Goal: Information Seeking & Learning: Learn about a topic

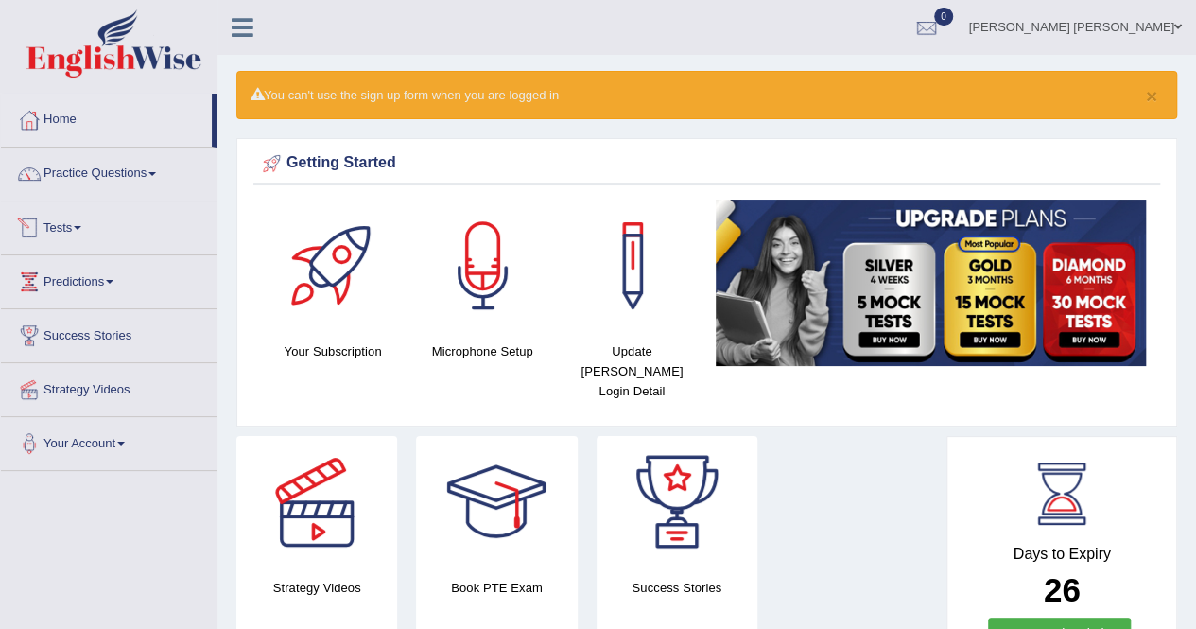
click at [62, 220] on link "Tests" at bounding box center [109, 224] width 216 height 47
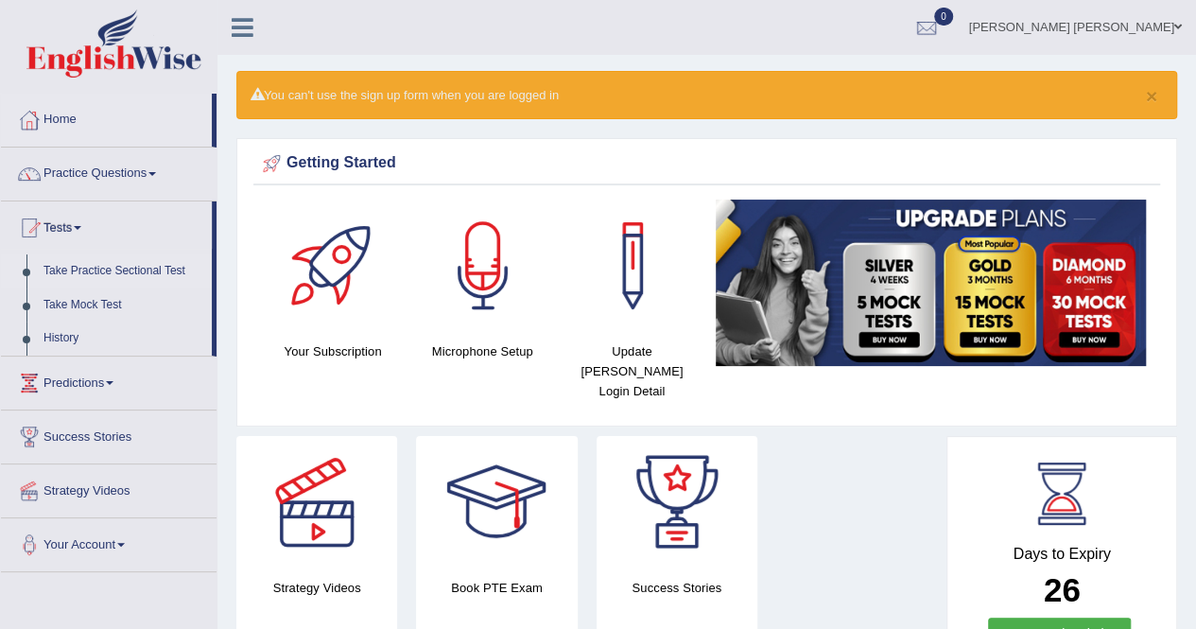
click at [85, 266] on link "Take Practice Sectional Test" at bounding box center [123, 271] width 177 height 34
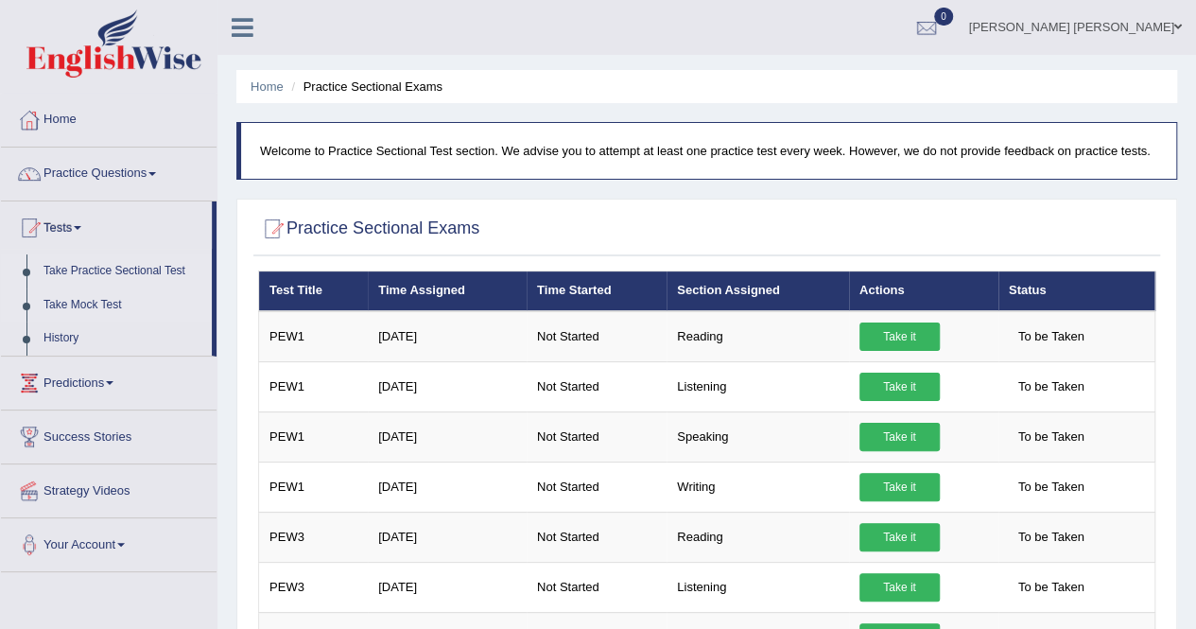
click at [88, 301] on link "Take Mock Test" at bounding box center [123, 305] width 177 height 34
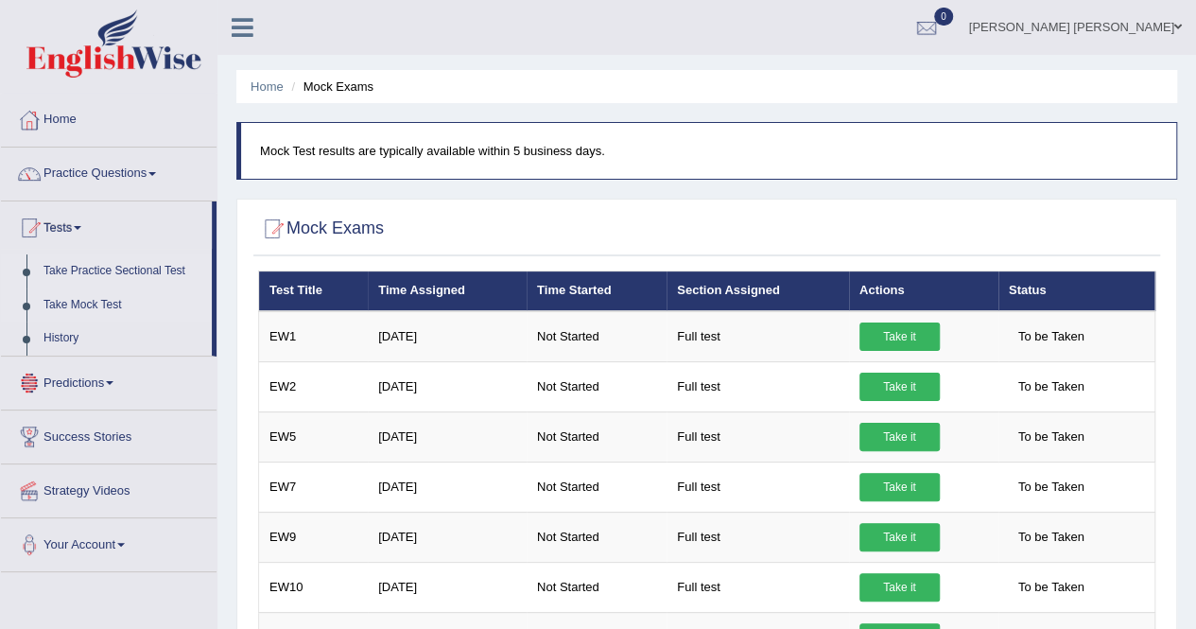
click at [119, 267] on link "Take Practice Sectional Test" at bounding box center [123, 271] width 177 height 34
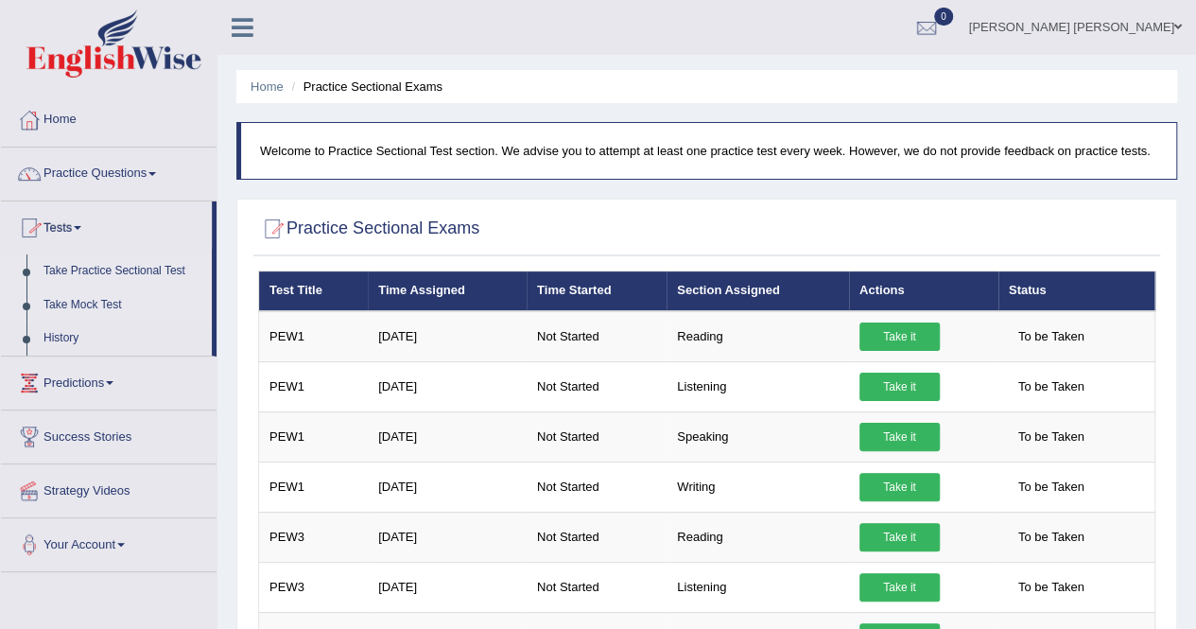
click at [76, 299] on link "Take Mock Test" at bounding box center [123, 305] width 177 height 34
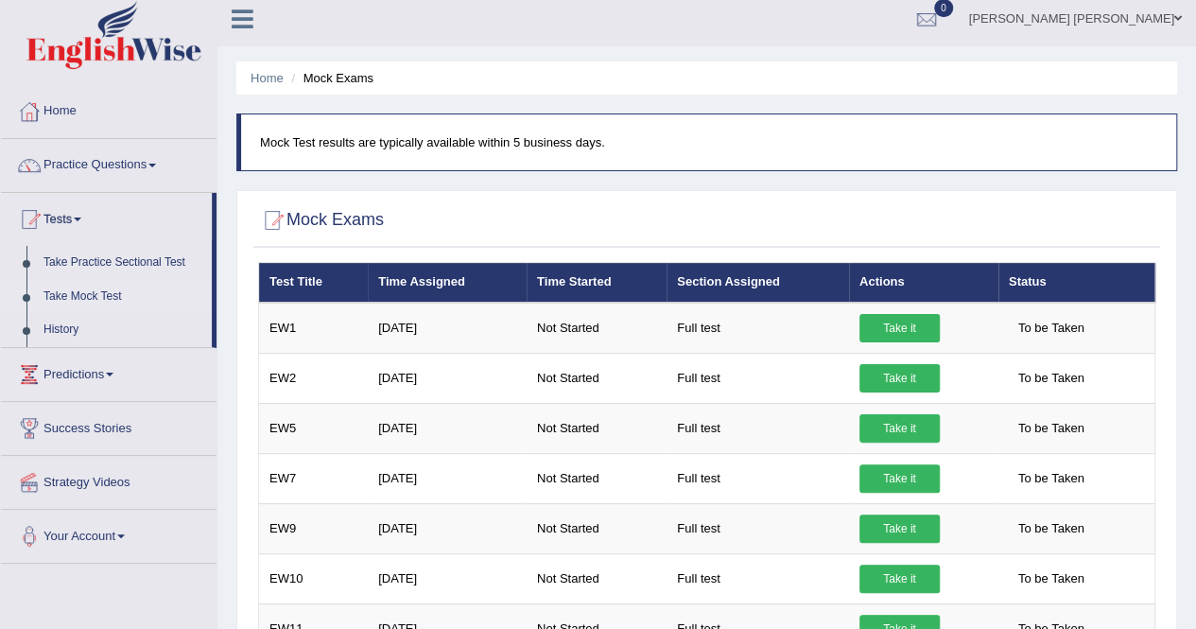
scroll to position [8, 0]
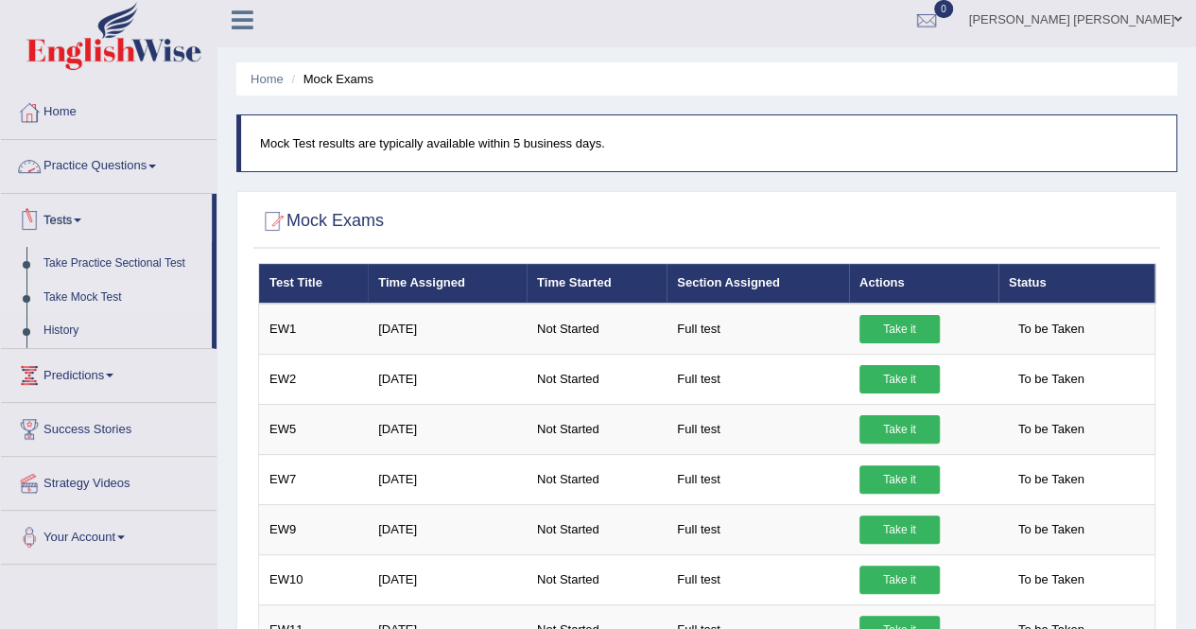
click at [145, 161] on link "Practice Questions" at bounding box center [109, 163] width 216 height 47
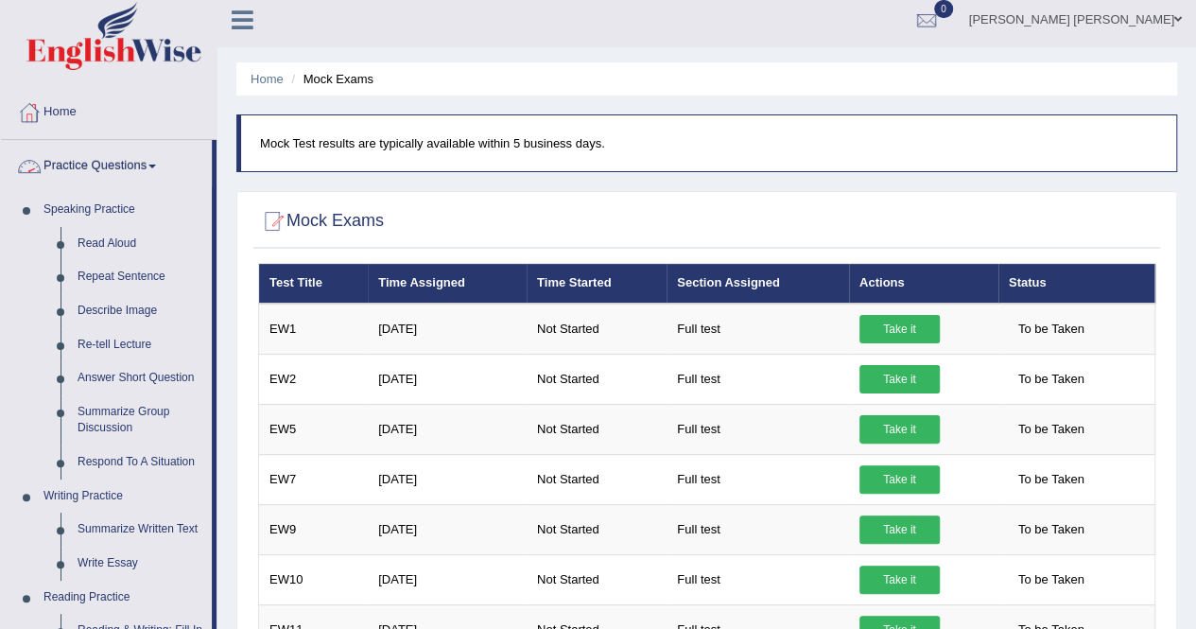
click at [158, 160] on link "Practice Questions" at bounding box center [106, 163] width 211 height 47
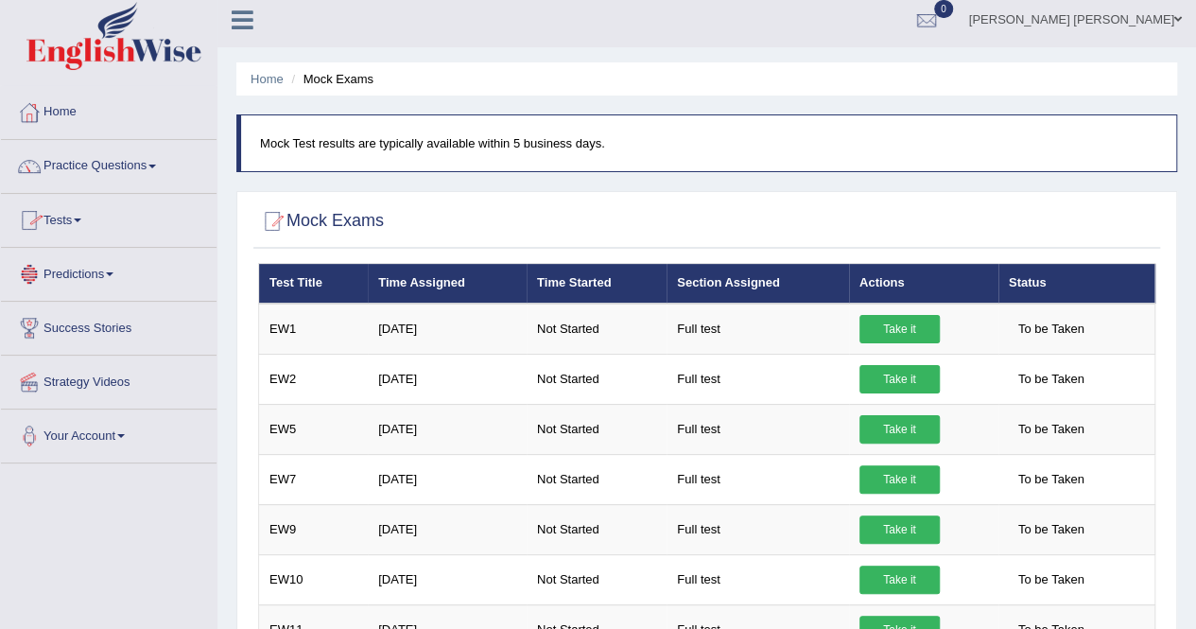
click at [77, 220] on link "Tests" at bounding box center [109, 217] width 216 height 47
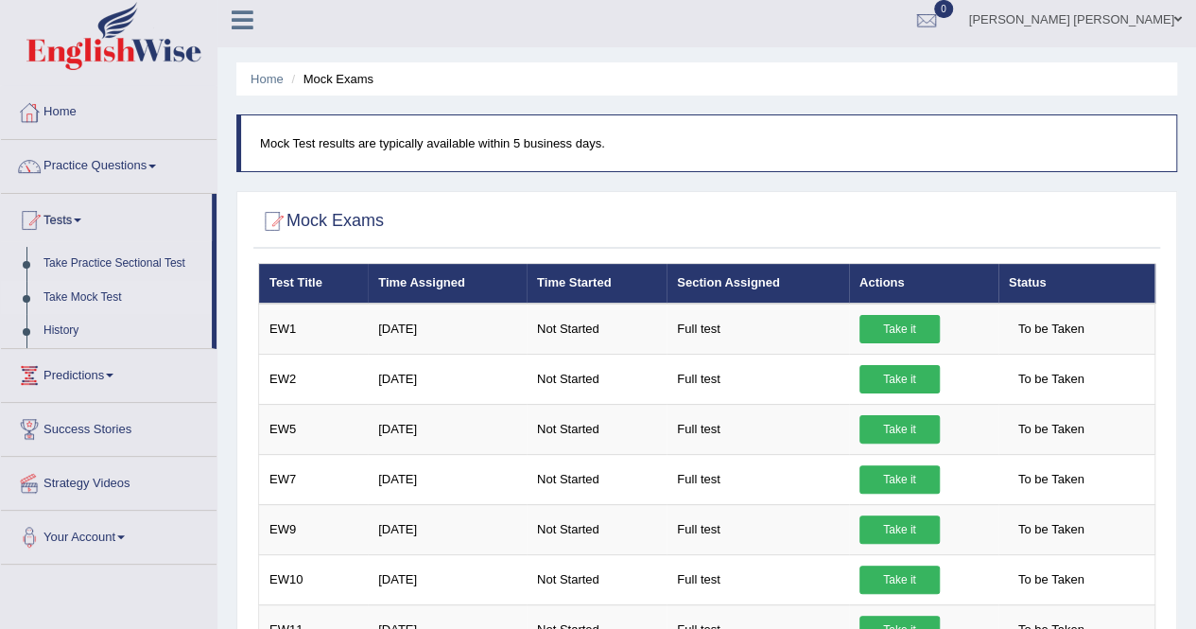
click at [85, 294] on link "Take Mock Test" at bounding box center [123, 298] width 177 height 34
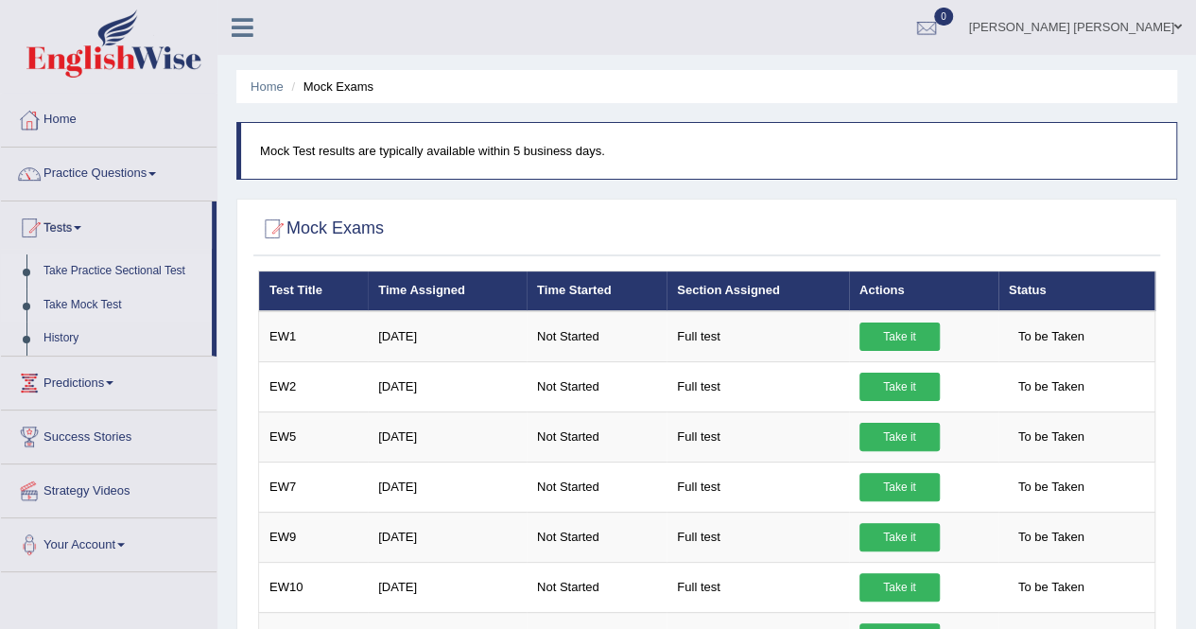
click at [98, 264] on link "Take Practice Sectional Test" at bounding box center [123, 271] width 177 height 34
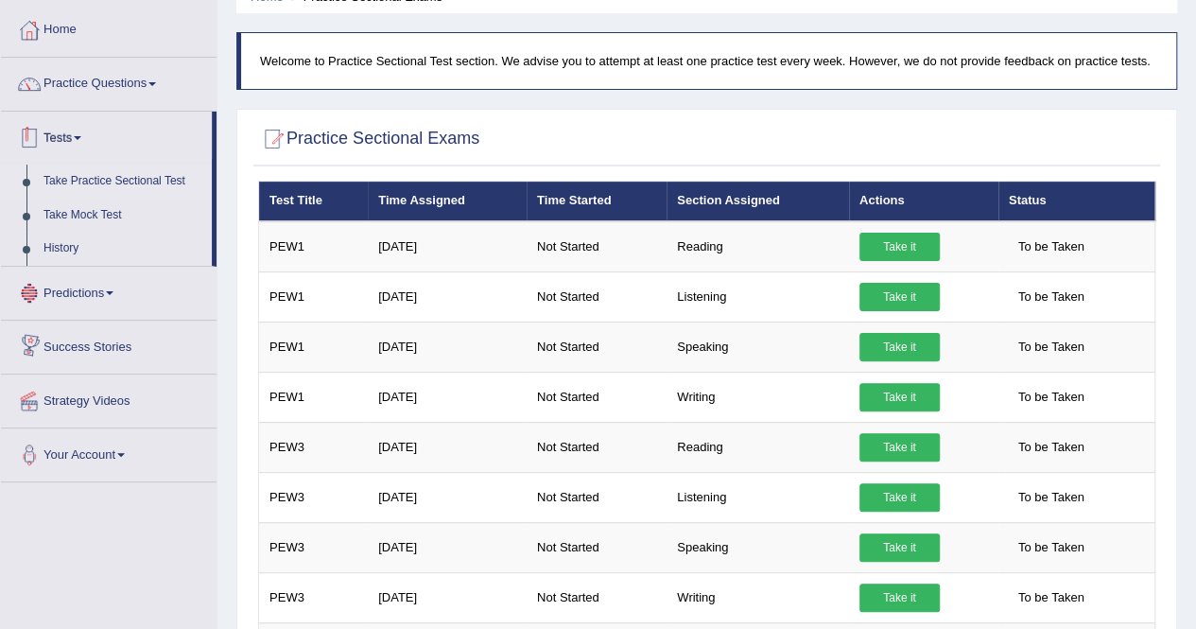
scroll to position [24, 0]
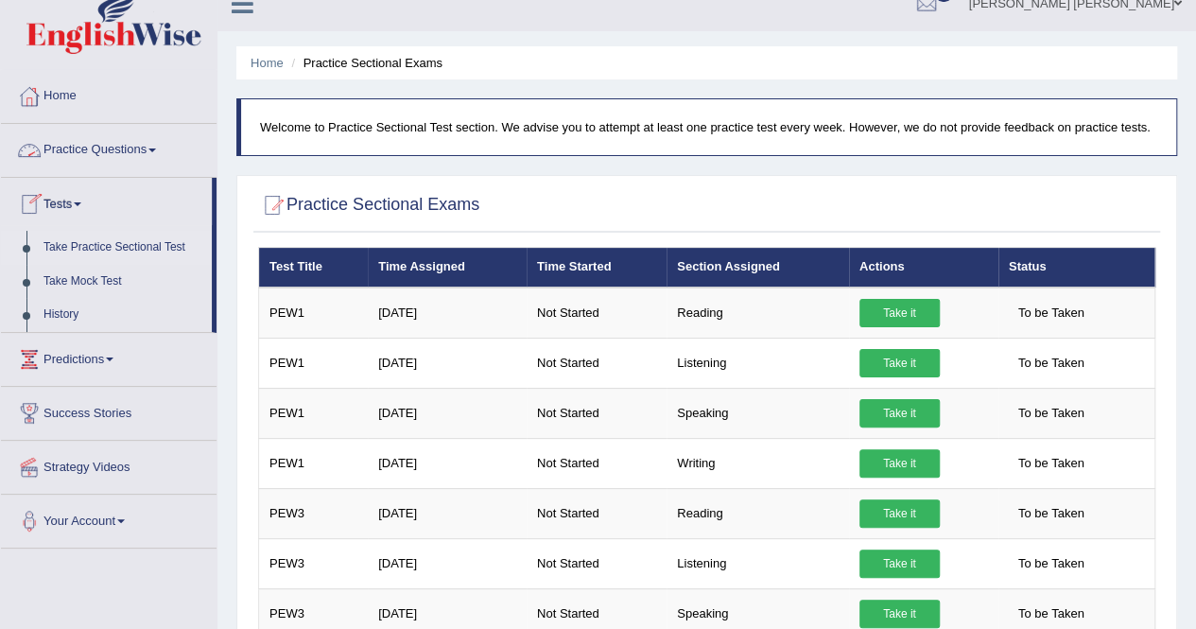
click at [123, 137] on link "Practice Questions" at bounding box center [109, 147] width 216 height 47
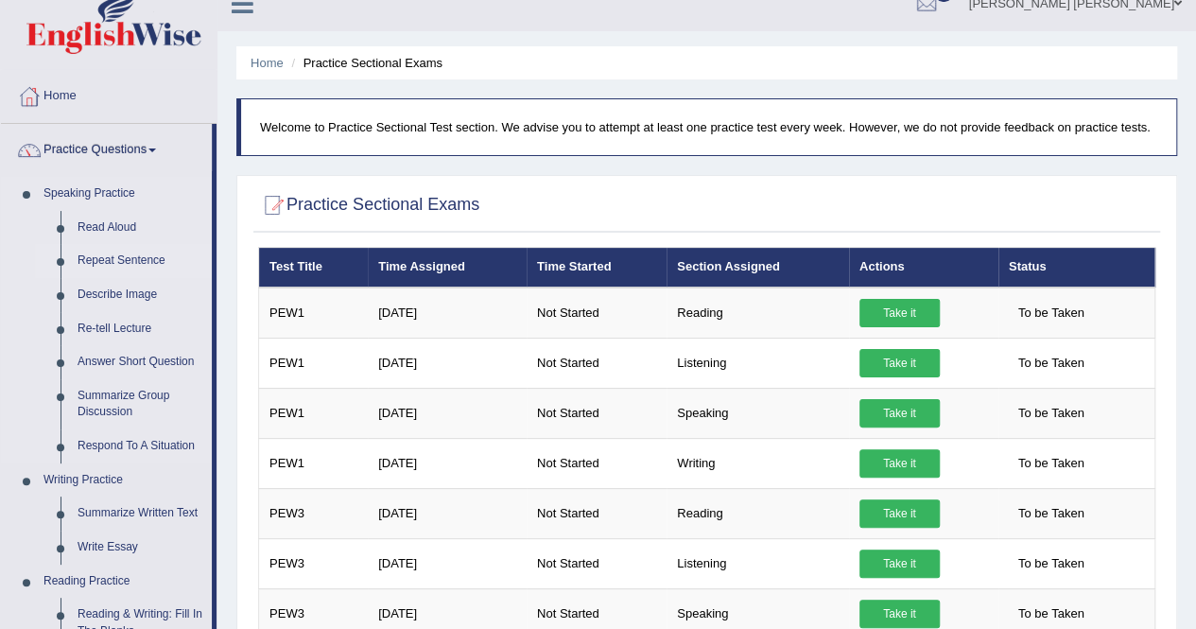
scroll to position [190, 0]
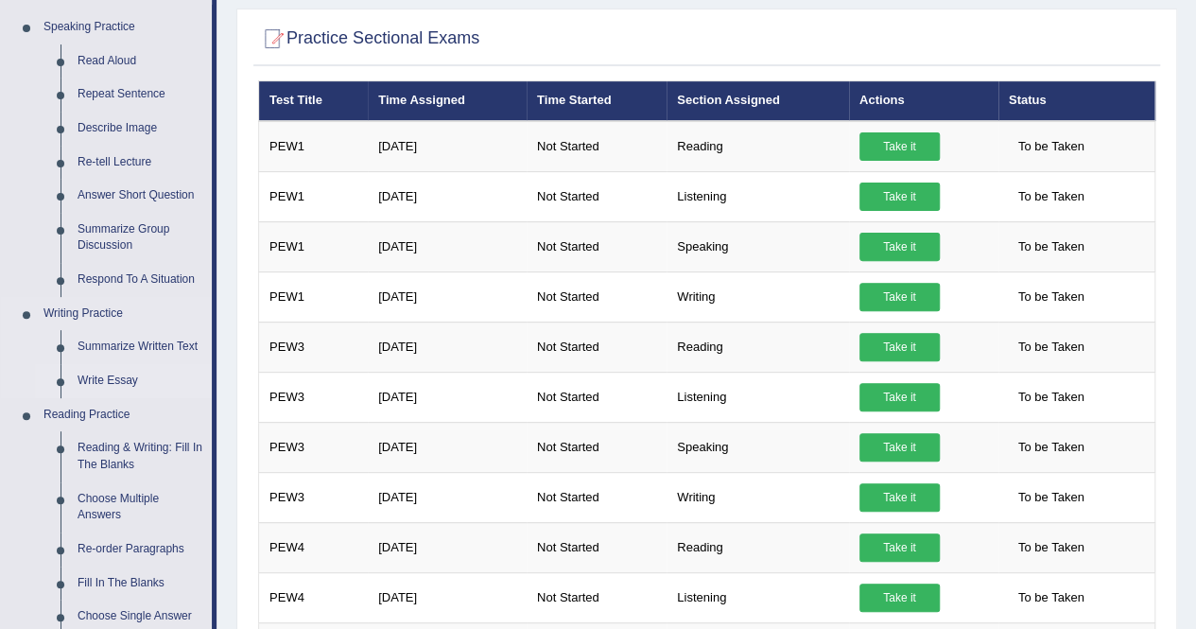
click at [99, 382] on link "Write Essay" at bounding box center [140, 381] width 143 height 34
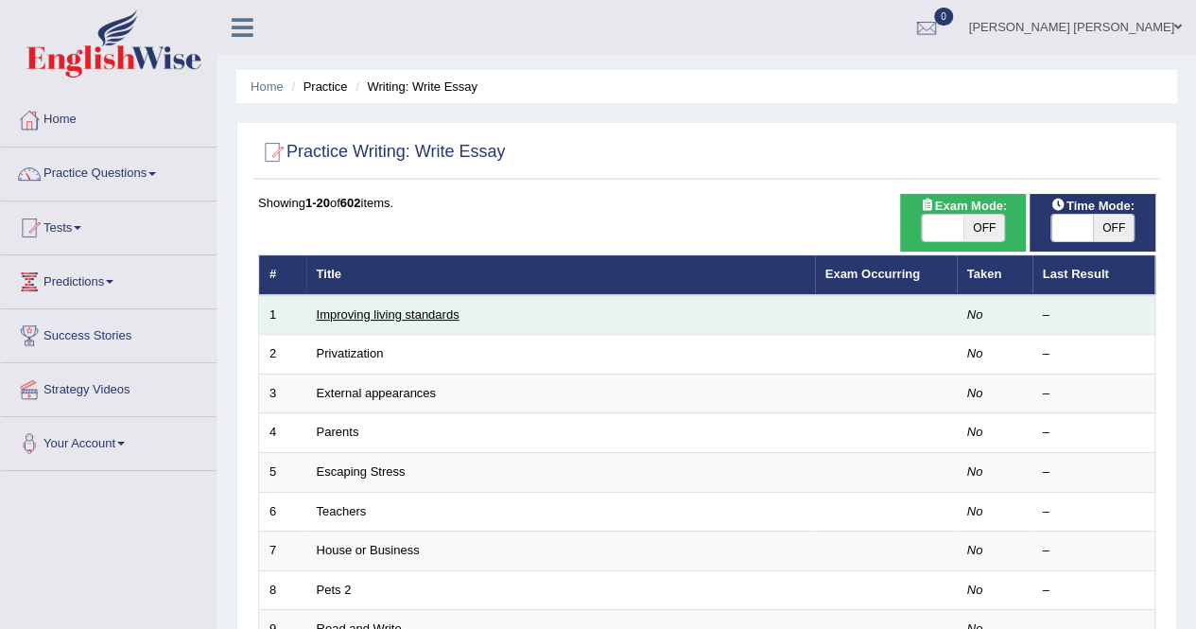
click at [389, 309] on link "Improving living standards" at bounding box center [388, 314] width 143 height 14
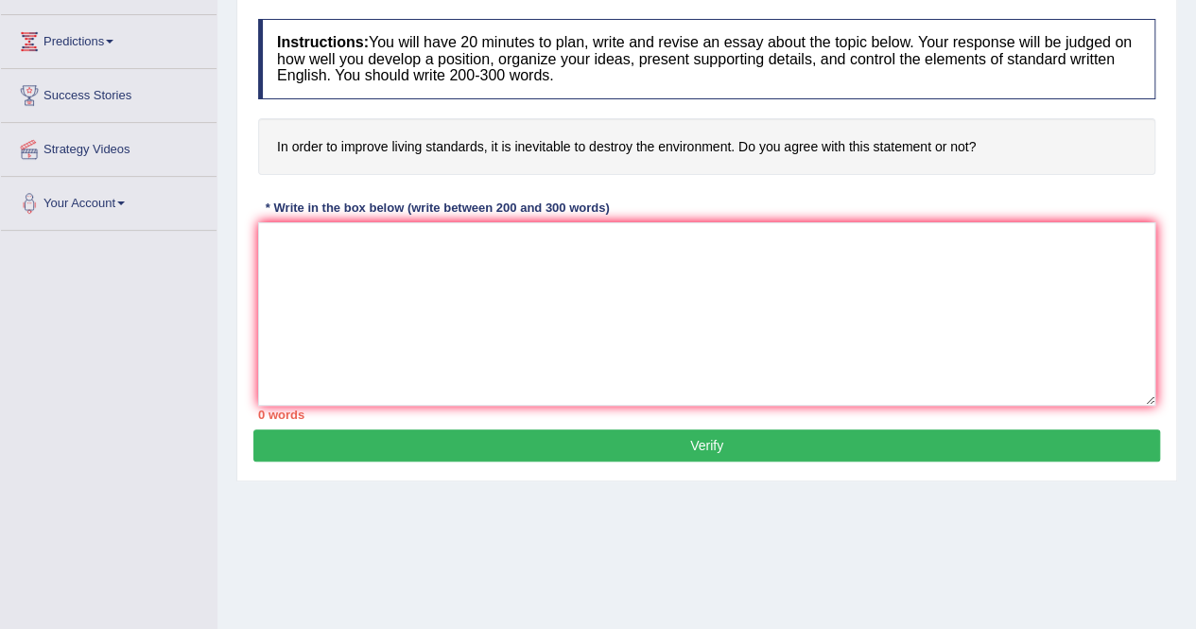
scroll to position [247, 0]
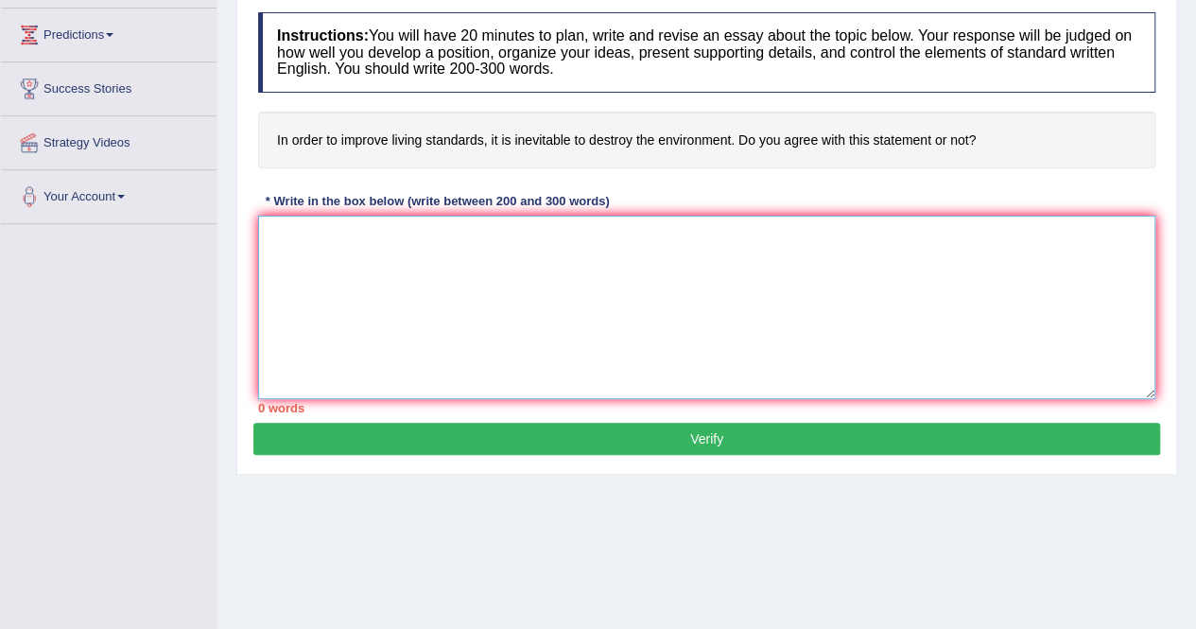
click at [424, 272] on textarea at bounding box center [706, 307] width 897 height 183
paste textarea "In today's complex world, numerous issues and topics are subject to debate. One…"
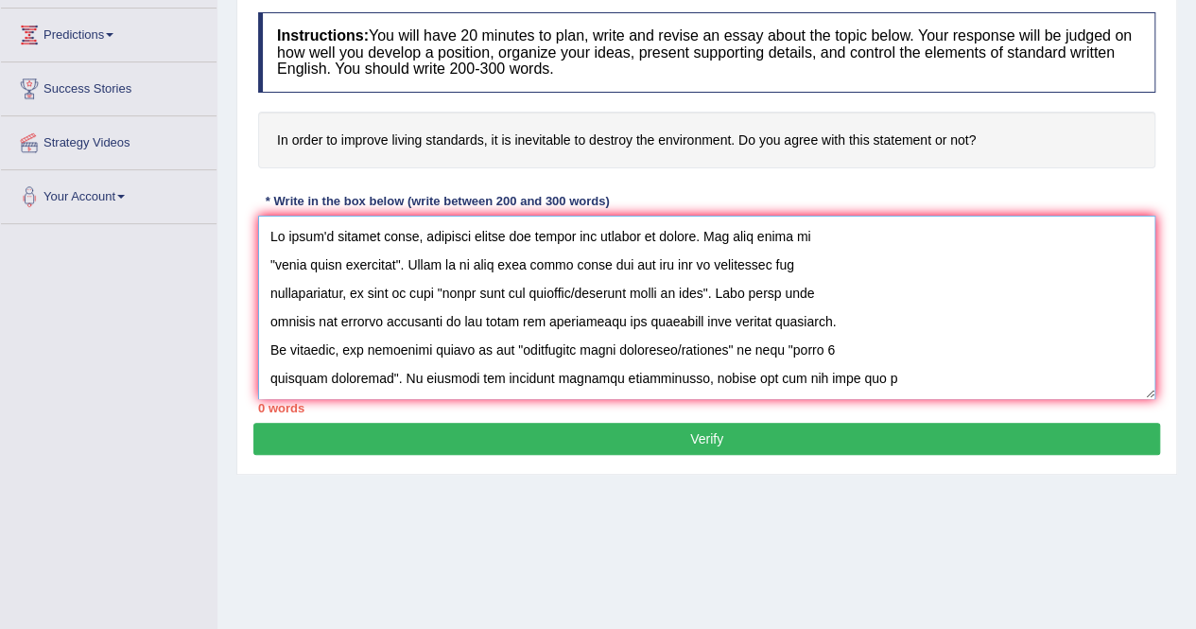
scroll to position [243, 0]
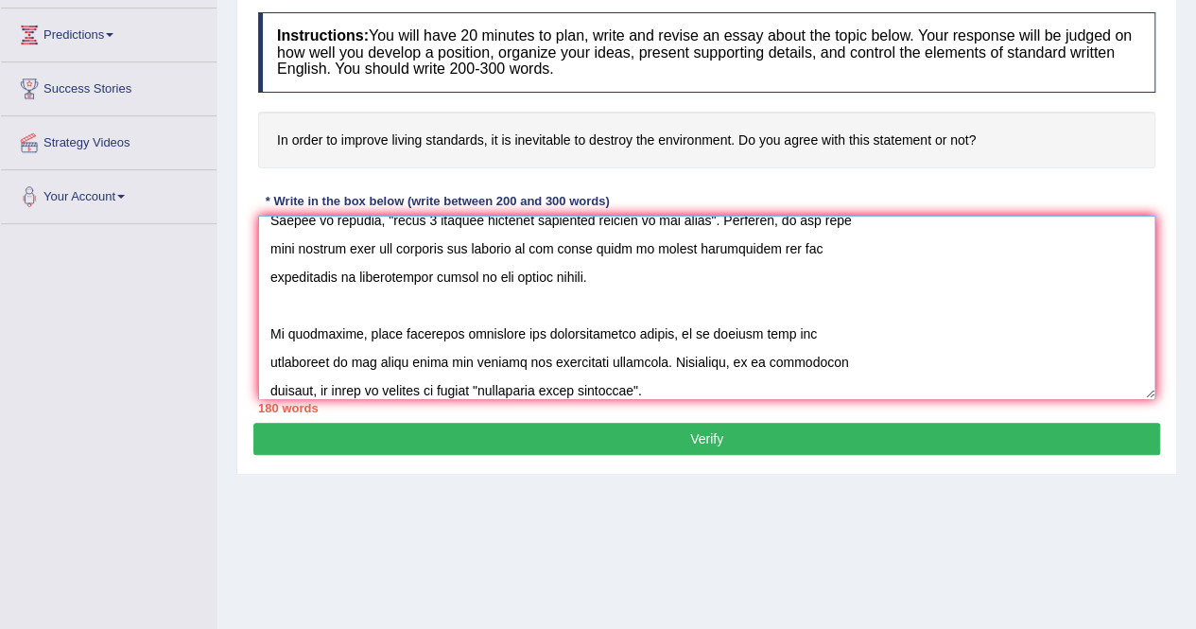
click at [424, 272] on textarea at bounding box center [706, 307] width 897 height 183
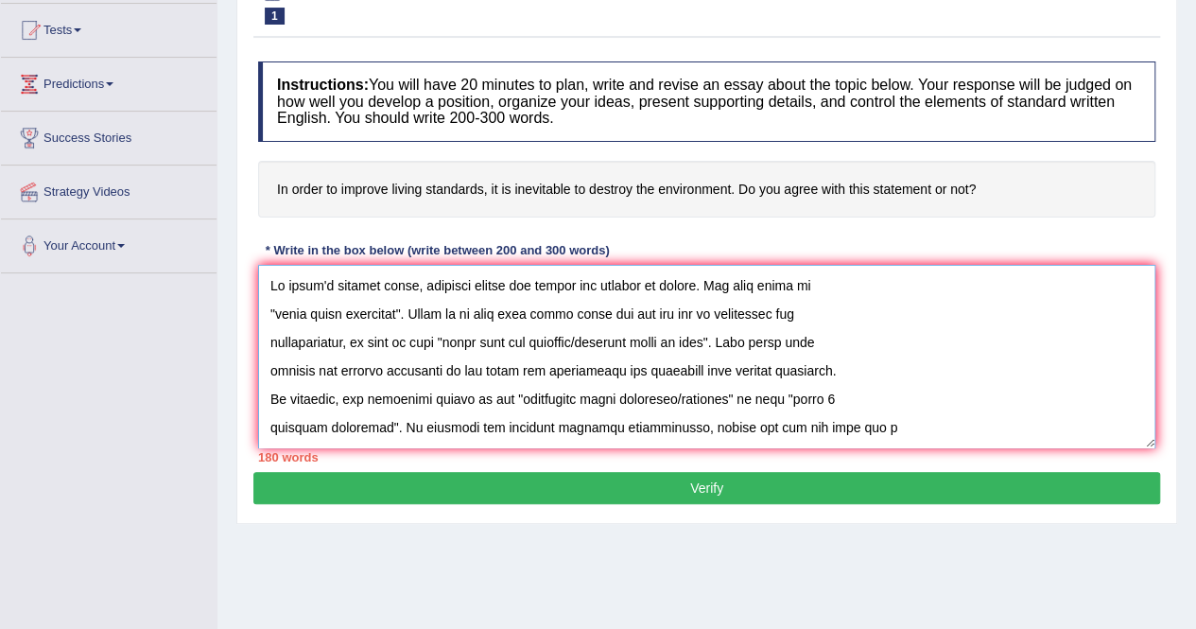
scroll to position [199, 0]
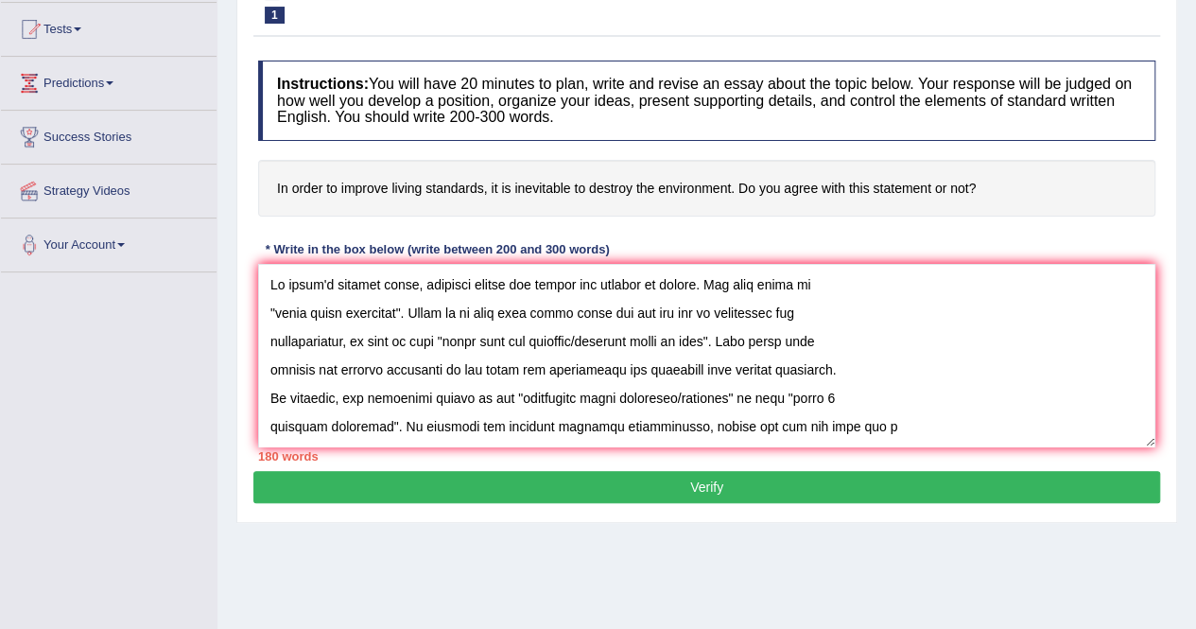
drag, startPoint x: 278, startPoint y: 187, endPoint x: 289, endPoint y: 188, distance: 11.4
click at [289, 188] on h4 "In order to improve living standards, it is inevitable to destroy the environme…" at bounding box center [706, 189] width 897 height 58
drag, startPoint x: 392, startPoint y: 310, endPoint x: 361, endPoint y: 310, distance: 30.3
click at [361, 310] on textarea at bounding box center [706, 355] width 897 height 183
click at [416, 307] on textarea at bounding box center [706, 355] width 897 height 183
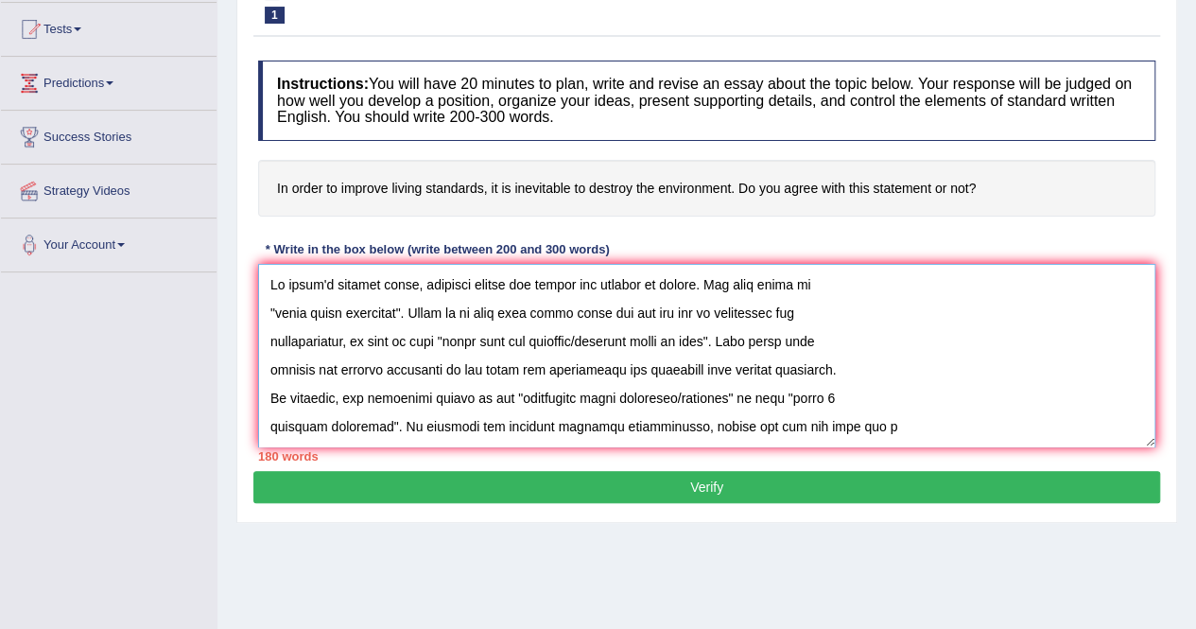
click at [416, 307] on textarea at bounding box center [706, 355] width 897 height 183
drag, startPoint x: 395, startPoint y: 307, endPoint x: 274, endPoint y: 311, distance: 121.1
click at [274, 311] on textarea at bounding box center [706, 355] width 897 height 183
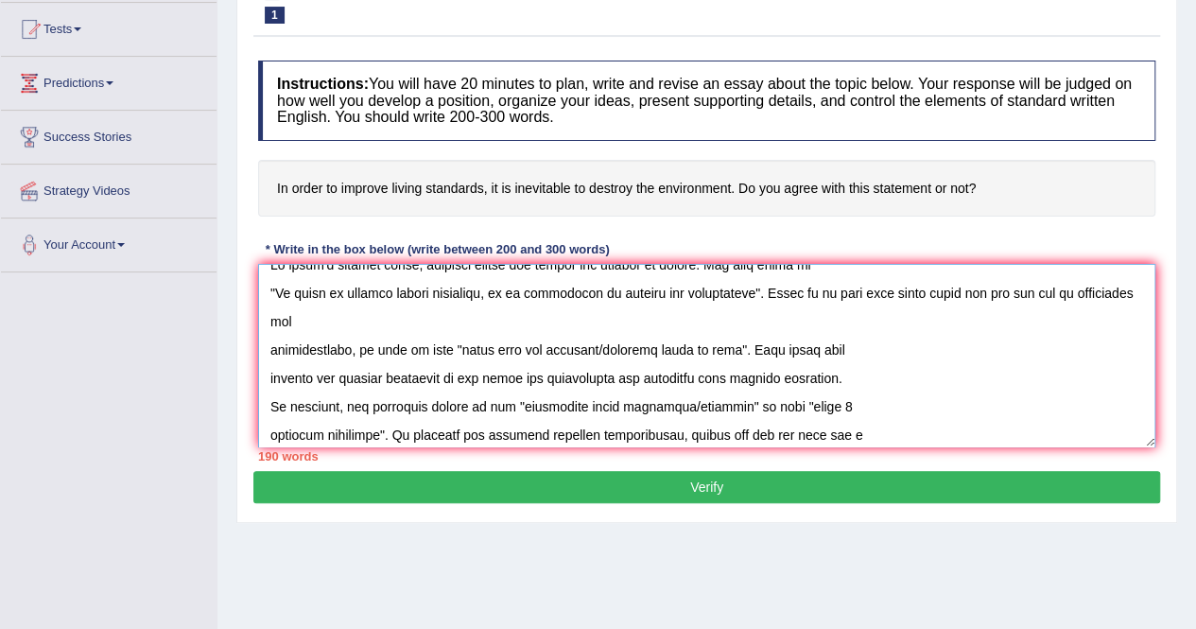
scroll to position [21, 0]
drag, startPoint x: 460, startPoint y: 320, endPoint x: 724, endPoint y: 324, distance: 264.8
click at [724, 324] on textarea at bounding box center [706, 355] width 897 height 183
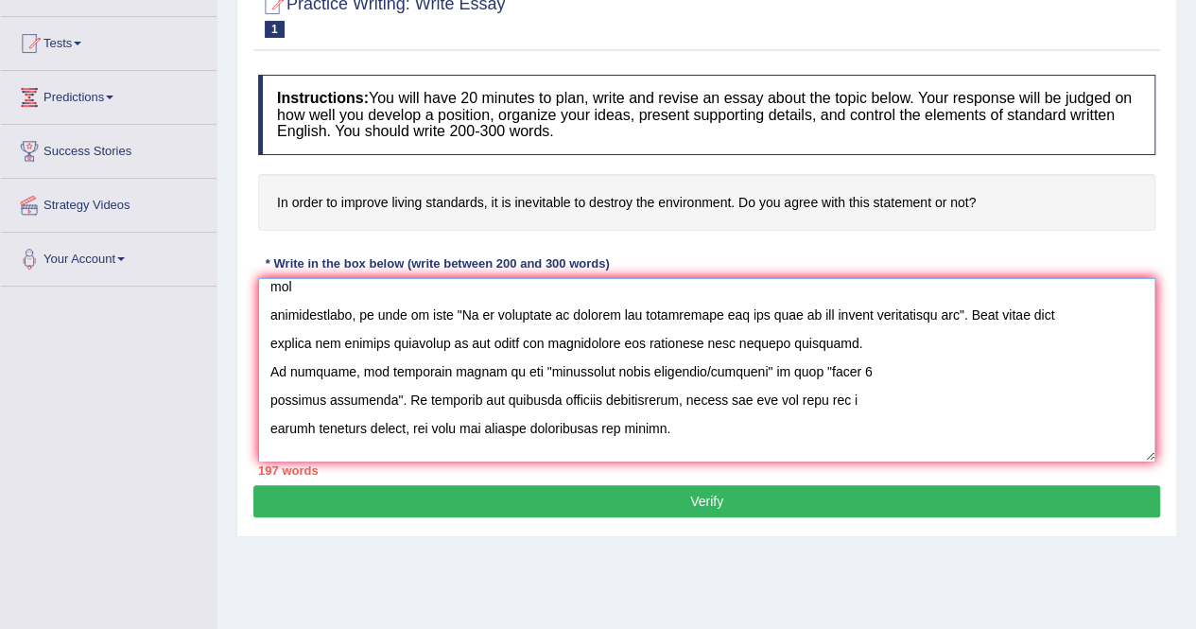
scroll to position [70, 0]
drag, startPoint x: 532, startPoint y: 341, endPoint x: 753, endPoint y: 341, distance: 220.3
click at [753, 341] on textarea at bounding box center [706, 369] width 897 height 183
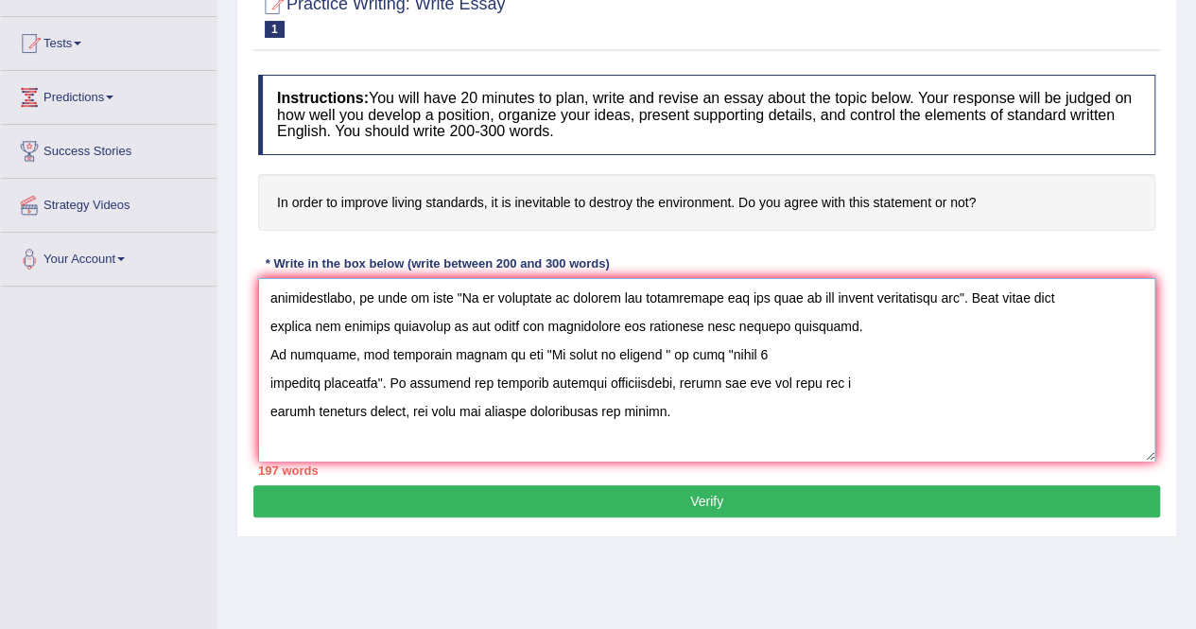
scroll to position [83, 0]
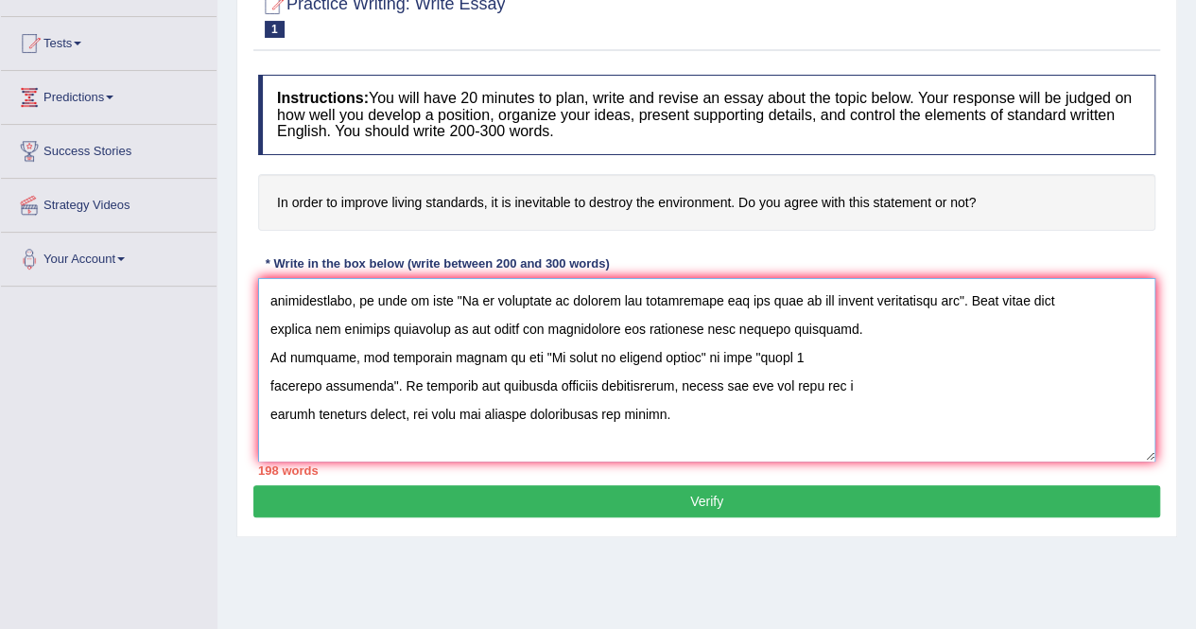
click at [680, 323] on textarea at bounding box center [706, 369] width 897 height 183
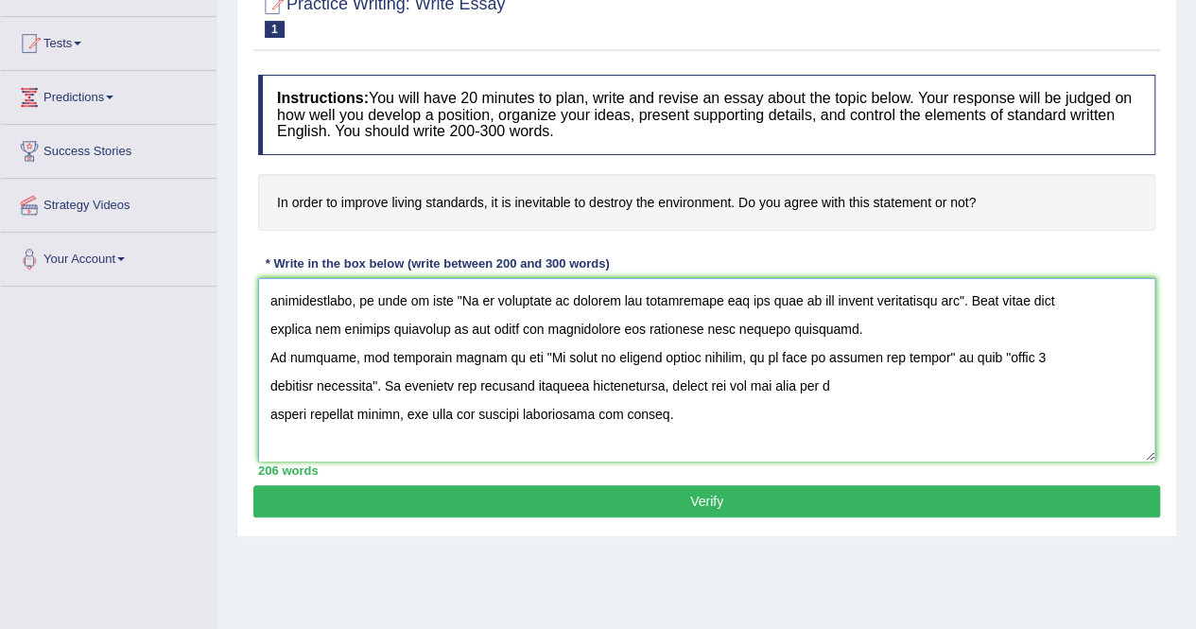
drag, startPoint x: 955, startPoint y: 323, endPoint x: 373, endPoint y: 362, distance: 583.8
click at [373, 362] on textarea at bounding box center [706, 369] width 897 height 183
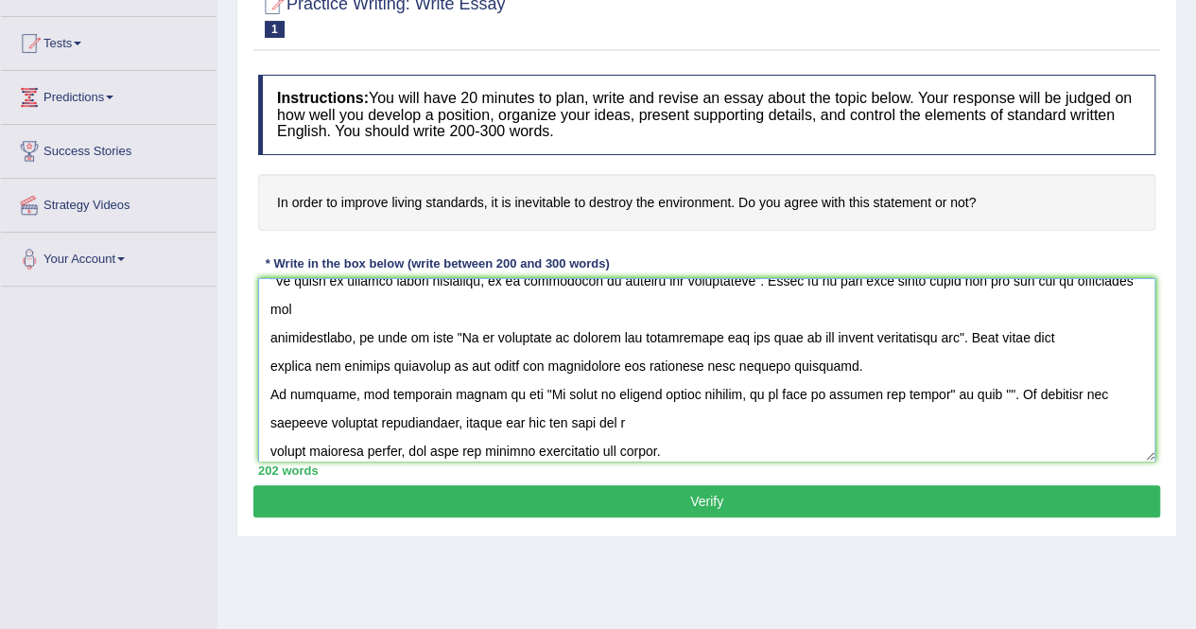
scroll to position [48, 0]
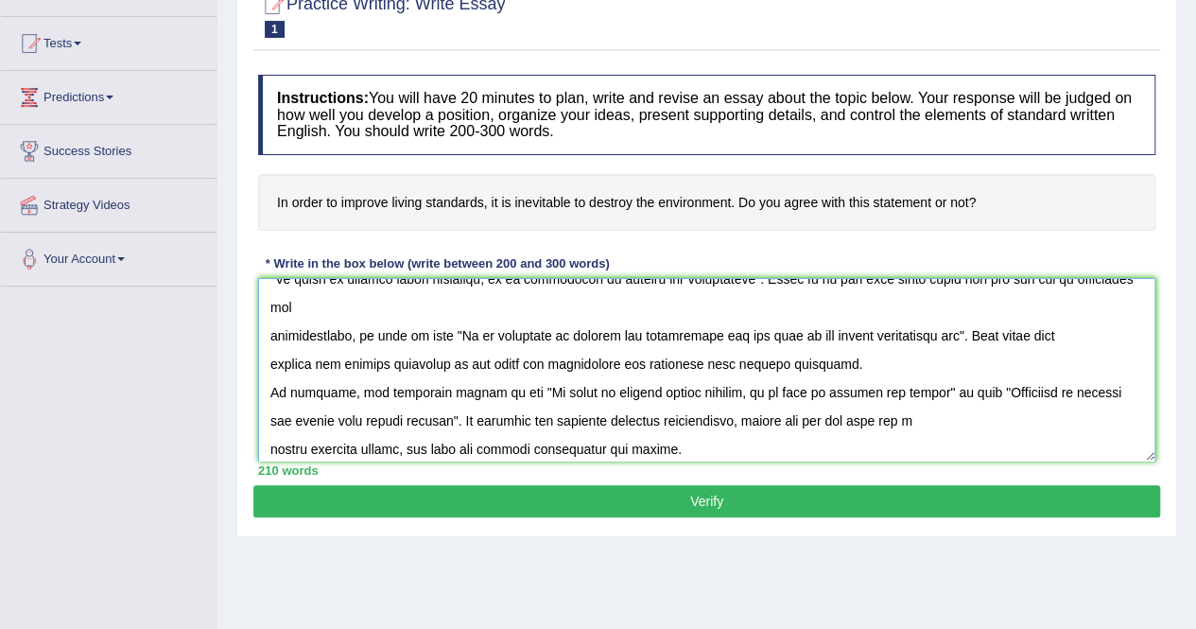
click at [959, 363] on textarea at bounding box center [706, 369] width 897 height 183
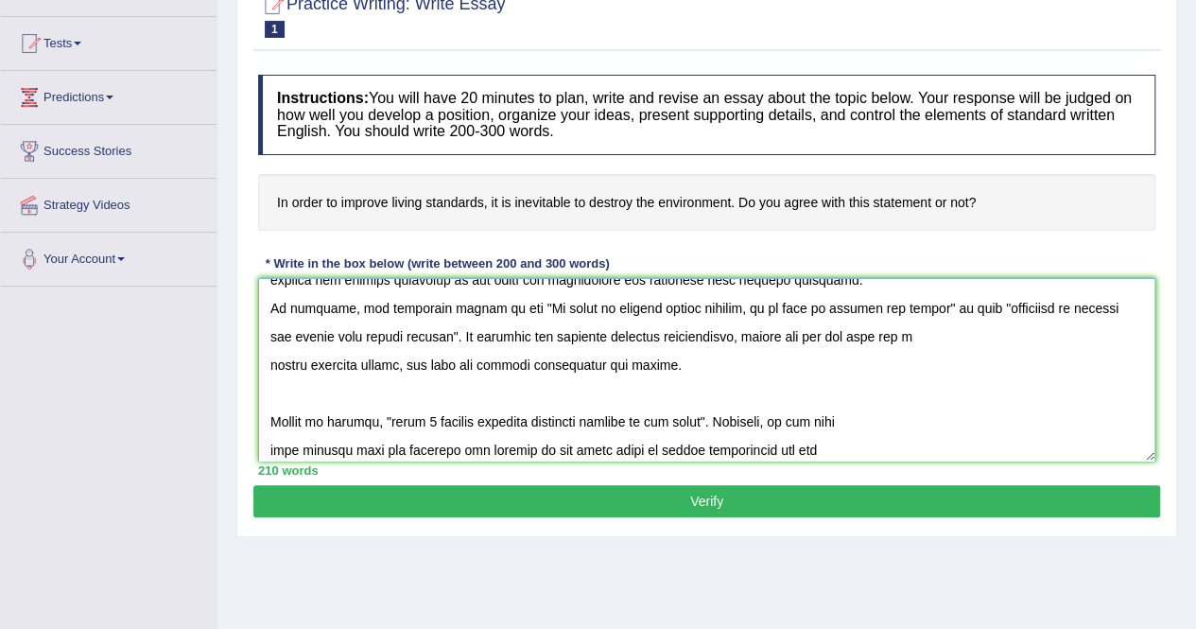
scroll to position [151, 0]
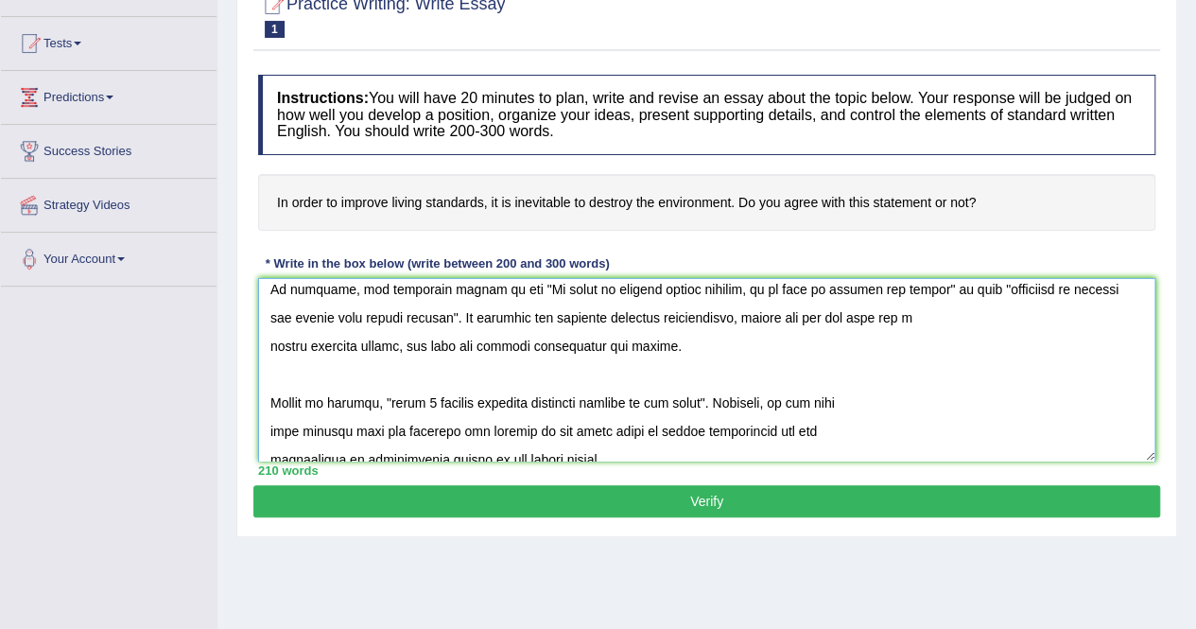
drag, startPoint x: 383, startPoint y: 372, endPoint x: 697, endPoint y: 378, distance: 314.0
click at [697, 378] on textarea at bounding box center [706, 369] width 897 height 183
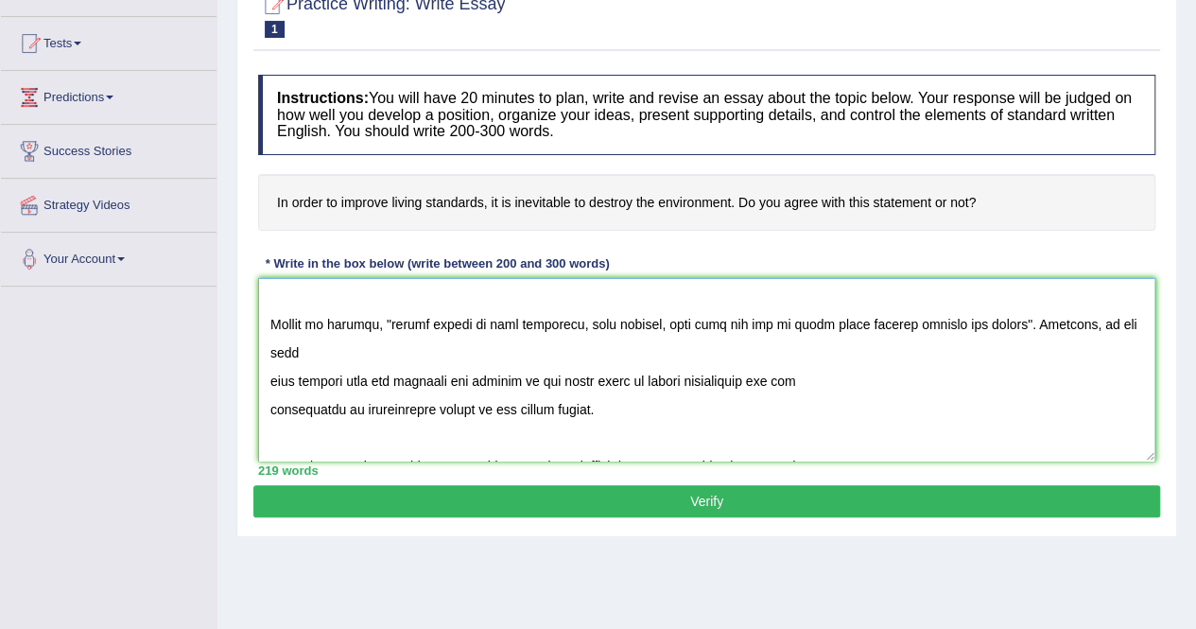
scroll to position [231, 0]
click at [270, 349] on textarea at bounding box center [706, 369] width 897 height 183
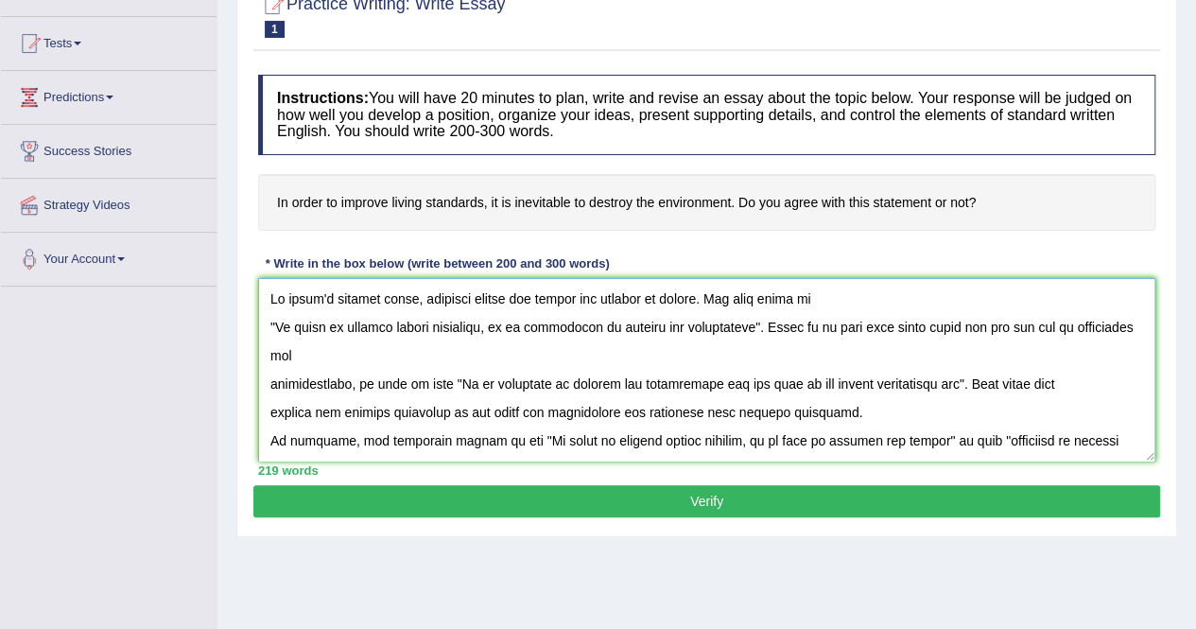
scroll to position [173, 0]
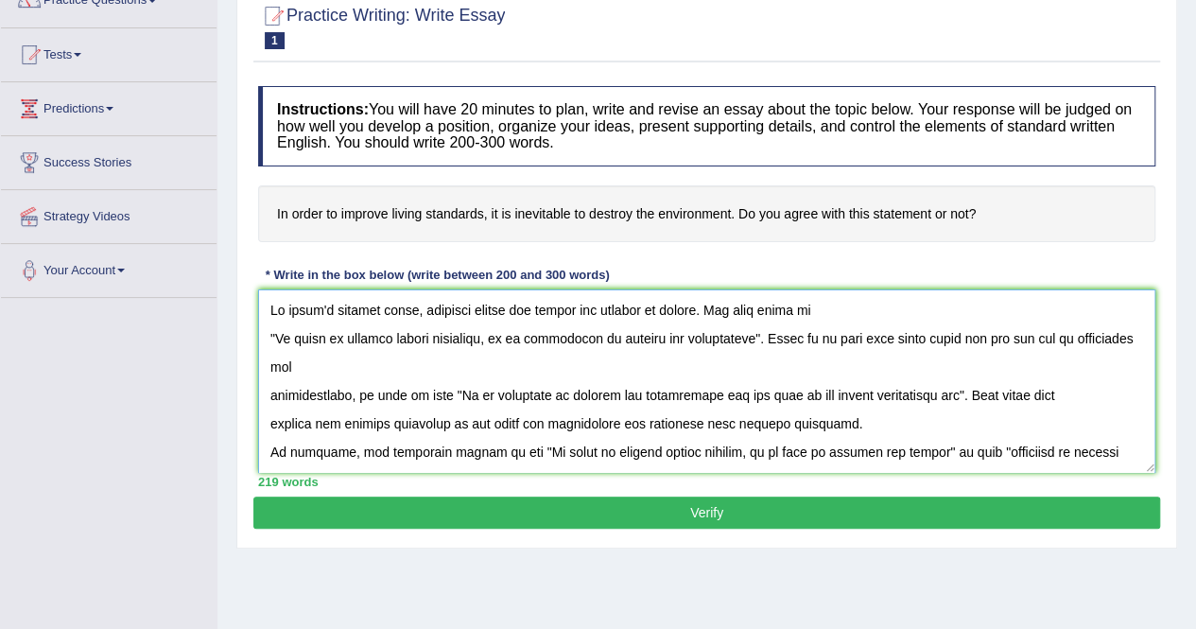
click at [269, 335] on textarea at bounding box center [706, 380] width 897 height 183
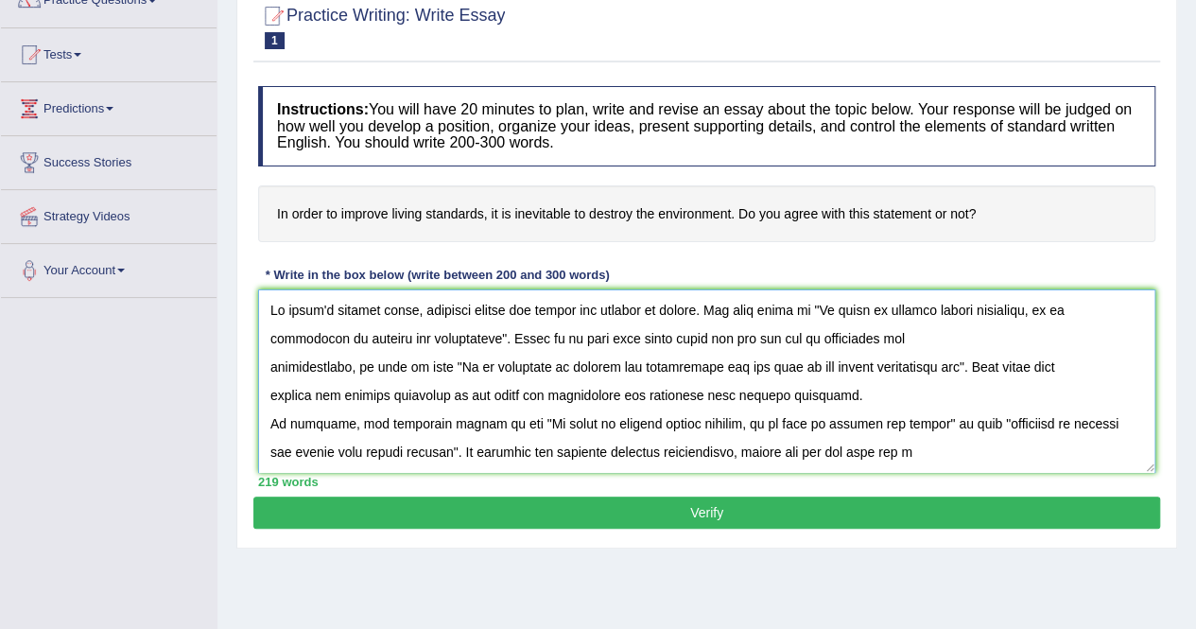
click at [267, 368] on textarea at bounding box center [706, 380] width 897 height 183
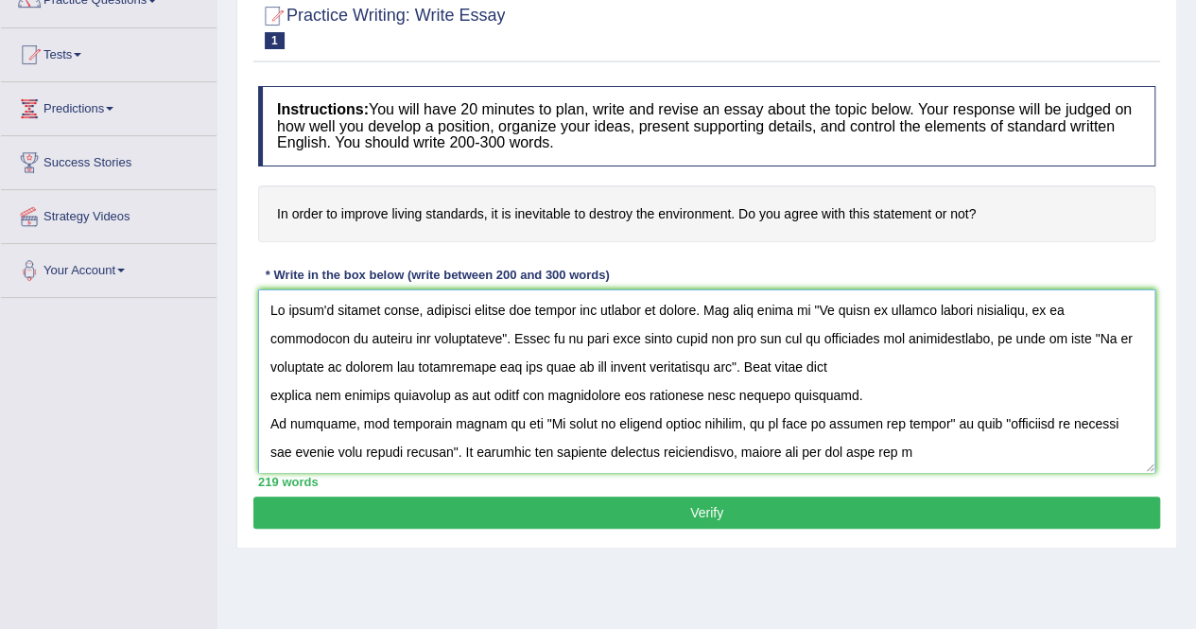
click at [267, 399] on textarea at bounding box center [706, 380] width 897 height 183
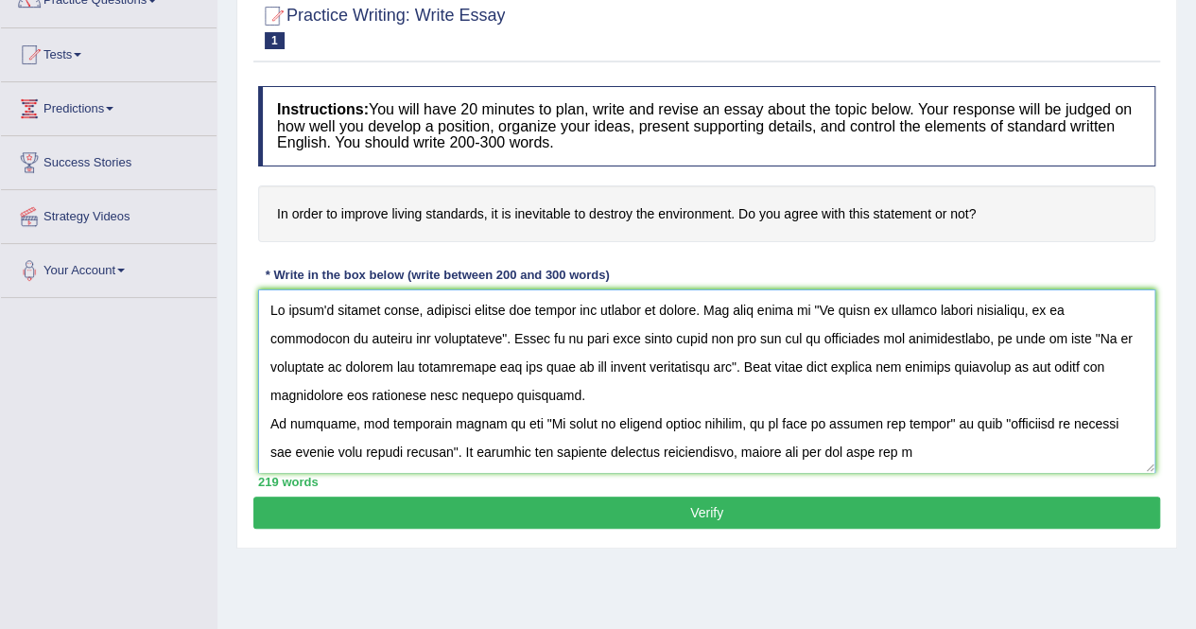
click at [488, 393] on textarea at bounding box center [706, 380] width 897 height 183
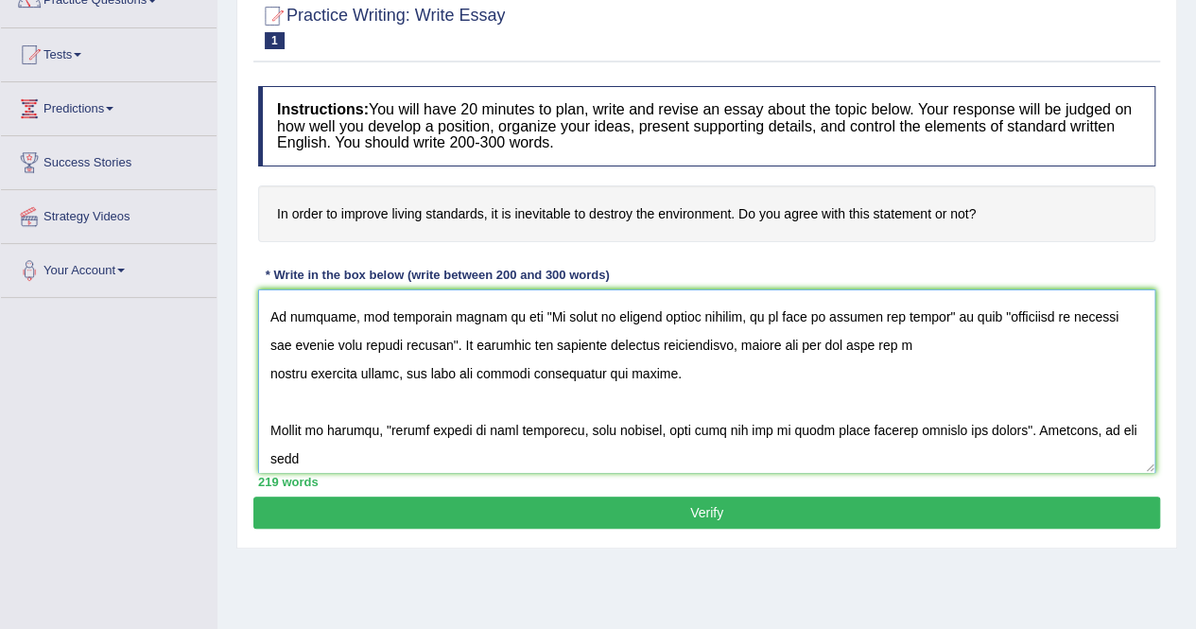
scroll to position [165, 0]
click at [688, 374] on textarea at bounding box center [706, 380] width 897 height 183
click at [269, 425] on textarea at bounding box center [706, 380] width 897 height 183
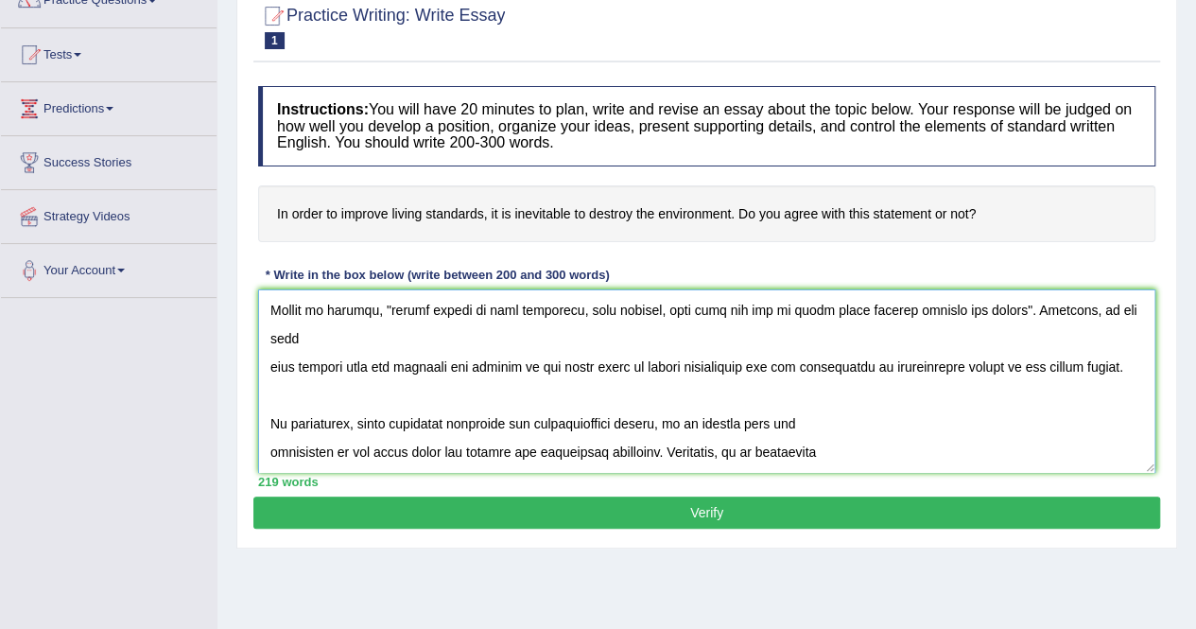
scroll to position [179, 0]
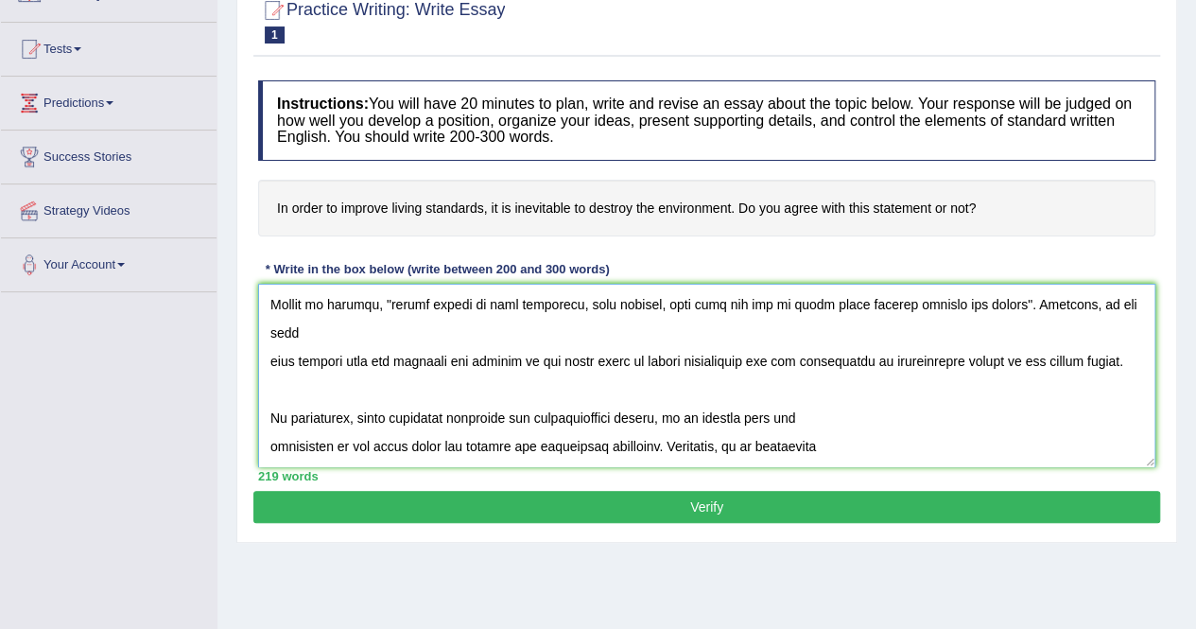
click at [272, 350] on textarea at bounding box center [706, 375] width 897 height 183
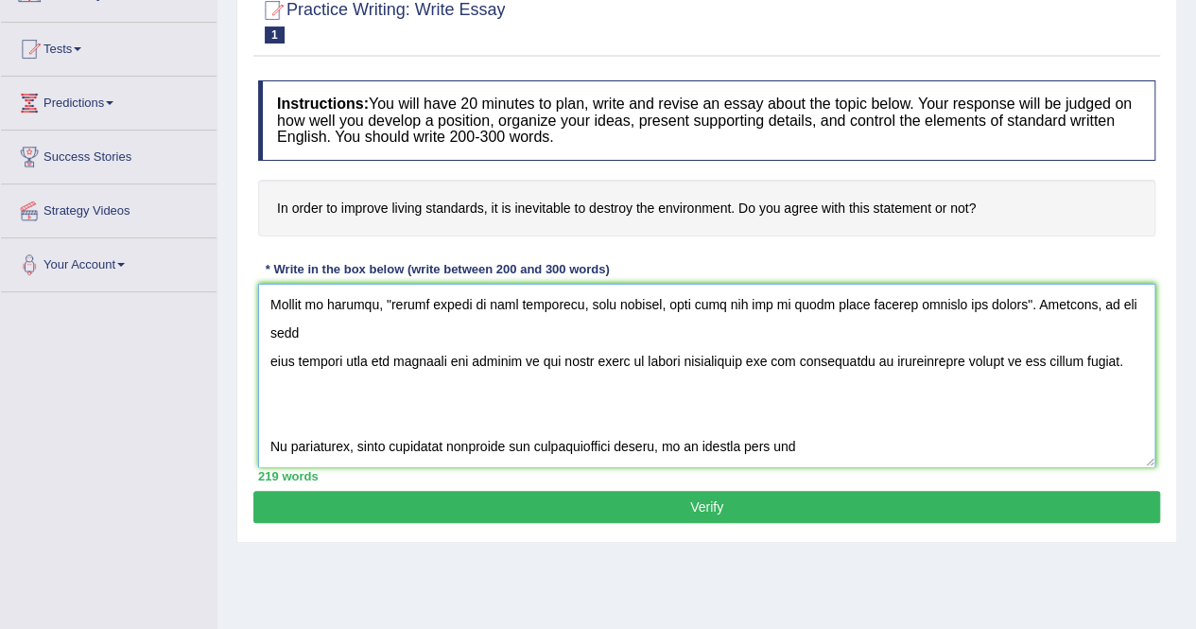
scroll to position [340, 0]
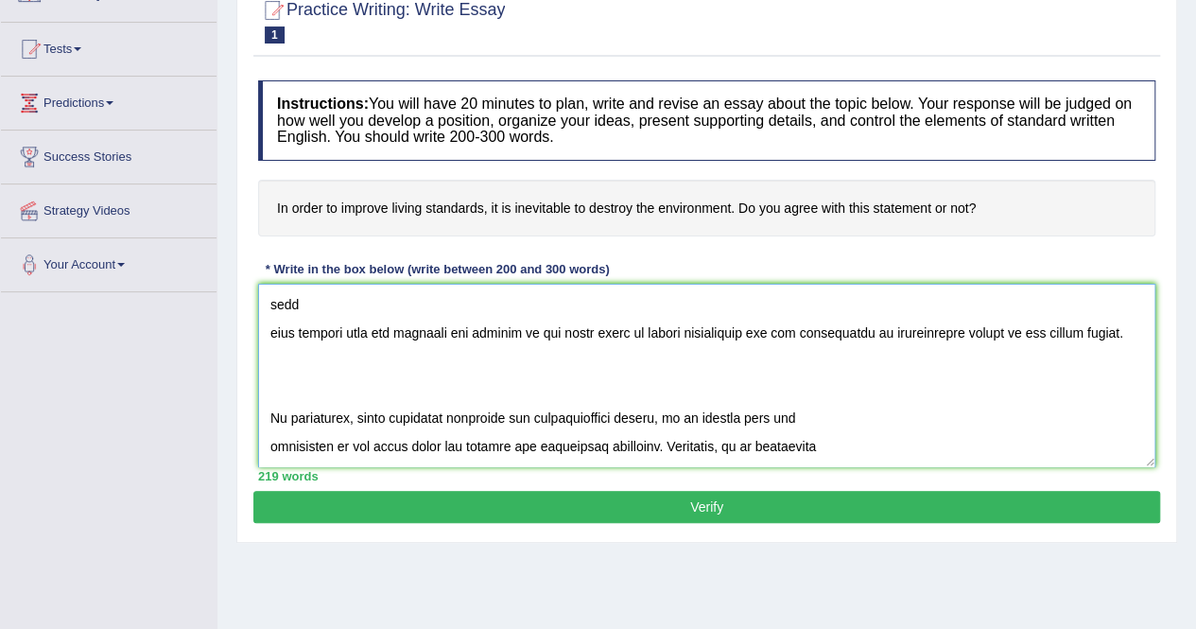
click at [267, 415] on textarea at bounding box center [706, 375] width 897 height 183
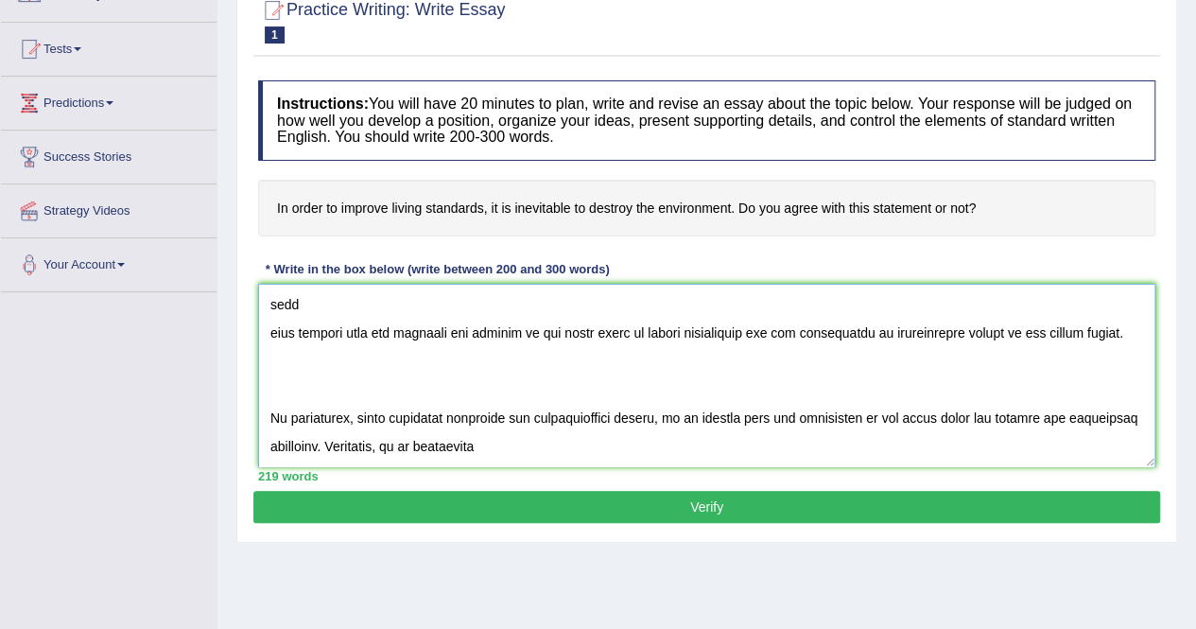
click at [267, 450] on textarea at bounding box center [706, 375] width 897 height 183
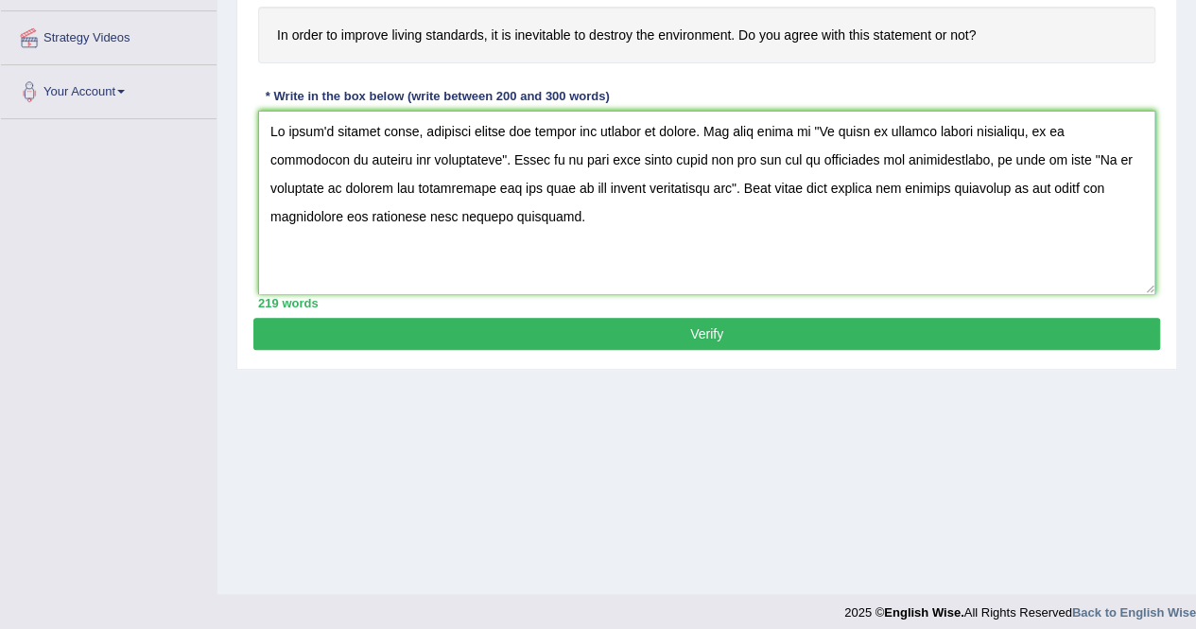
scroll to position [0, 0]
drag, startPoint x: 833, startPoint y: 126, endPoint x: 1006, endPoint y: 136, distance: 173.4
click at [1006, 136] on textarea at bounding box center [706, 202] width 897 height 183
click at [914, 190] on textarea at bounding box center [706, 202] width 897 height 183
drag, startPoint x: 830, startPoint y: 130, endPoint x: 427, endPoint y: 158, distance: 403.9
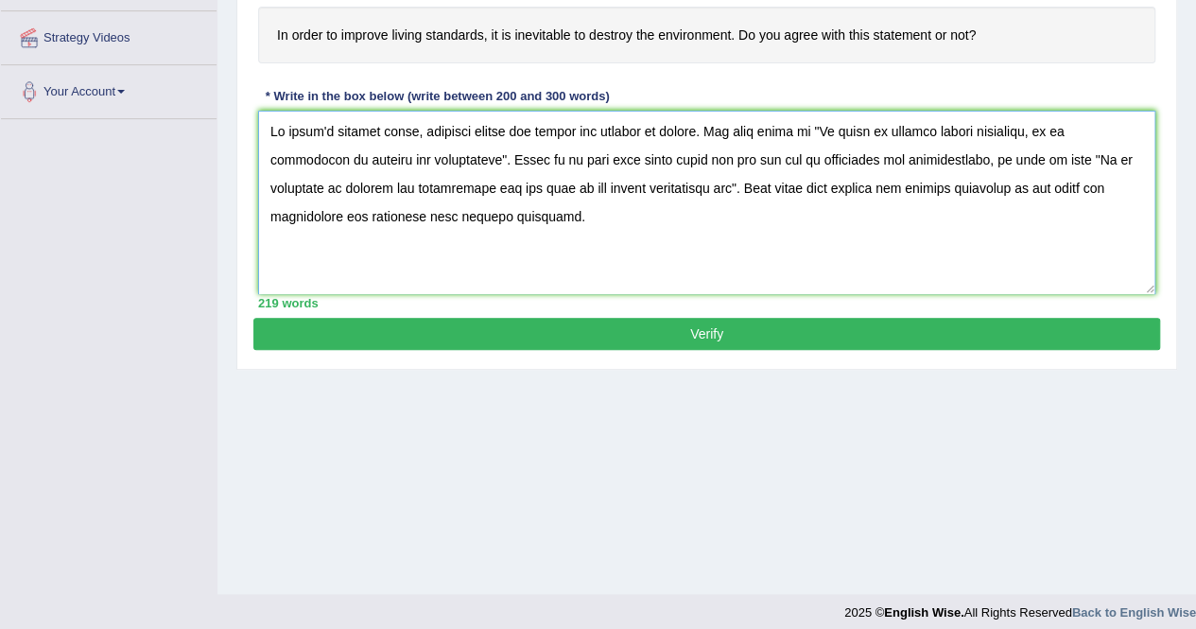
click at [427, 158] on textarea at bounding box center [706, 202] width 897 height 183
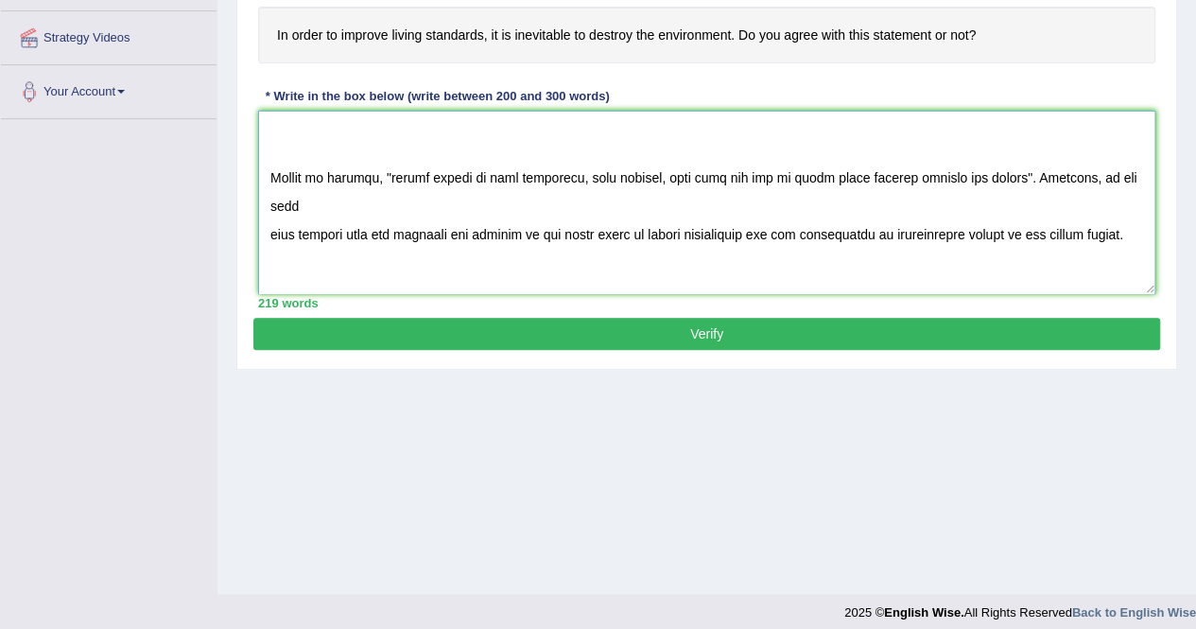
scroll to position [312, 0]
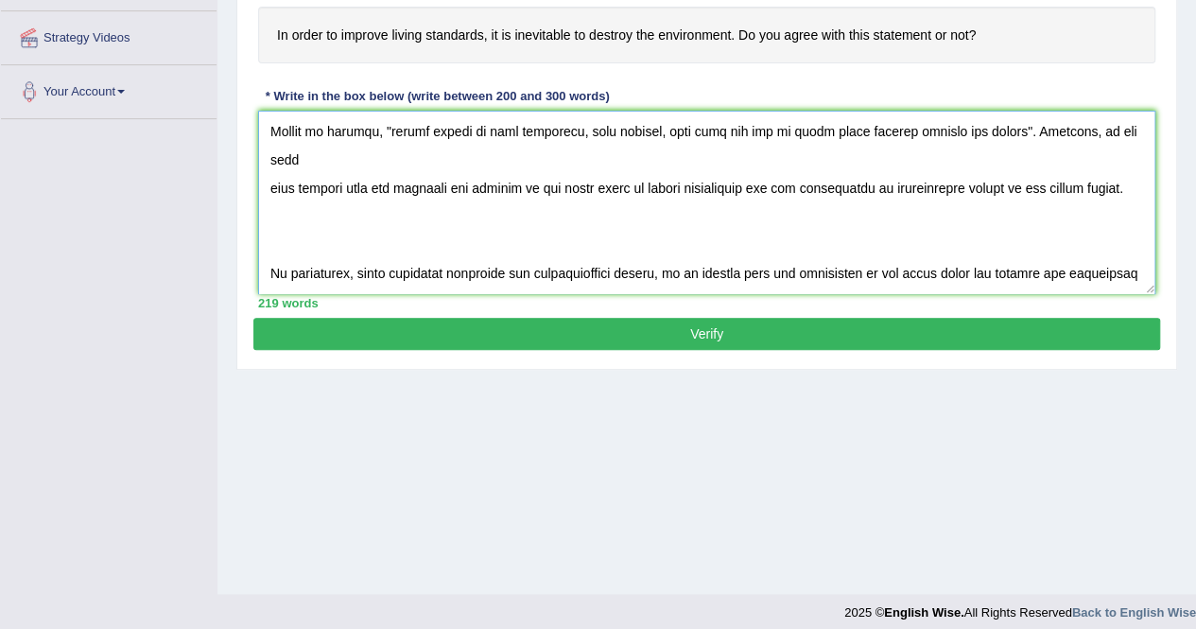
drag, startPoint x: 733, startPoint y: 272, endPoint x: 895, endPoint y: 265, distance: 161.9
click at [895, 265] on textarea at bounding box center [706, 202] width 897 height 183
paste textarea "In order to improve living standards, it is inevitable to destroy the environ"
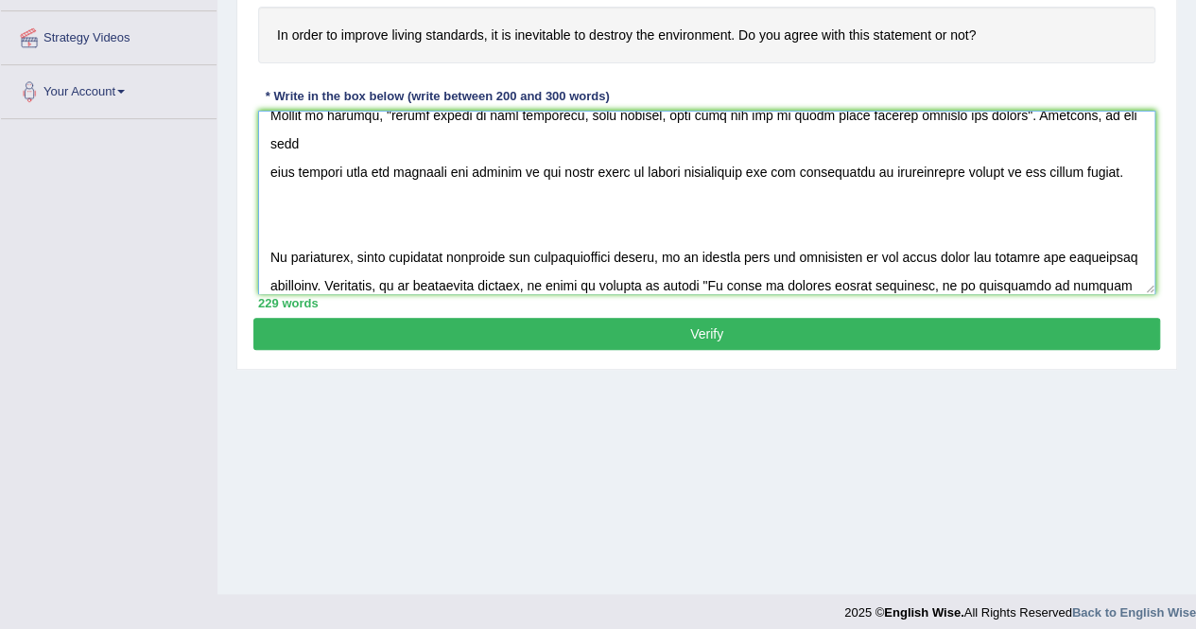
click at [830, 254] on textarea at bounding box center [706, 202] width 897 height 183
click at [892, 254] on textarea at bounding box center [706, 202] width 897 height 183
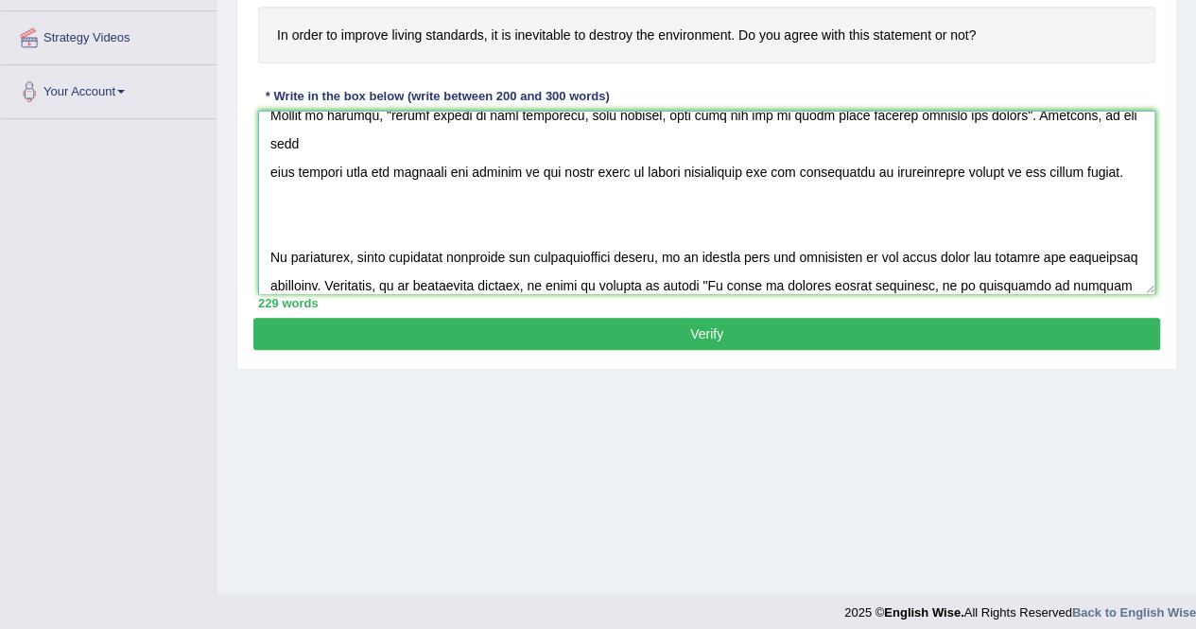
click at [896, 254] on textarea at bounding box center [706, 202] width 897 height 183
click at [844, 252] on textarea at bounding box center [706, 202] width 897 height 183
click at [985, 251] on textarea at bounding box center [706, 202] width 897 height 183
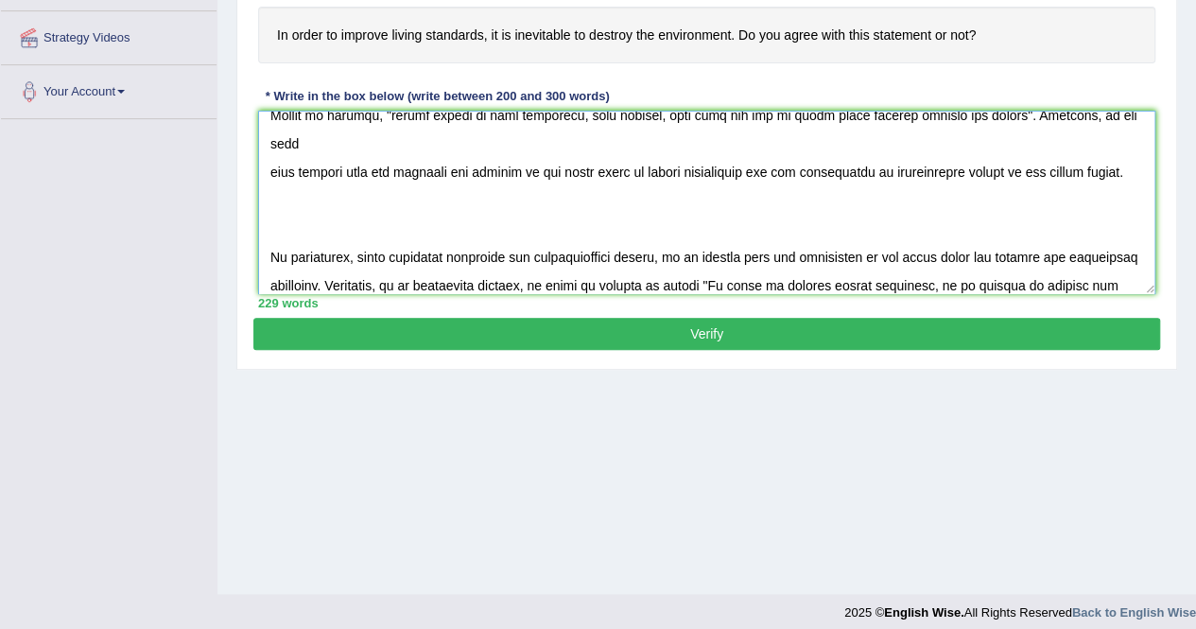
click at [306, 282] on textarea at bounding box center [706, 202] width 897 height 183
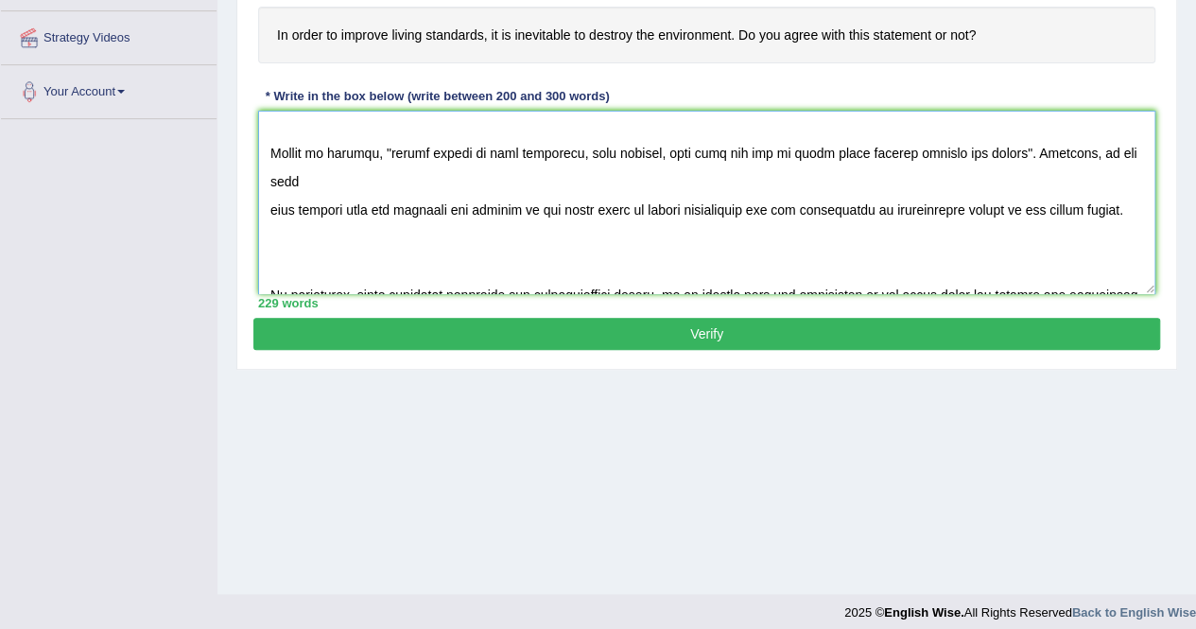
scroll to position [312, 0]
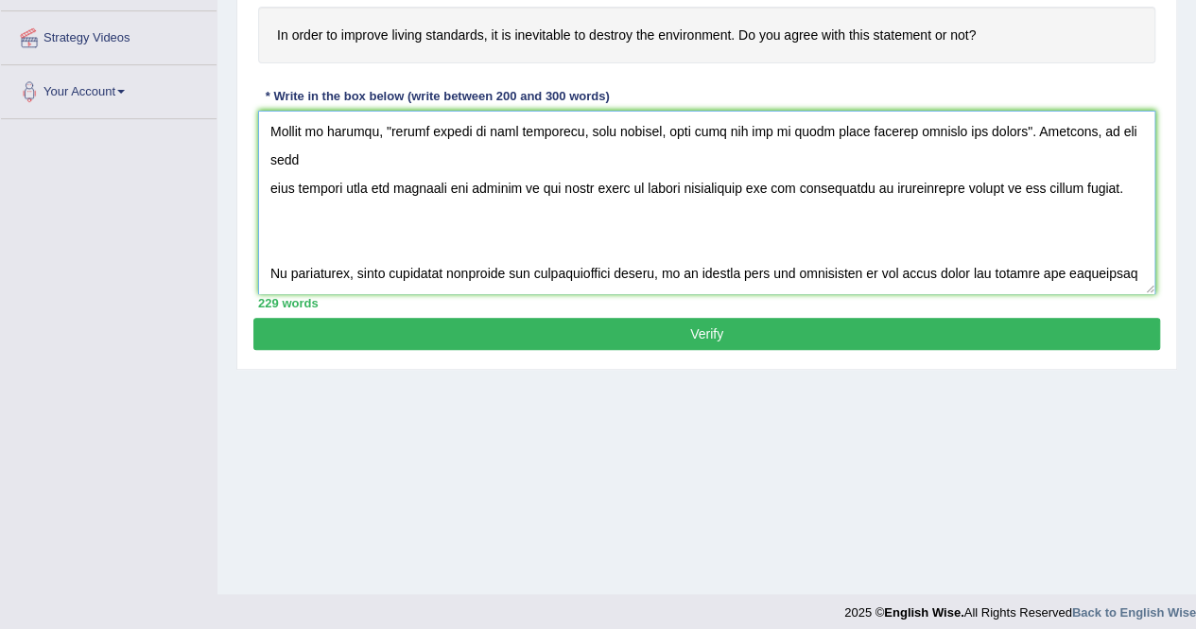
type textarea "In [DATE] complex world, numerous issues and topics are subject to debate. One …"
click at [622, 328] on button "Verify" at bounding box center [706, 334] width 907 height 32
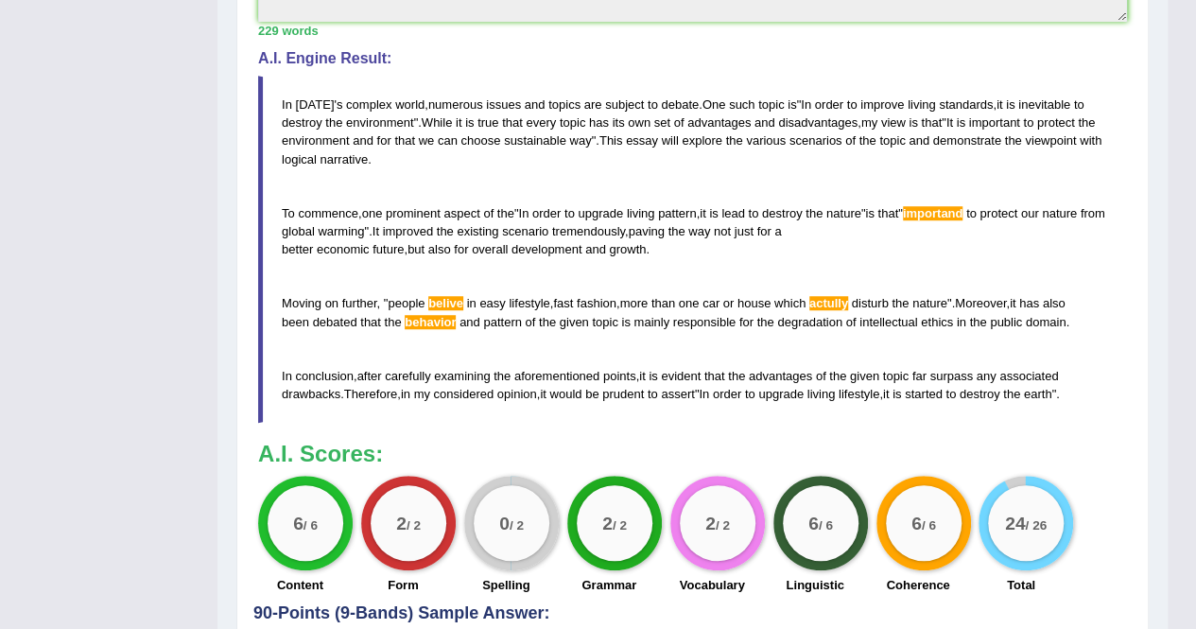
scroll to position [573, 0]
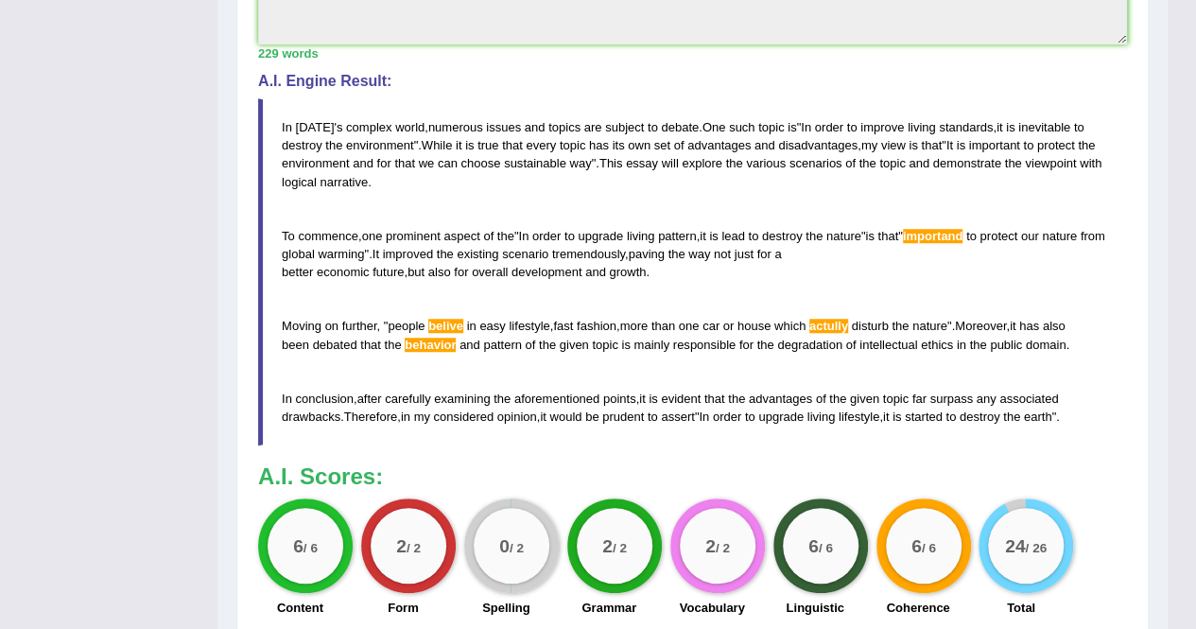
drag, startPoint x: 1080, startPoint y: 409, endPoint x: 452, endPoint y: 259, distance: 645.7
click at [452, 259] on blockquote "In today ' s complex world , numerous issues and topics are subject to debate .…" at bounding box center [692, 271] width 869 height 347
click at [453, 237] on span "aspect" at bounding box center [462, 236] width 36 height 14
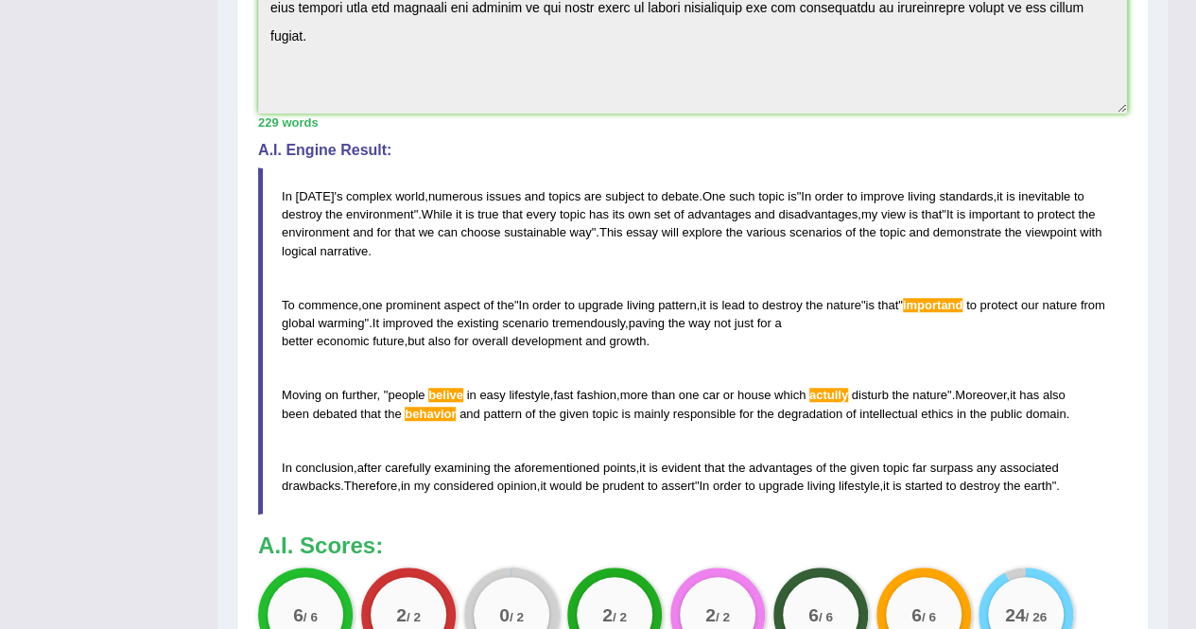
click at [422, 220] on blockquote "In today ' s complex world , numerous issues and topics are subject to debate .…" at bounding box center [692, 340] width 869 height 347
drag, startPoint x: 422, startPoint y: 220, endPoint x: 733, endPoint y: 314, distance: 324.9
click at [733, 314] on blockquote "In today ' s complex world , numerous issues and topics are subject to debate .…" at bounding box center [692, 340] width 869 height 347
click at [710, 316] on span "way" at bounding box center [699, 323] width 22 height 14
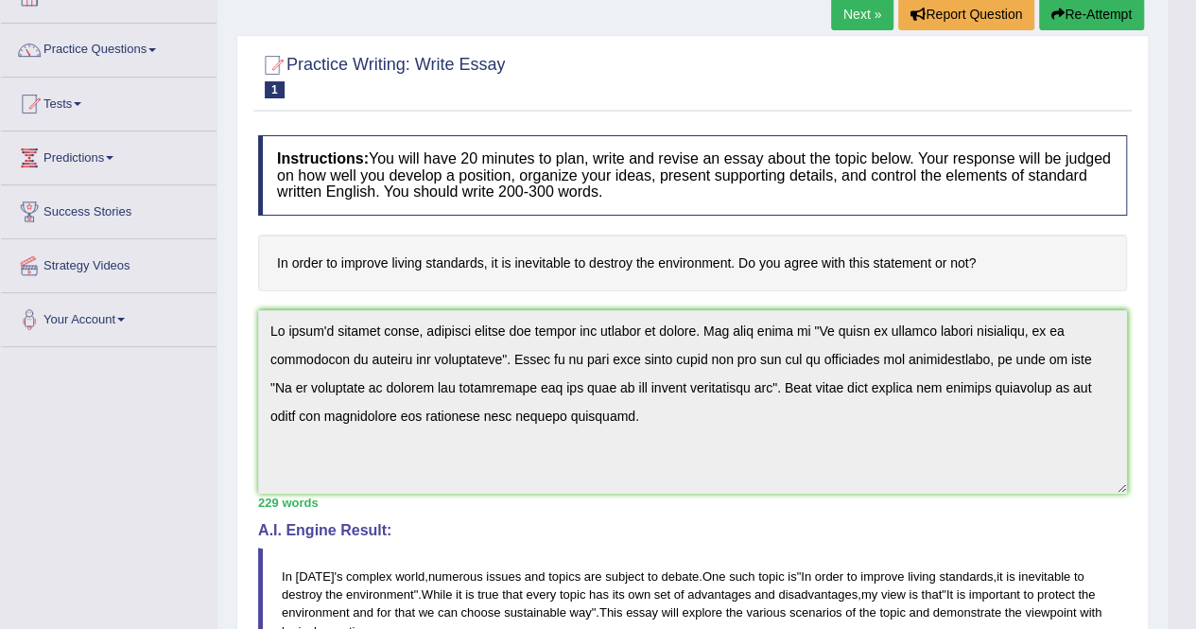
scroll to position [122, 0]
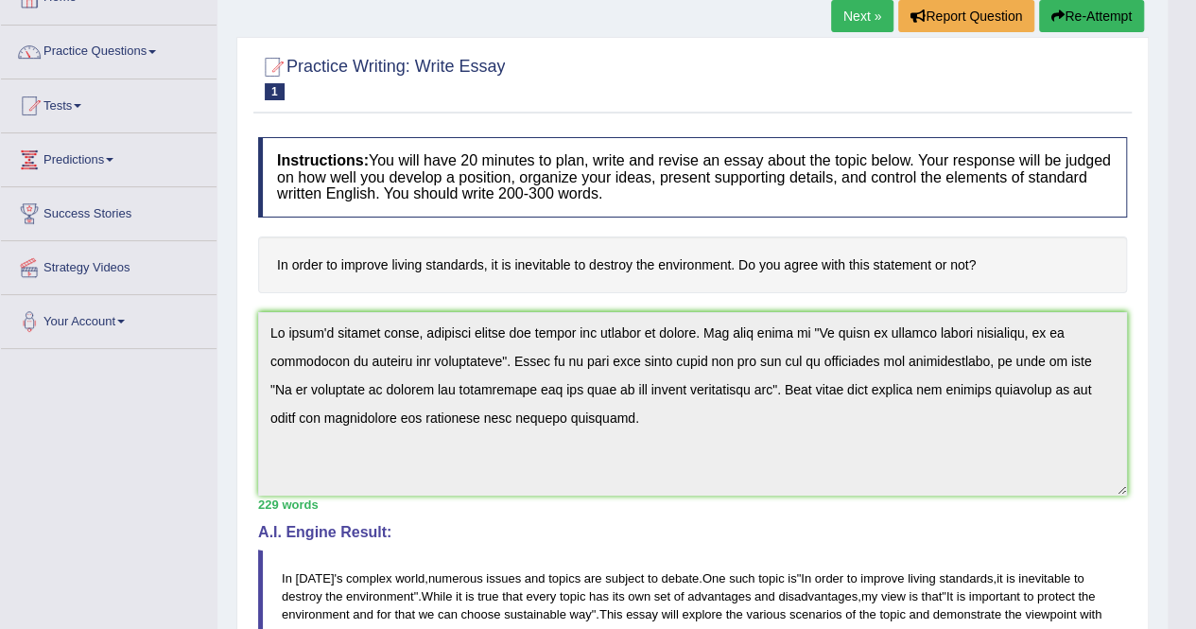
click at [1083, 26] on button "Re-Attempt" at bounding box center [1091, 16] width 105 height 32
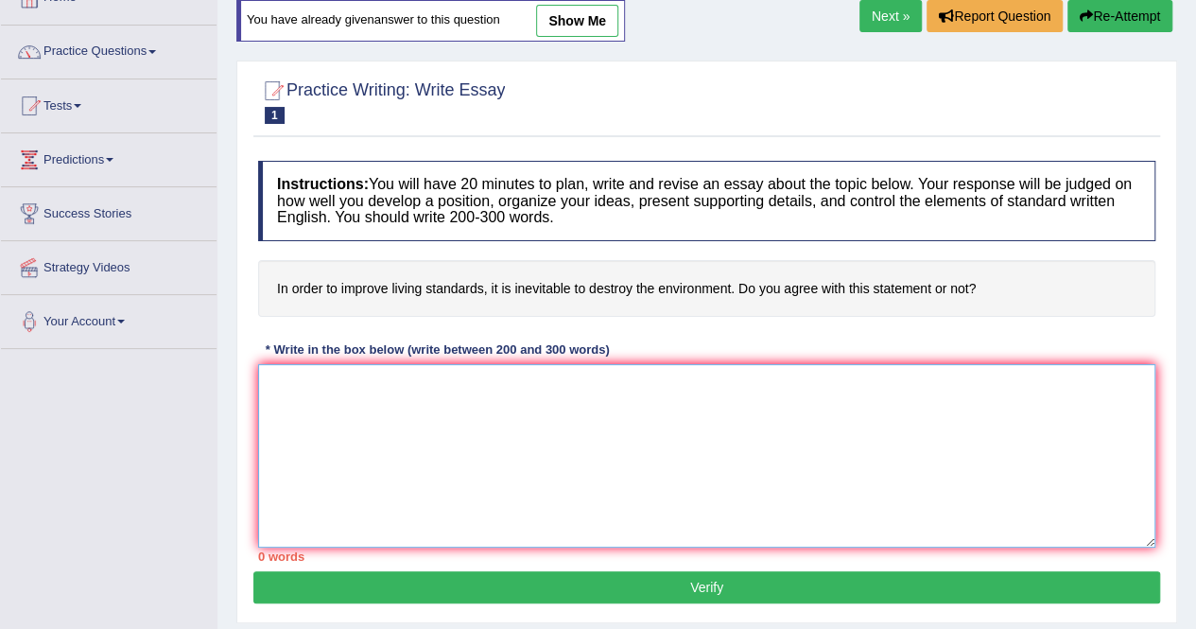
click at [472, 424] on textarea at bounding box center [706, 455] width 897 height 183
paste textarea "In [DATE] complex world, numerous issues and topics are subject to debate. One …"
type textarea "In [DATE] complex world, numerous issues and topics are subject to debate. One …"
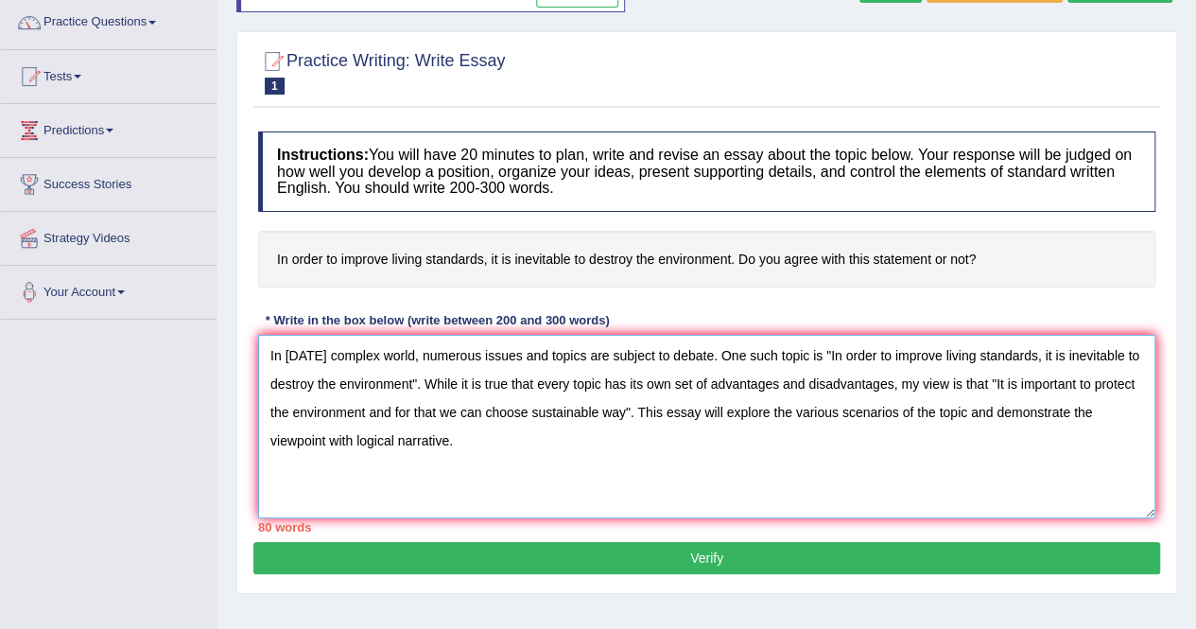
scroll to position [153, 0]
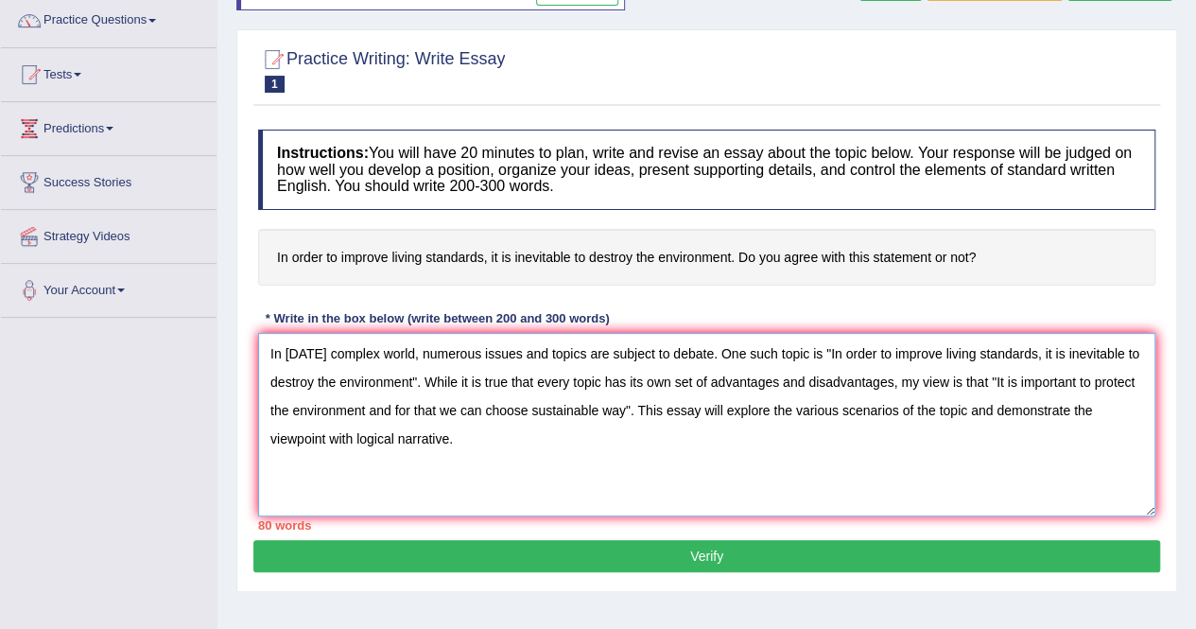
click at [471, 383] on textarea "In [DATE] complex world, numerous issues and topics are subject to debate. One …" at bounding box center [706, 424] width 897 height 183
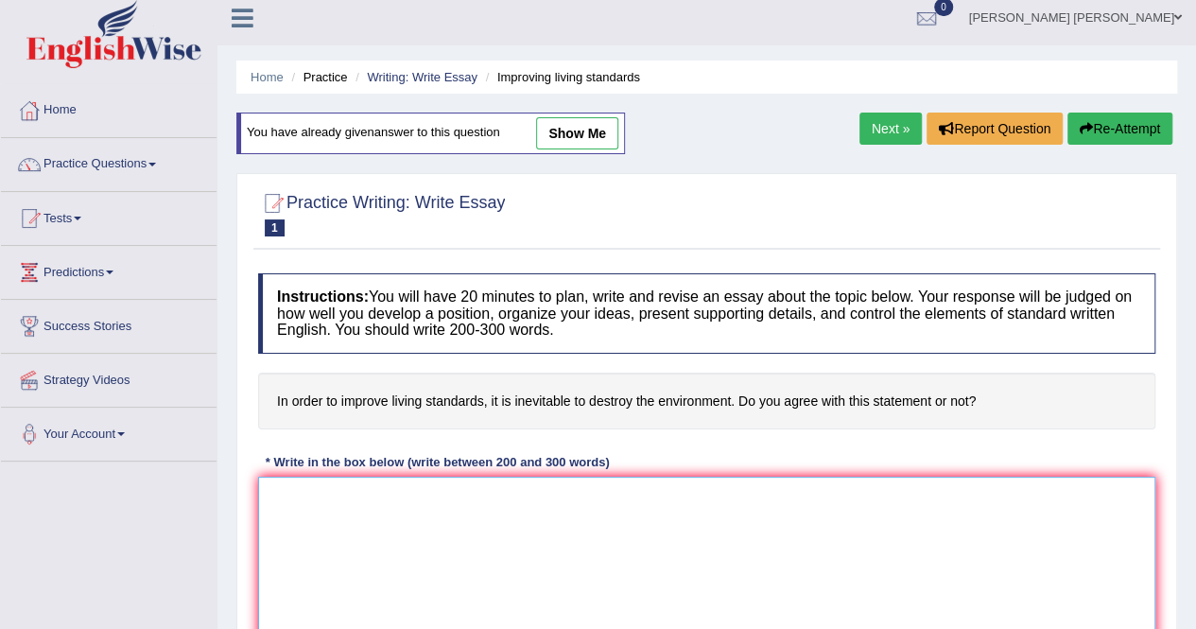
scroll to position [8, 0]
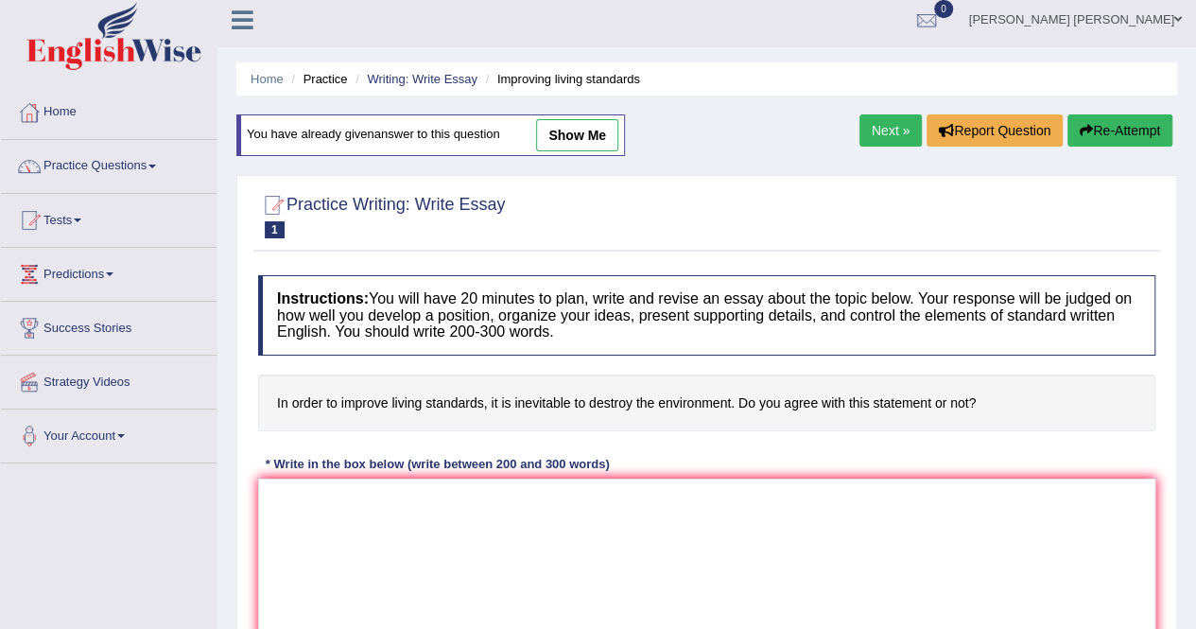
click at [588, 140] on link "show me" at bounding box center [577, 135] width 82 height 32
type textarea "In [DATE] complex world, numerous issues and topics are subject to debate. One …"
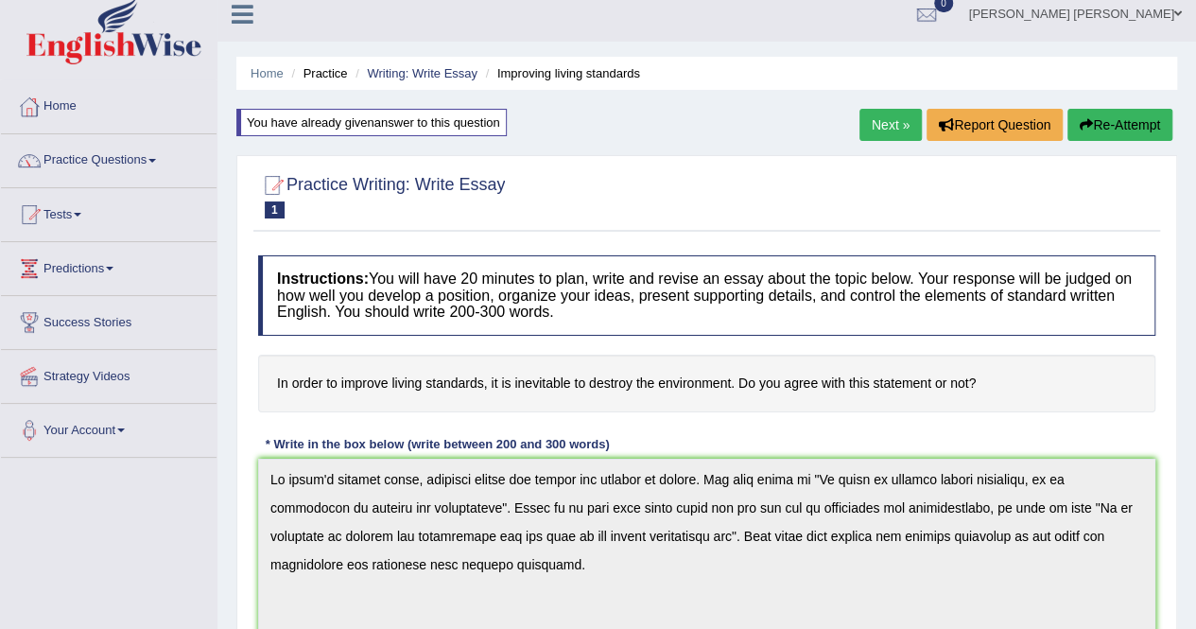
scroll to position [13, 0]
click at [1127, 123] on button "Re-Attempt" at bounding box center [1120, 125] width 105 height 32
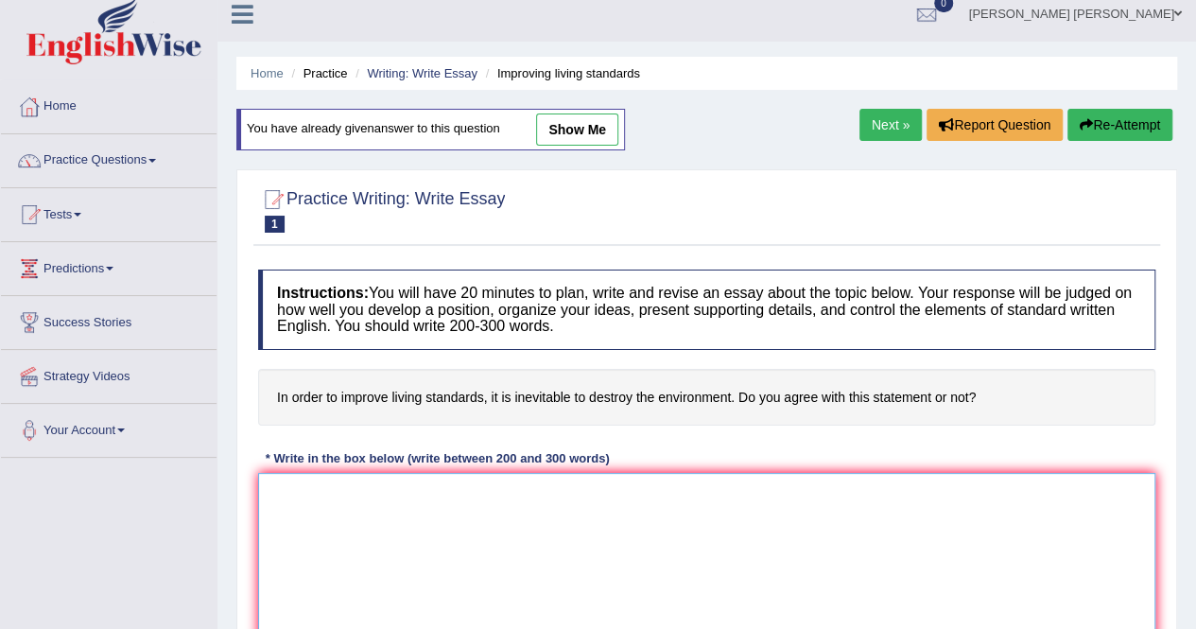
click at [427, 502] on textarea at bounding box center [706, 564] width 897 height 183
paste textarea "In today's complex world, numerous issues and topics are subject to debate. One…"
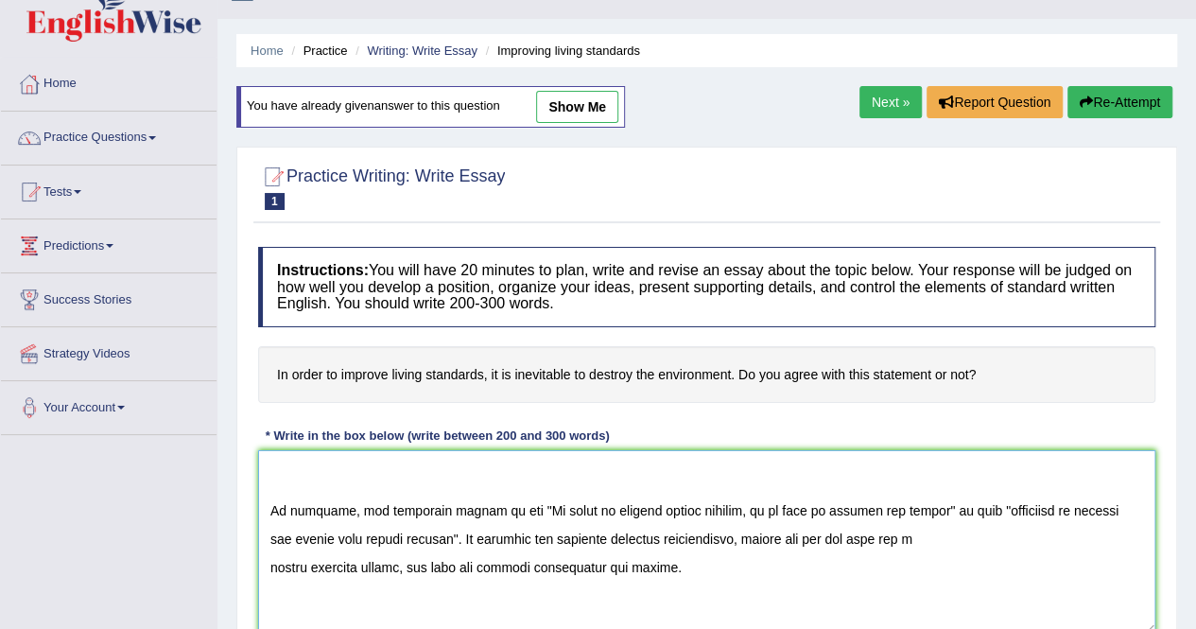
scroll to position [129, 0]
click at [270, 566] on textarea at bounding box center [706, 541] width 897 height 183
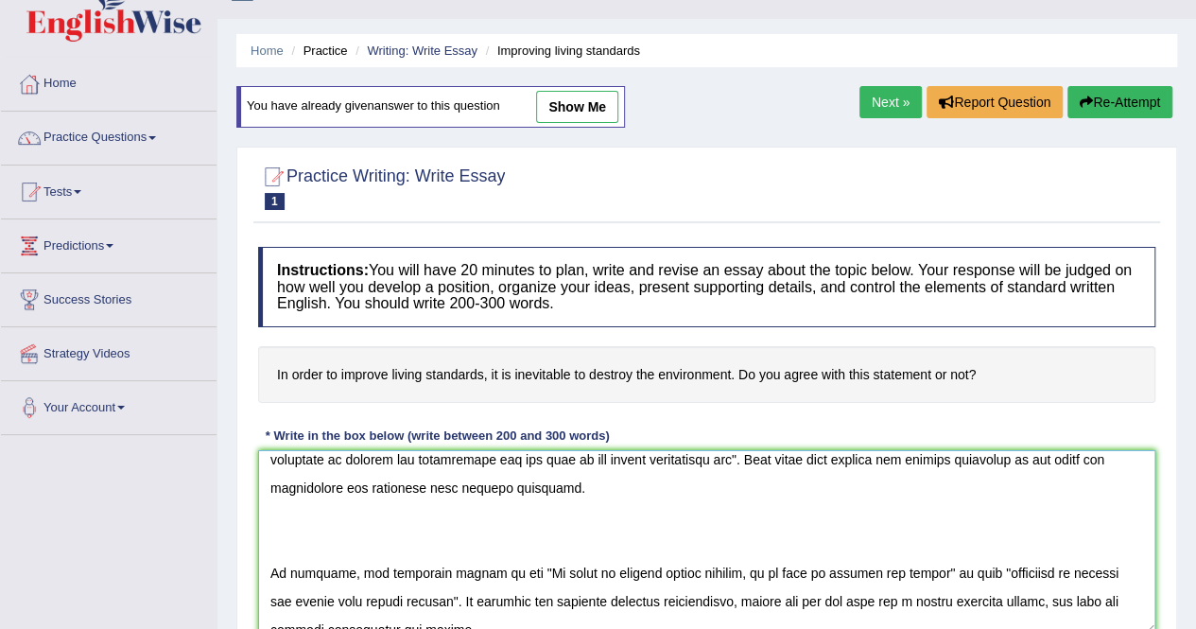
scroll to position [132, 0]
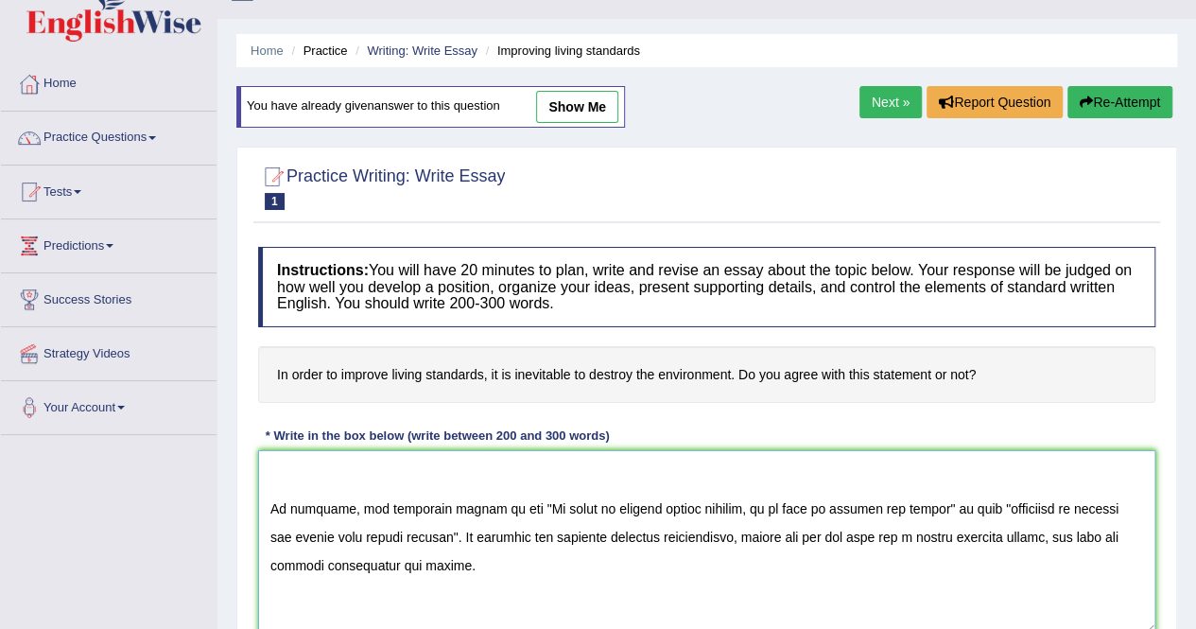
click at [507, 534] on textarea at bounding box center [706, 541] width 897 height 183
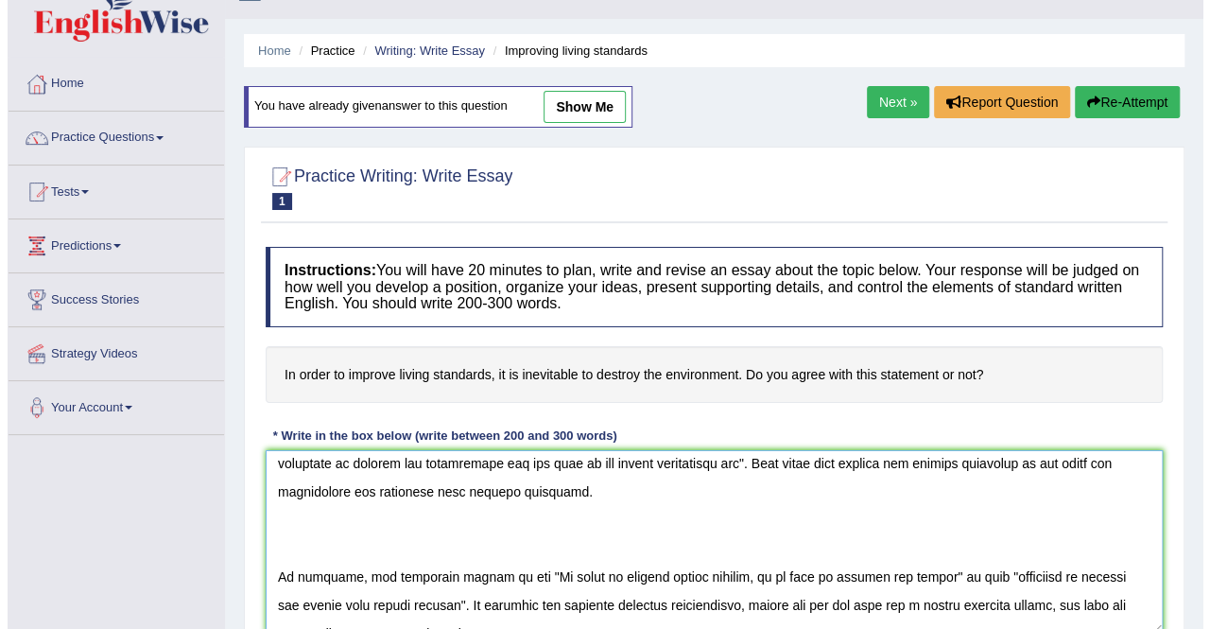
scroll to position [40, 0]
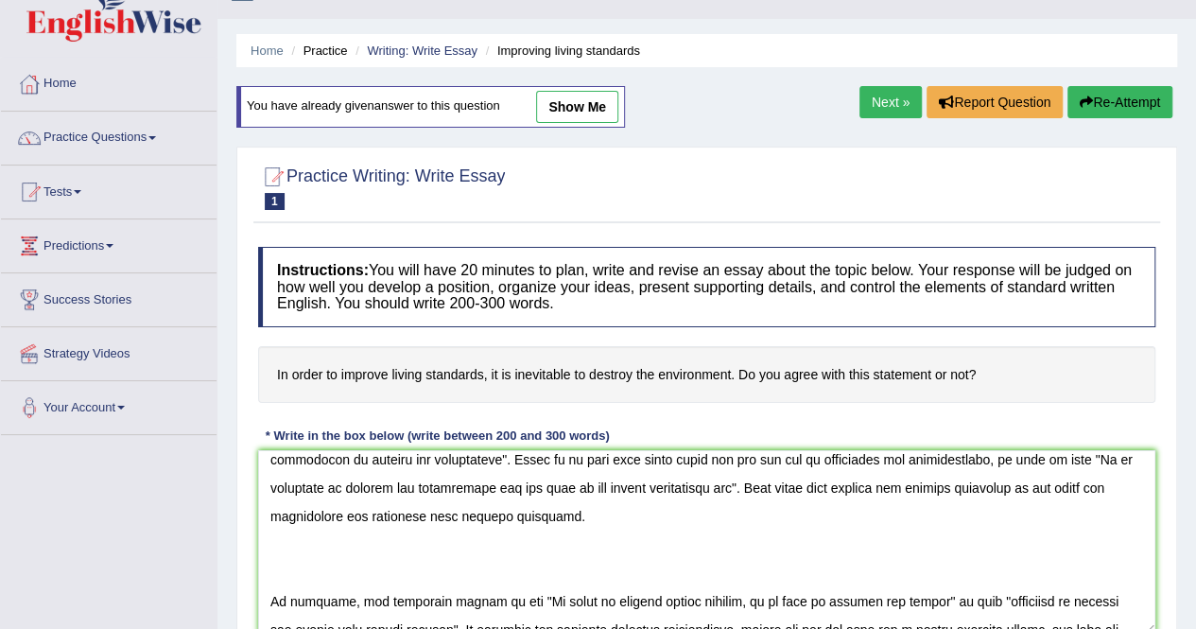
click at [599, 102] on link "show me" at bounding box center [577, 107] width 82 height 32
type textarea "In today's complex world, numerous issues and topics are subject to debate. One…"
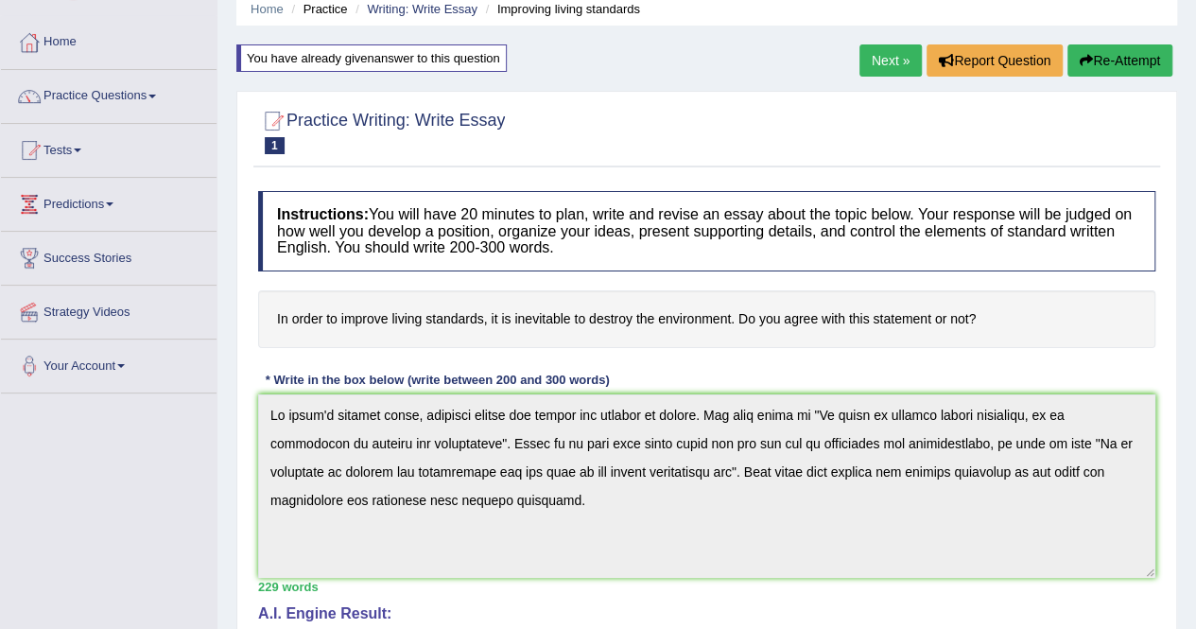
scroll to position [66, 0]
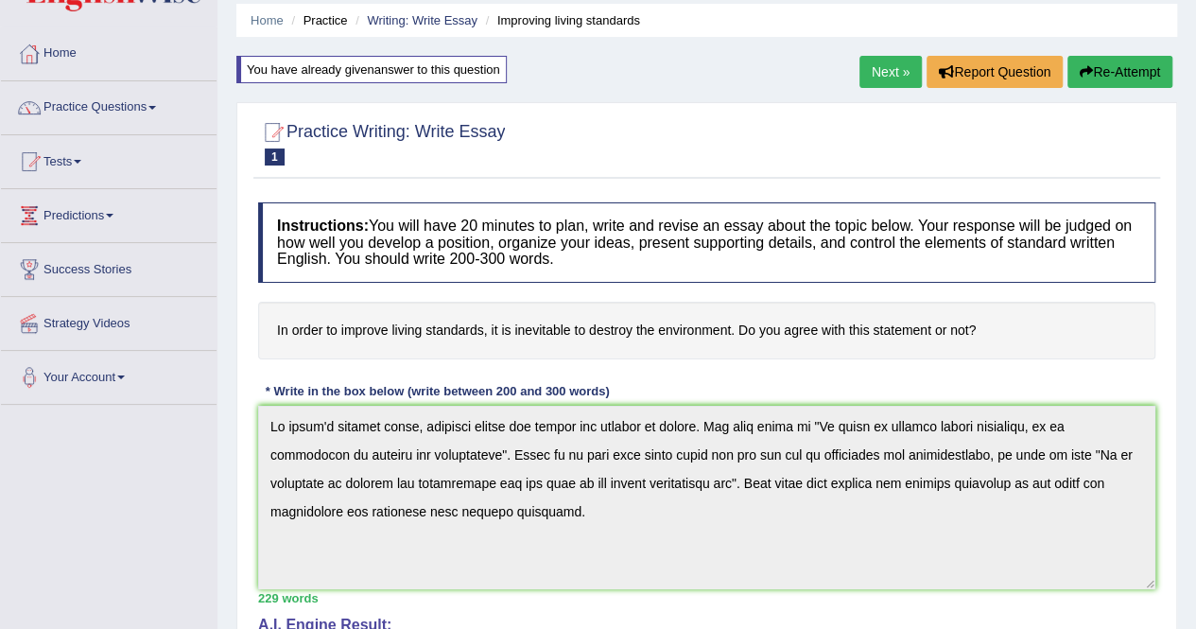
click at [1112, 74] on button "Re-Attempt" at bounding box center [1120, 72] width 105 height 32
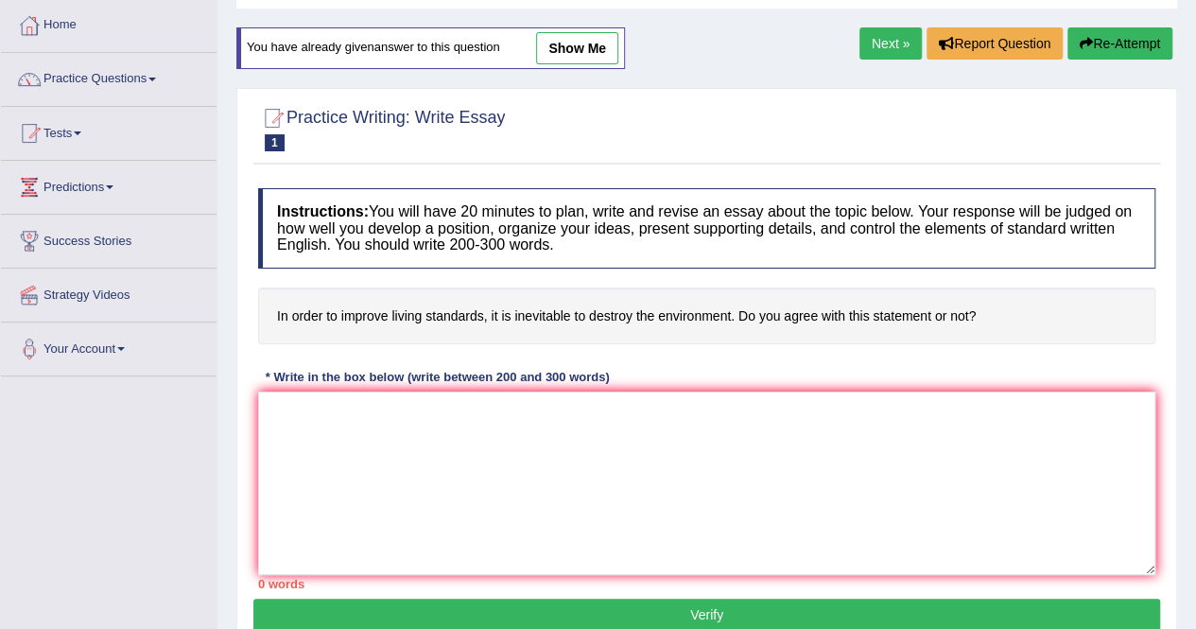
scroll to position [95, 0]
click at [301, 428] on textarea at bounding box center [706, 483] width 897 height 183
paste textarea "In today's complex world, numerous issues and topics are subject to debate. One…"
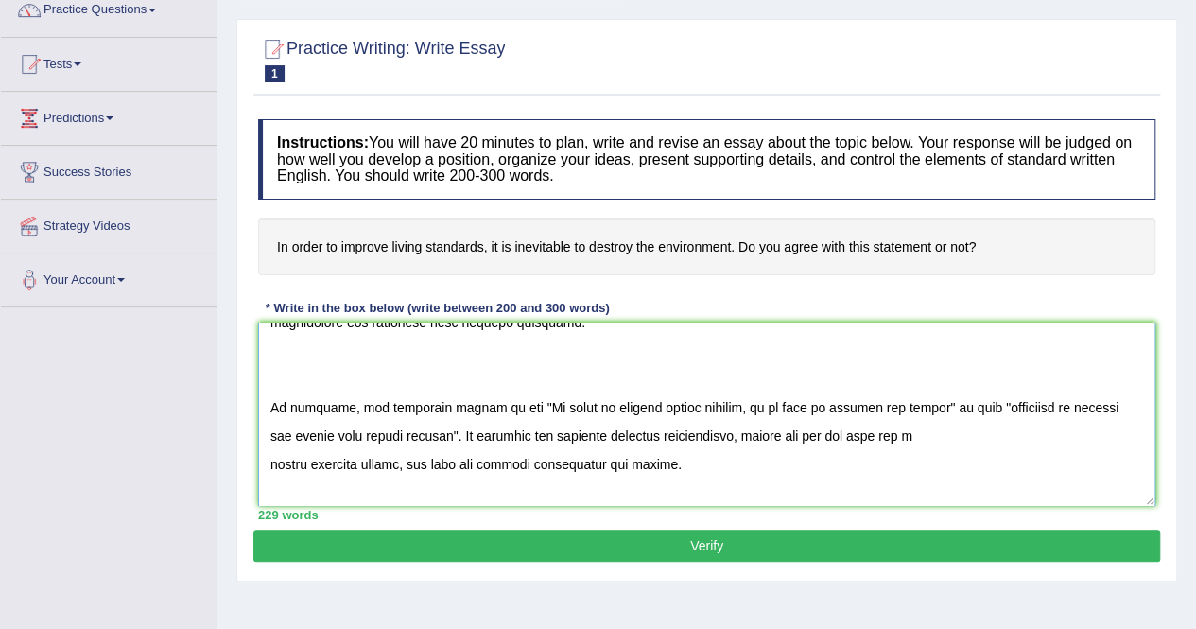
scroll to position [108, 0]
click at [992, 404] on textarea at bounding box center [706, 413] width 897 height 183
click at [992, 407] on textarea at bounding box center [706, 413] width 897 height 183
click at [989, 406] on textarea at bounding box center [706, 413] width 897 height 183
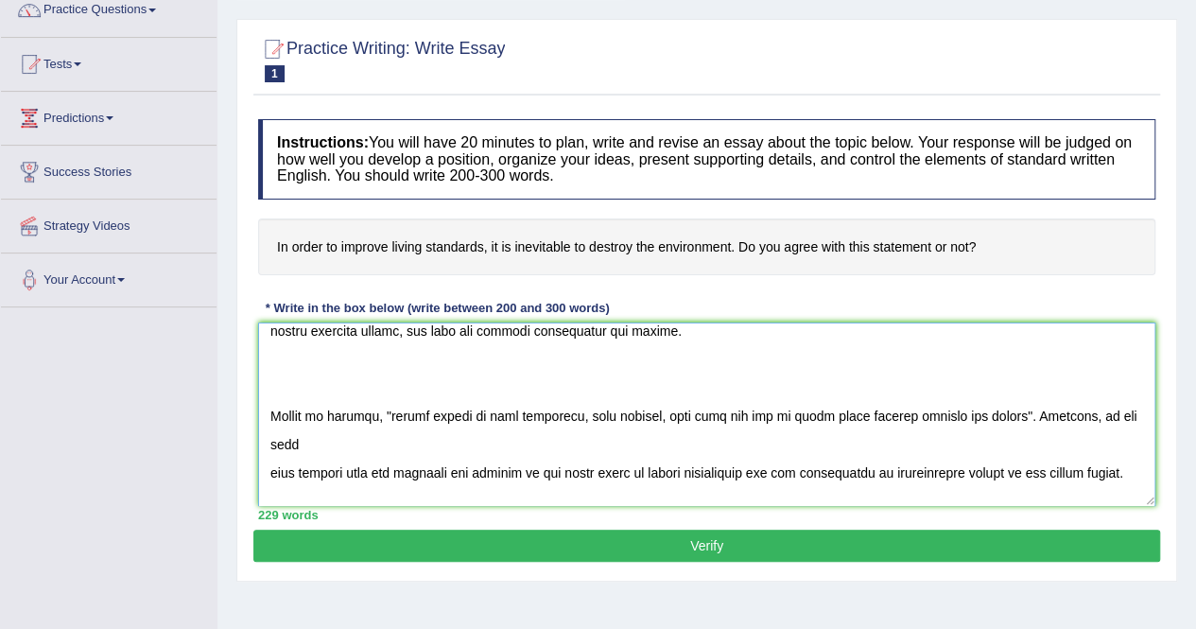
scroll to position [242, 0]
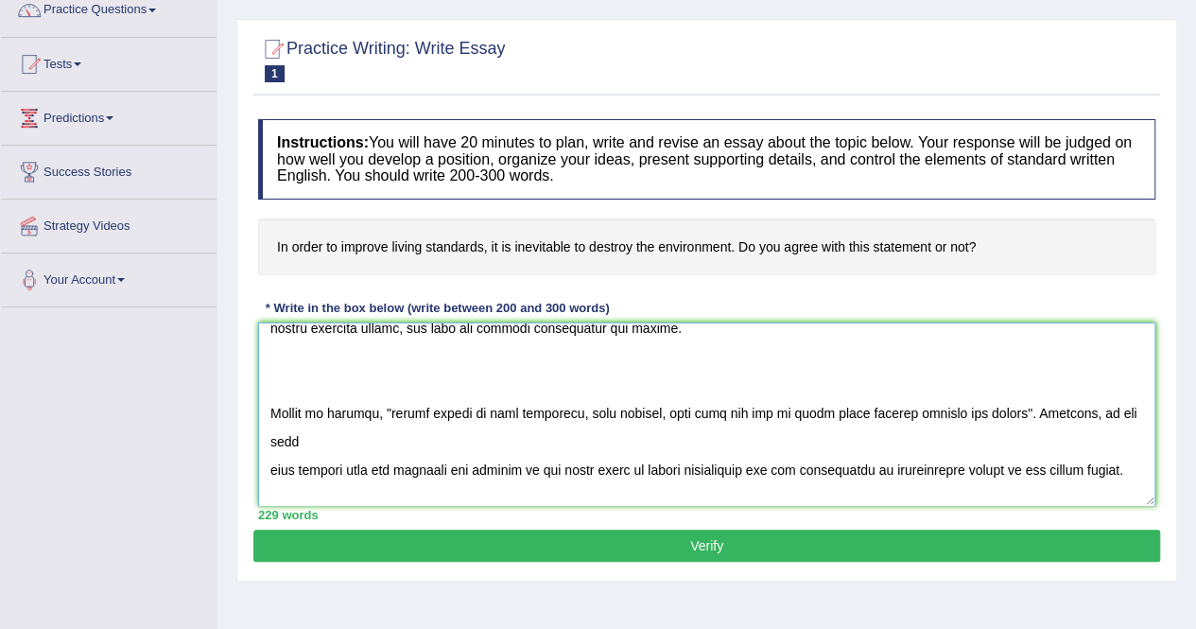
click at [436, 411] on textarea at bounding box center [706, 413] width 897 height 183
click at [475, 409] on textarea at bounding box center [706, 413] width 897 height 183
click at [459, 411] on textarea at bounding box center [706, 413] width 897 height 183
click at [446, 414] on textarea at bounding box center [706, 413] width 897 height 183
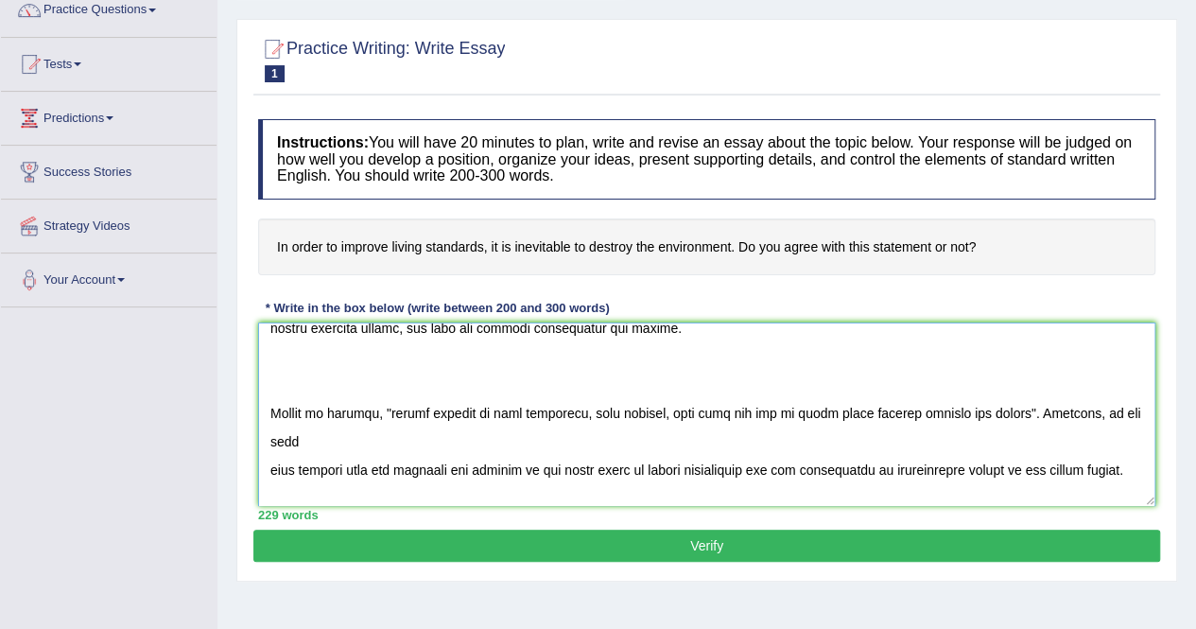
click at [446, 414] on textarea at bounding box center [706, 413] width 897 height 183
click at [487, 410] on textarea at bounding box center [706, 413] width 897 height 183
click at [851, 408] on textarea at bounding box center [706, 413] width 897 height 183
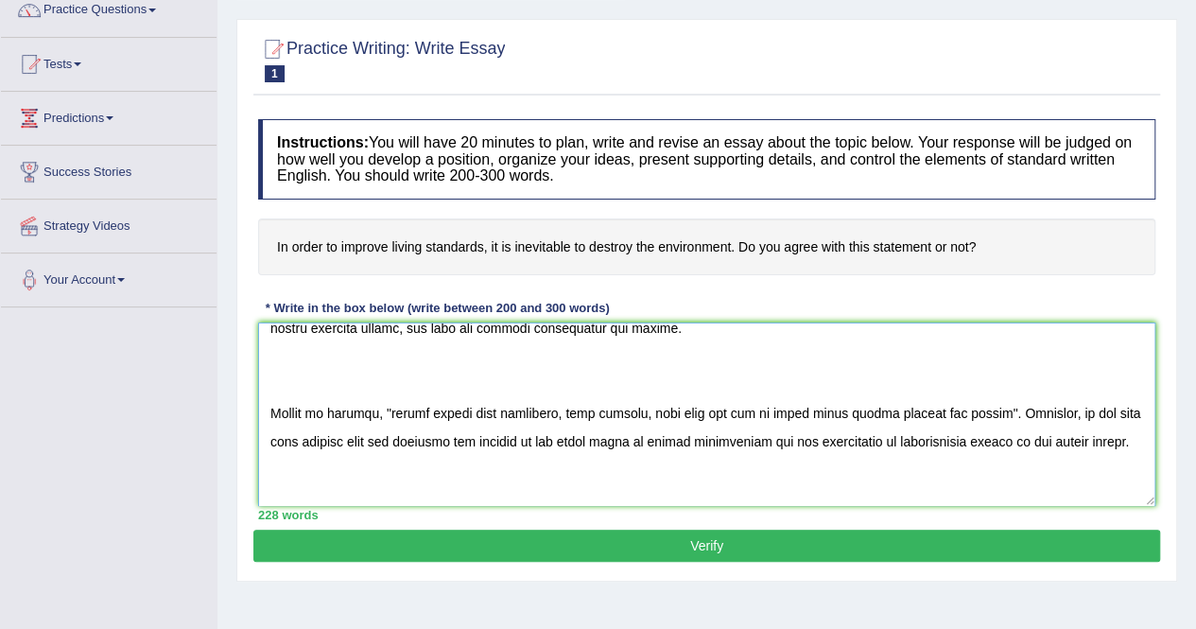
click at [451, 440] on textarea at bounding box center [706, 413] width 897 height 183
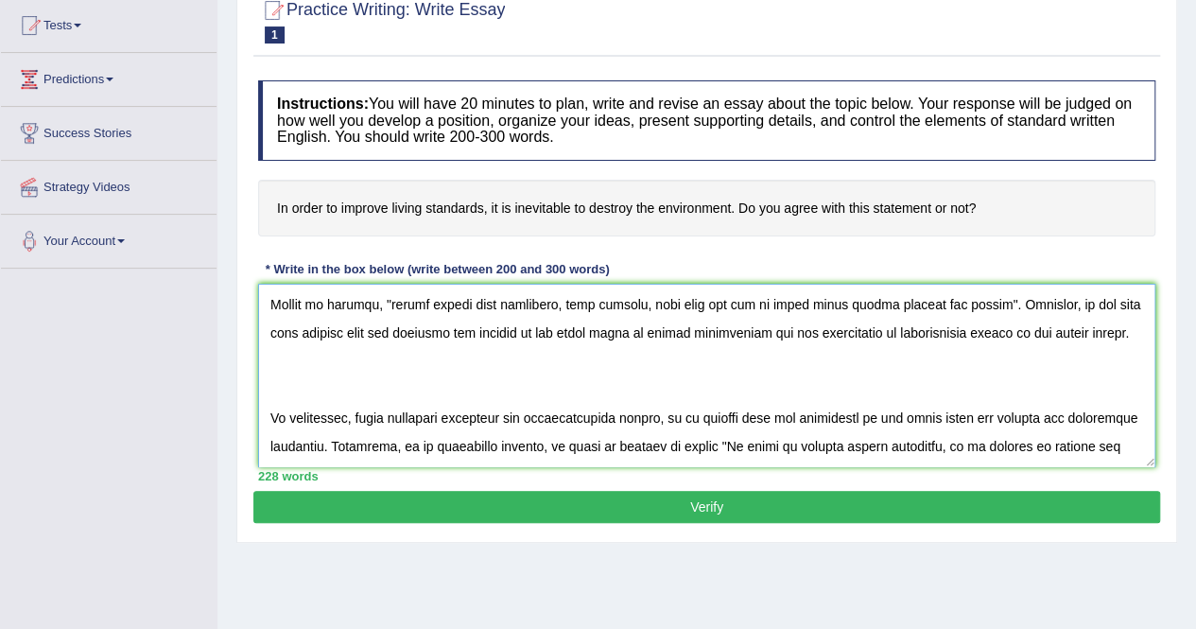
scroll to position [309, 0]
click at [426, 332] on textarea at bounding box center [706, 375] width 897 height 183
paste textarea
type textarea "In today's complex world, numerous issues and topics are subject to debate. One…"
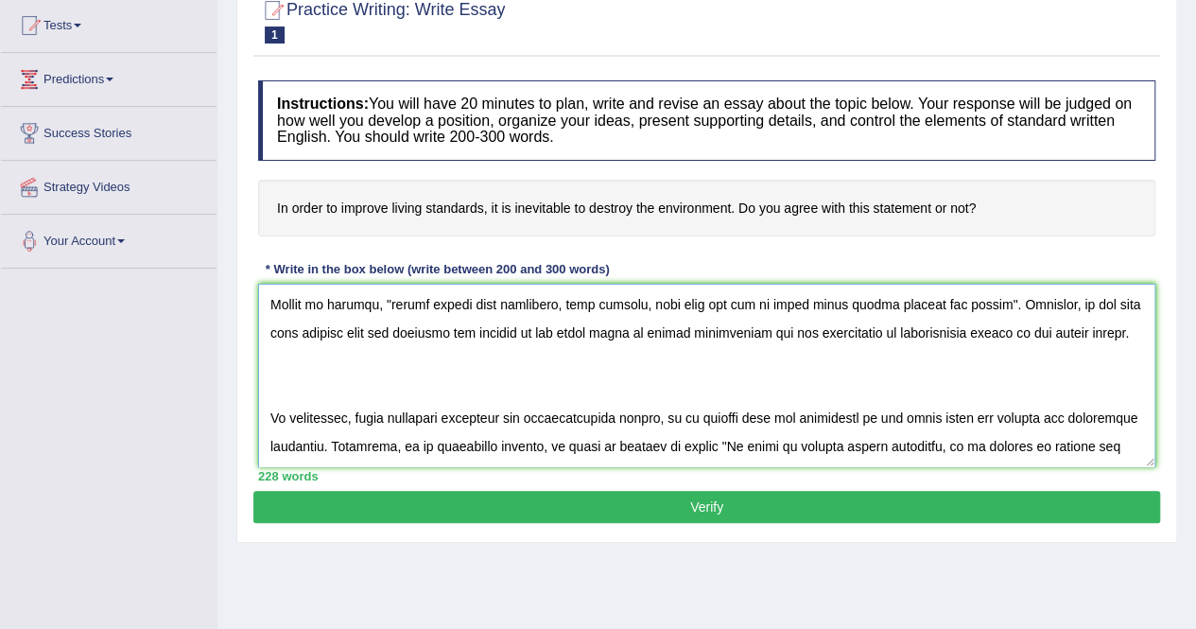
scroll to position [211, 0]
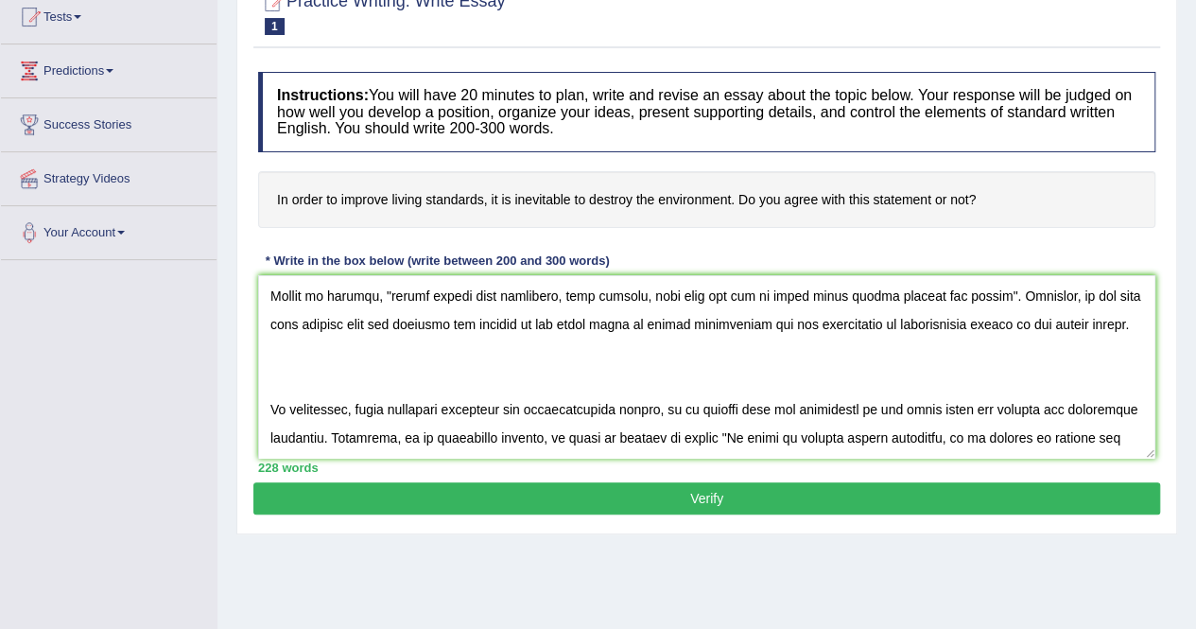
click at [683, 493] on button "Verify" at bounding box center [706, 498] width 907 height 32
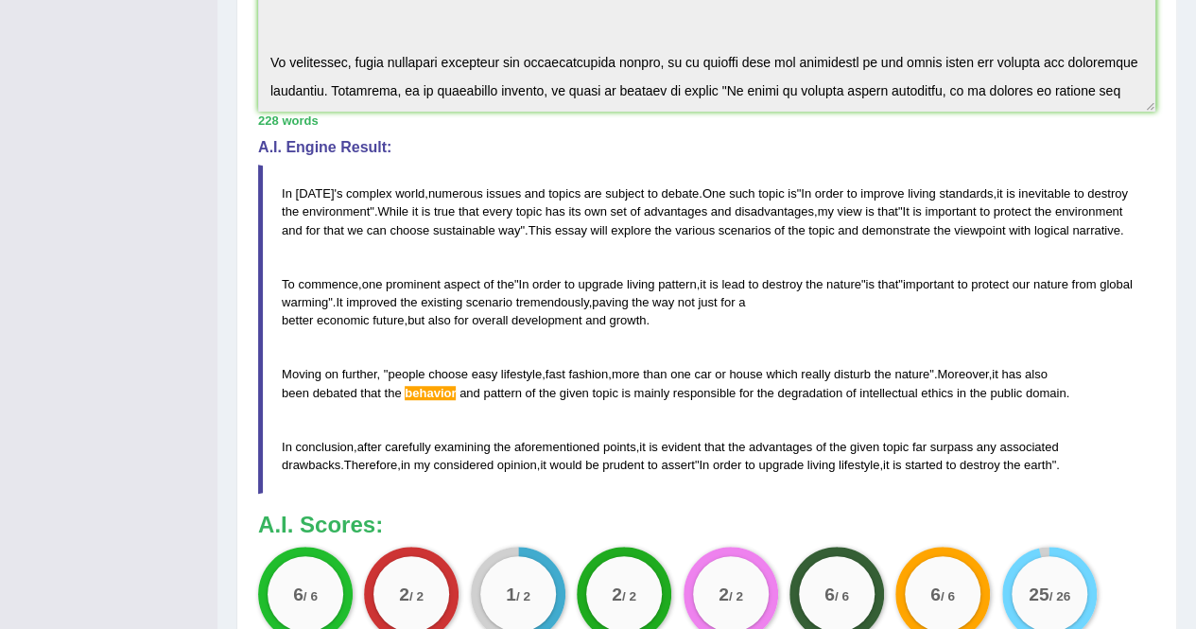
scroll to position [517, 0]
click at [441, 379] on blockquote "In today ' s complex world , numerous issues and topics are subject to debate .…" at bounding box center [706, 328] width 897 height 329
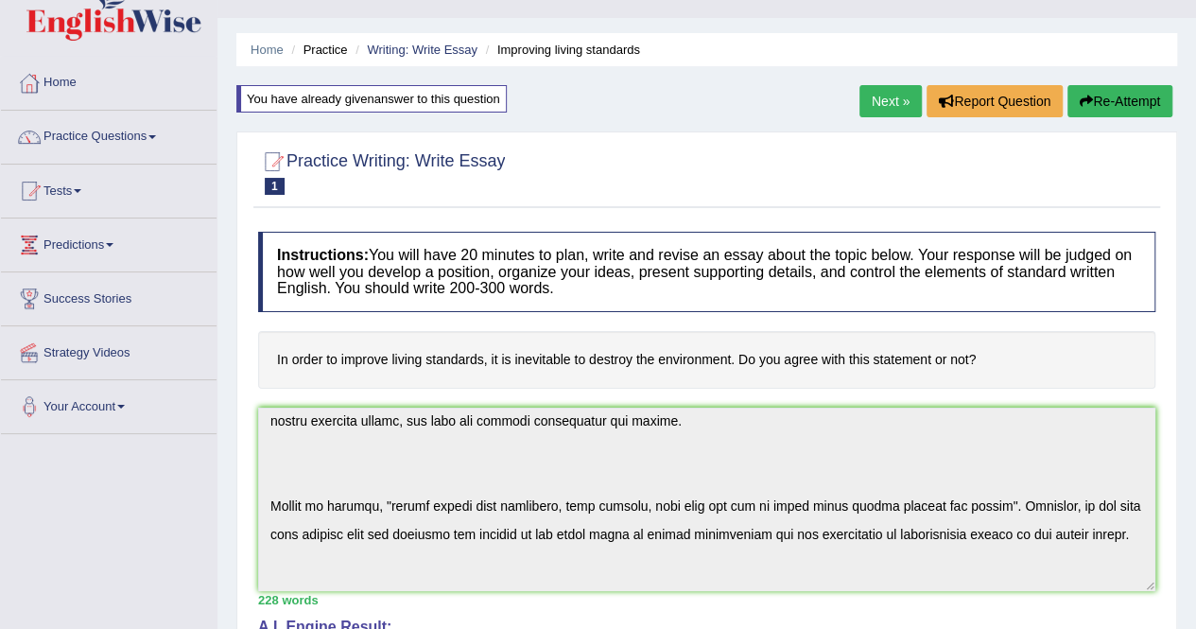
scroll to position [234, 0]
click at [1095, 100] on button "Re-Attempt" at bounding box center [1120, 101] width 105 height 32
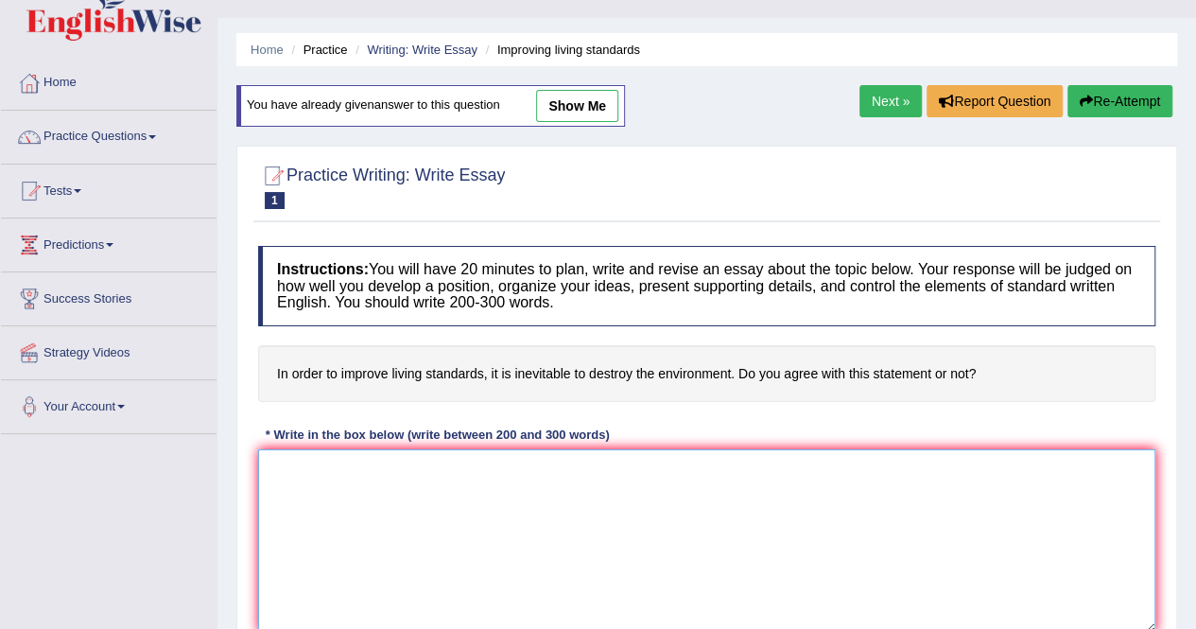
click at [477, 496] on textarea at bounding box center [706, 540] width 897 height 183
paste textarea "In [DATE] complex world, numerous issues and topics are subject to debate. One …"
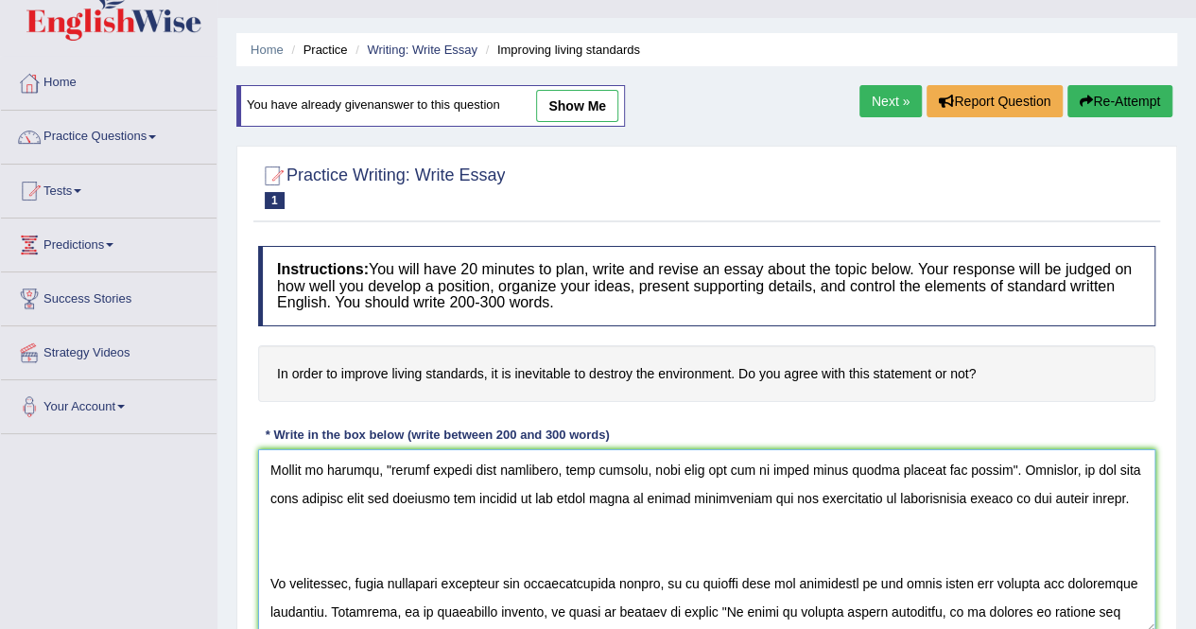
scroll to position [113, 0]
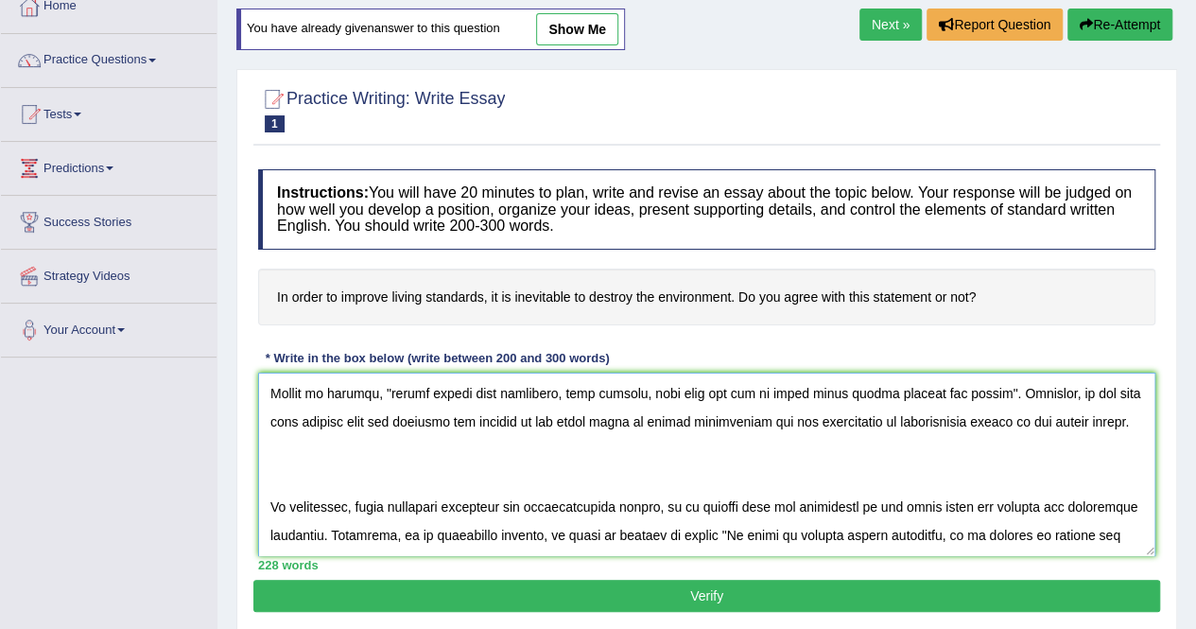
click at [421, 420] on textarea at bounding box center [706, 464] width 897 height 183
paste textarea "behavior"
type textarea "In [DATE] complex world, numerous issues and topics are subject to debate. One …"
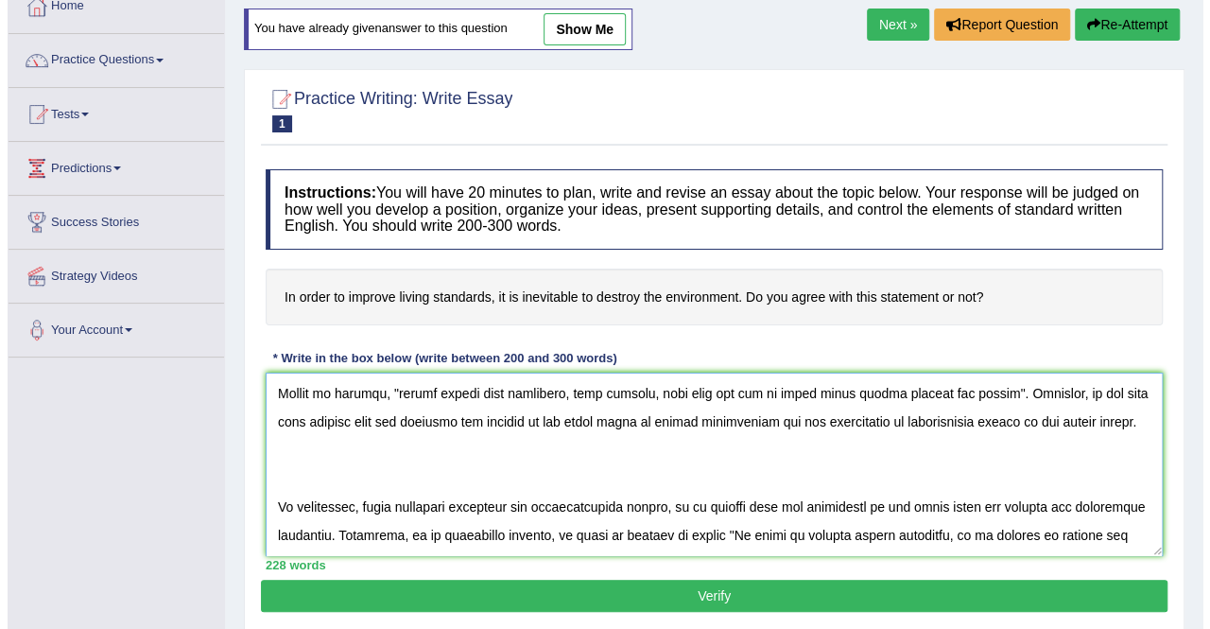
scroll to position [363, 0]
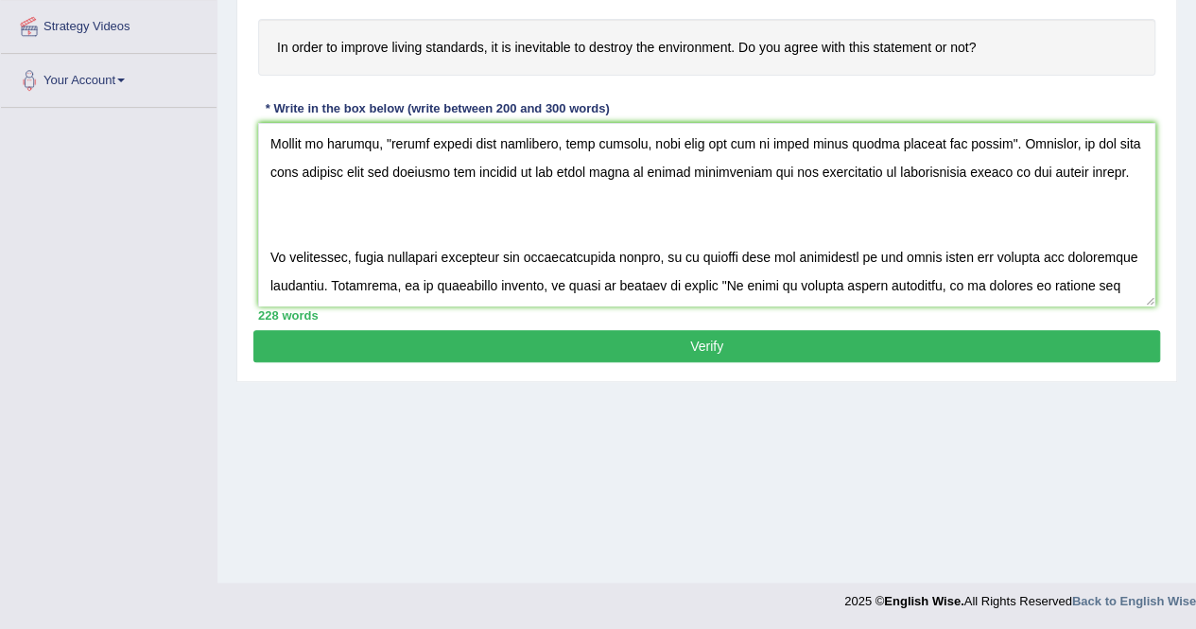
click at [728, 344] on button "Verify" at bounding box center [706, 346] width 907 height 32
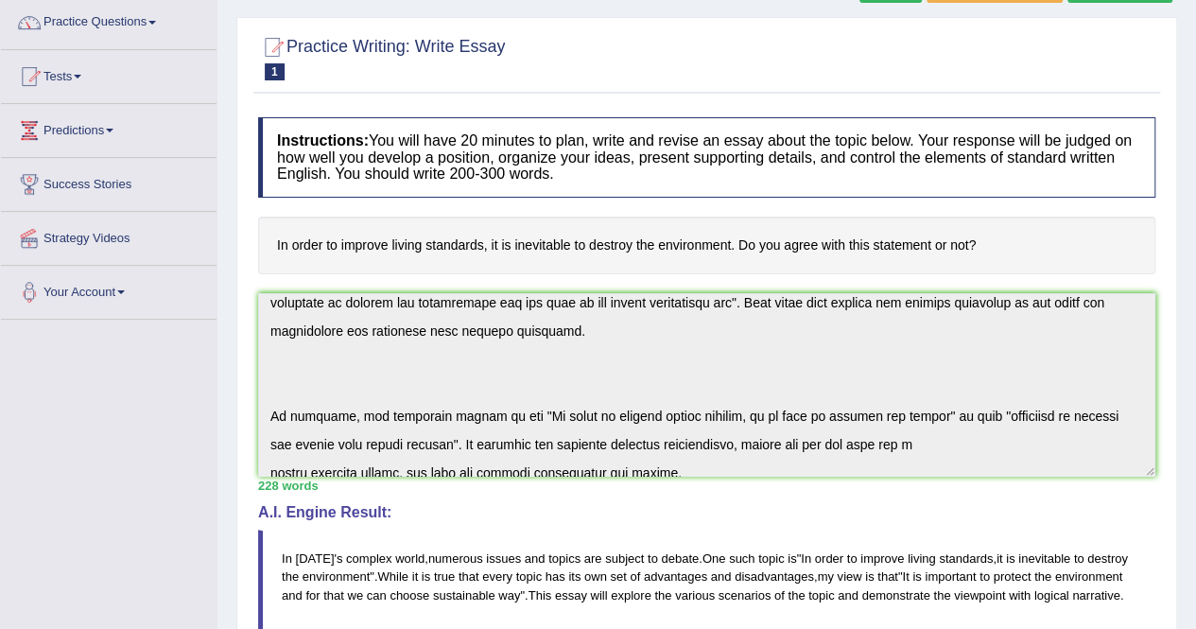
scroll to position [0, 0]
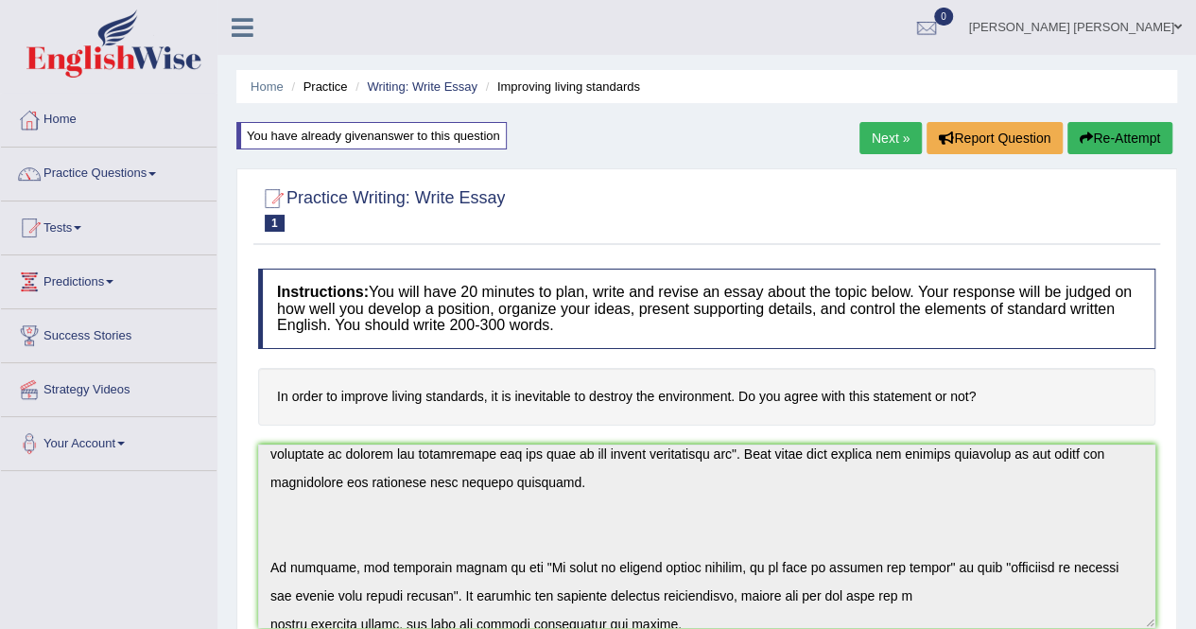
click at [1095, 139] on button "Re-Attempt" at bounding box center [1120, 138] width 105 height 32
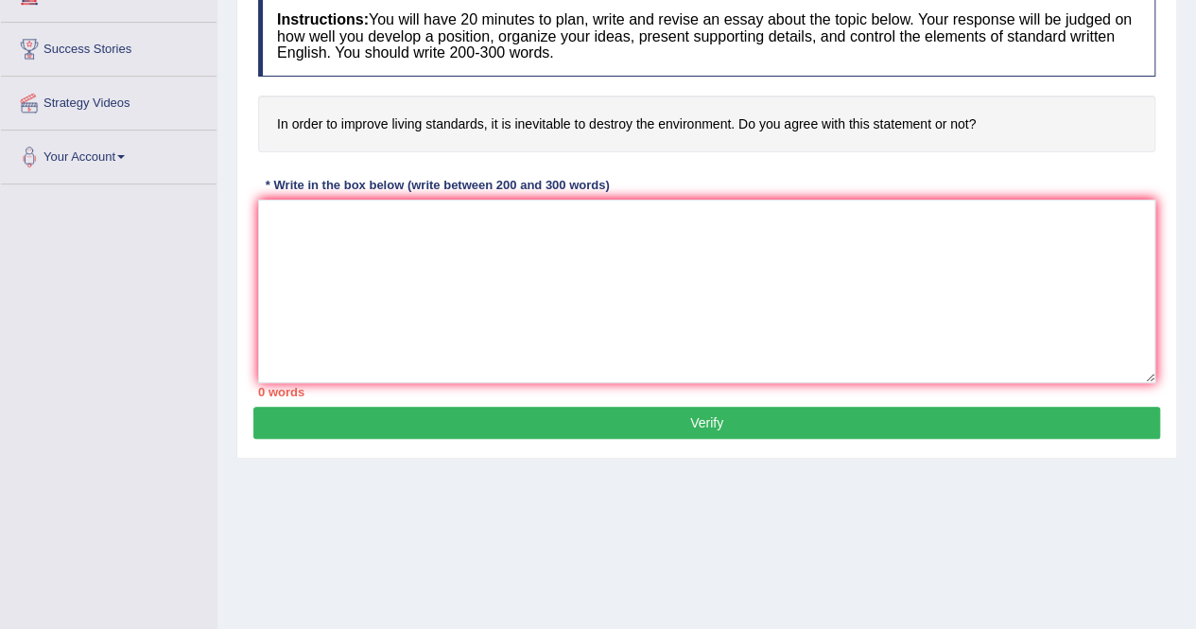
scroll to position [287, 0]
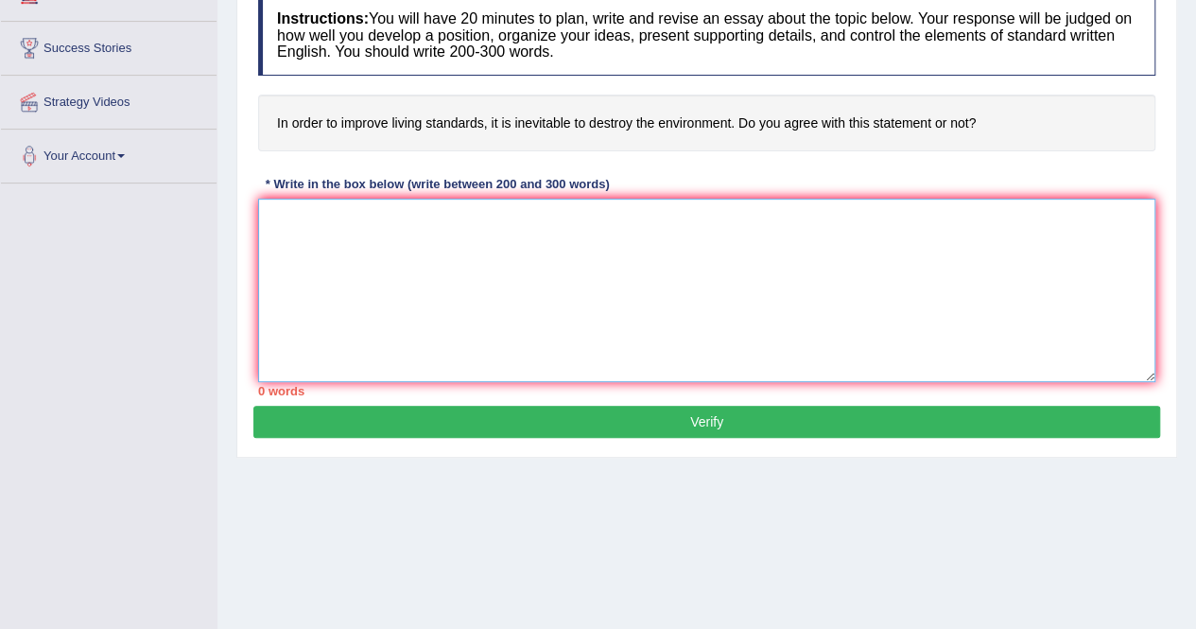
click at [449, 261] on textarea at bounding box center [706, 290] width 897 height 183
paste textarea "In [DATE] complex world, numerous issues and topics are subject to debate. One …"
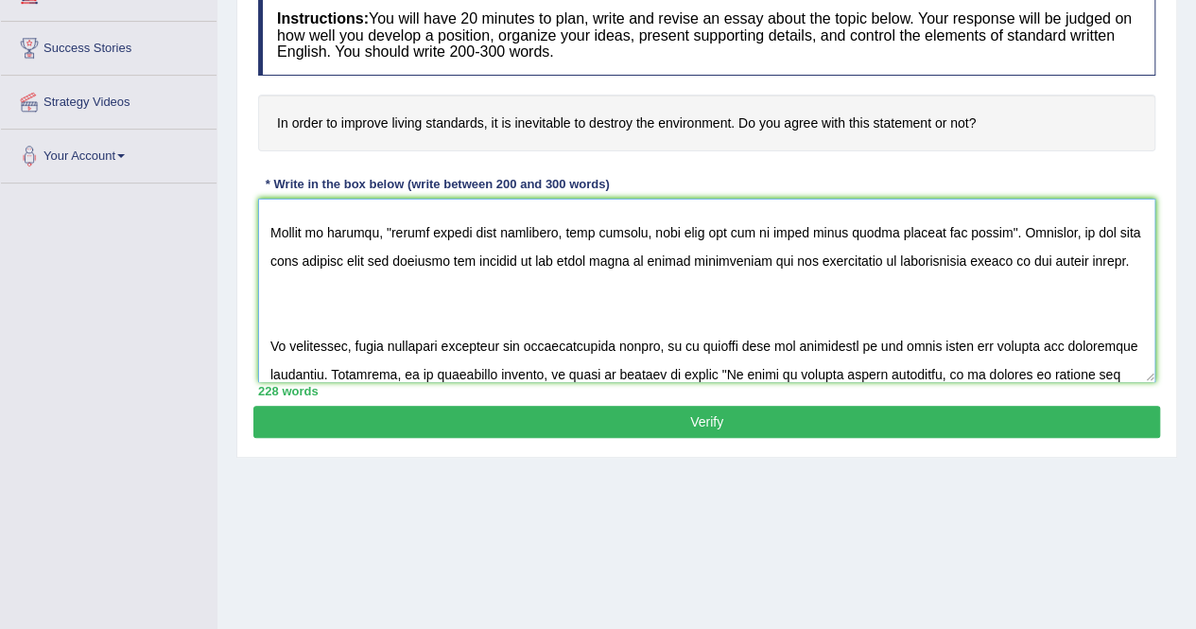
click at [449, 261] on textarea at bounding box center [706, 290] width 897 height 183
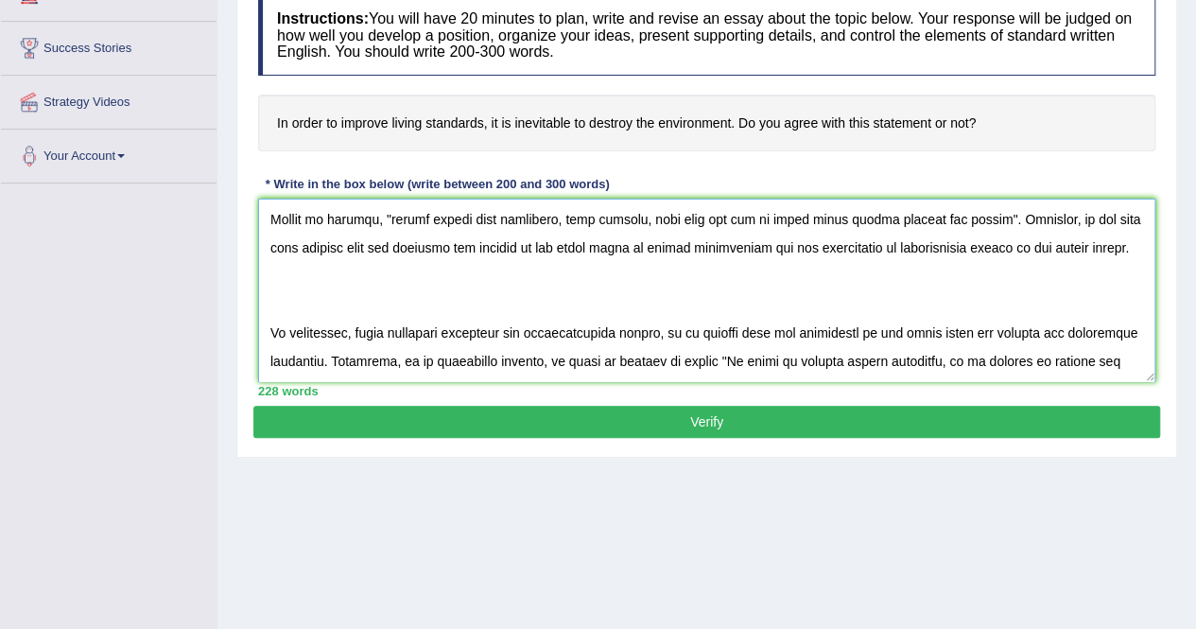
click at [444, 287] on textarea at bounding box center [706, 290] width 897 height 183
click at [422, 241] on textarea at bounding box center [706, 290] width 897 height 183
type textarea "In today's complex world, numerous issues and topics are subject to debate. One…"
click at [693, 416] on button "Verify" at bounding box center [706, 422] width 907 height 32
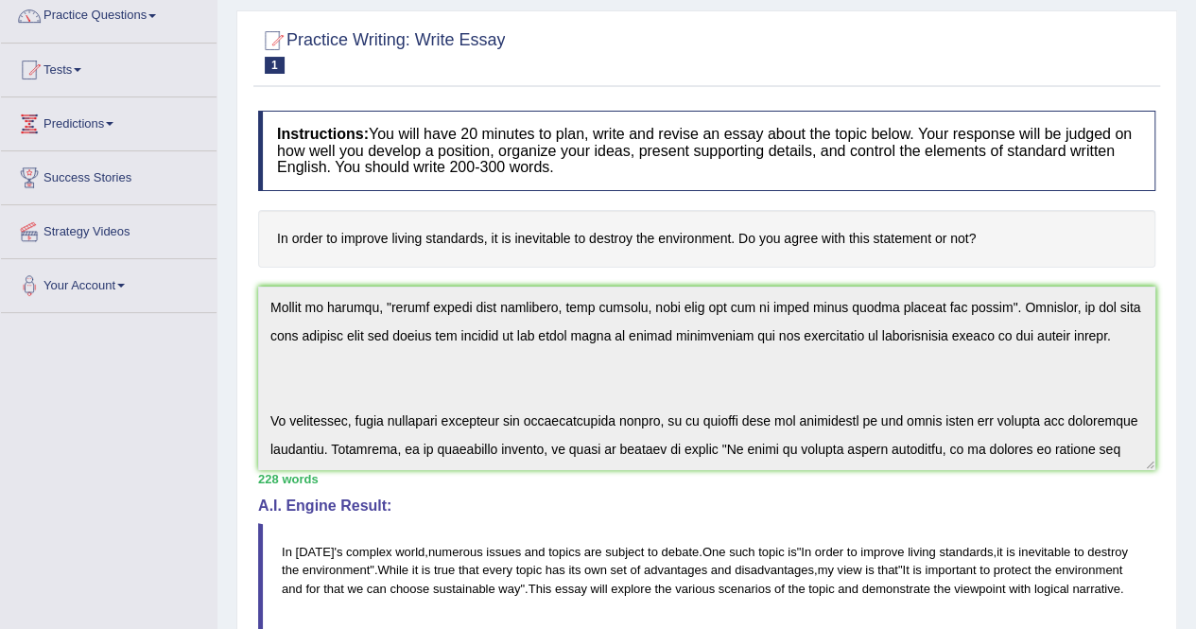
scroll to position [0, 0]
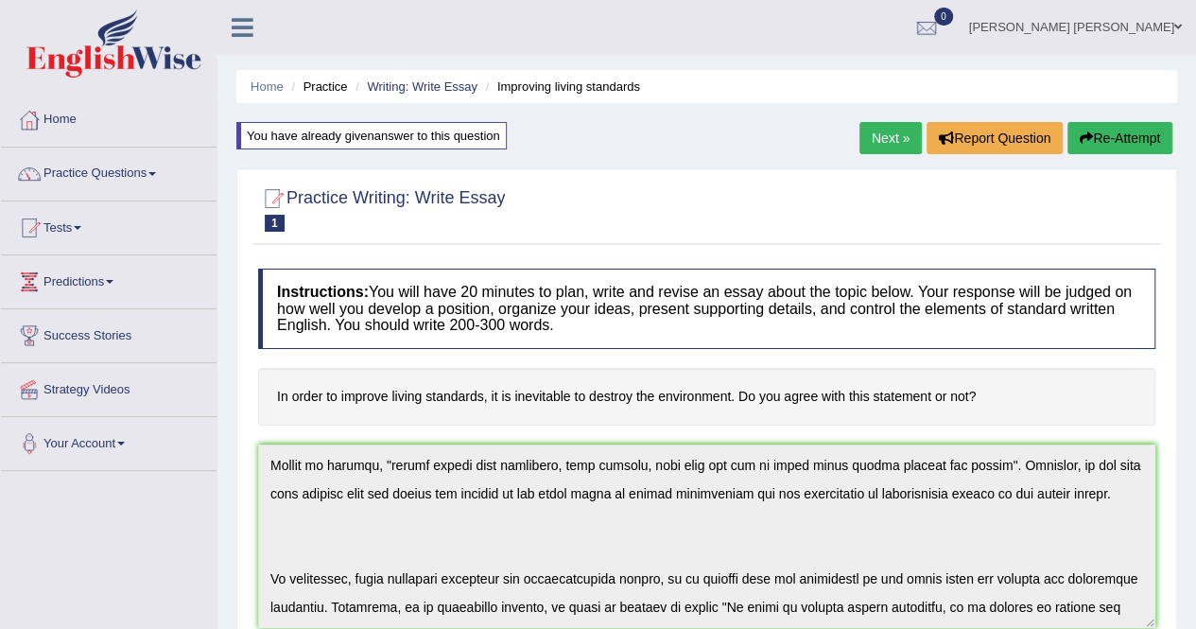
click at [887, 133] on link "Next »" at bounding box center [891, 138] width 62 height 32
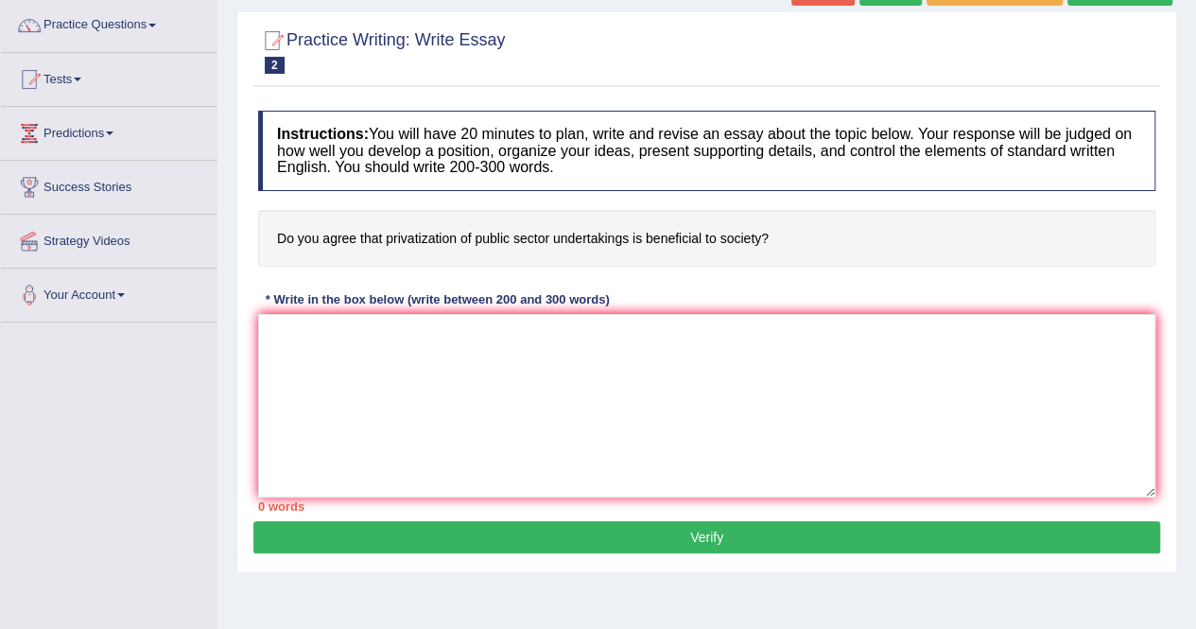
scroll to position [152, 0]
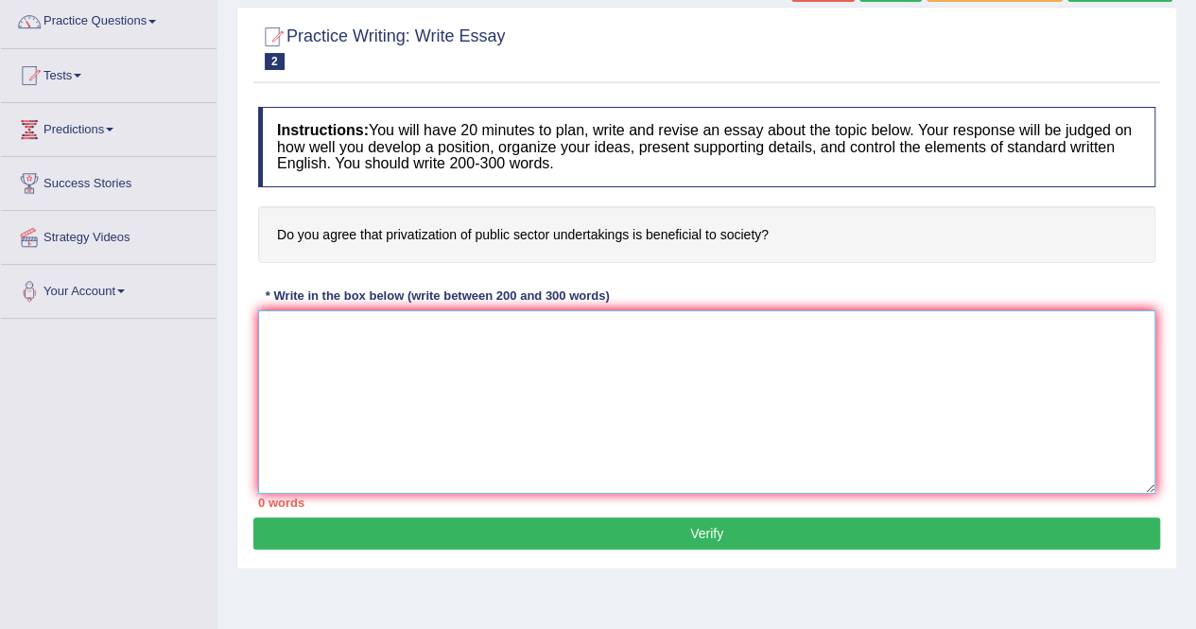
drag, startPoint x: 436, startPoint y: 372, endPoint x: 335, endPoint y: 349, distance: 103.7
click at [335, 349] on textarea at bounding box center [706, 401] width 897 height 183
click at [548, 393] on textarea at bounding box center [706, 401] width 897 height 183
click at [510, 235] on h4 "Do you agree that privatization of public sector undertakings is beneficial to …" at bounding box center [706, 235] width 897 height 58
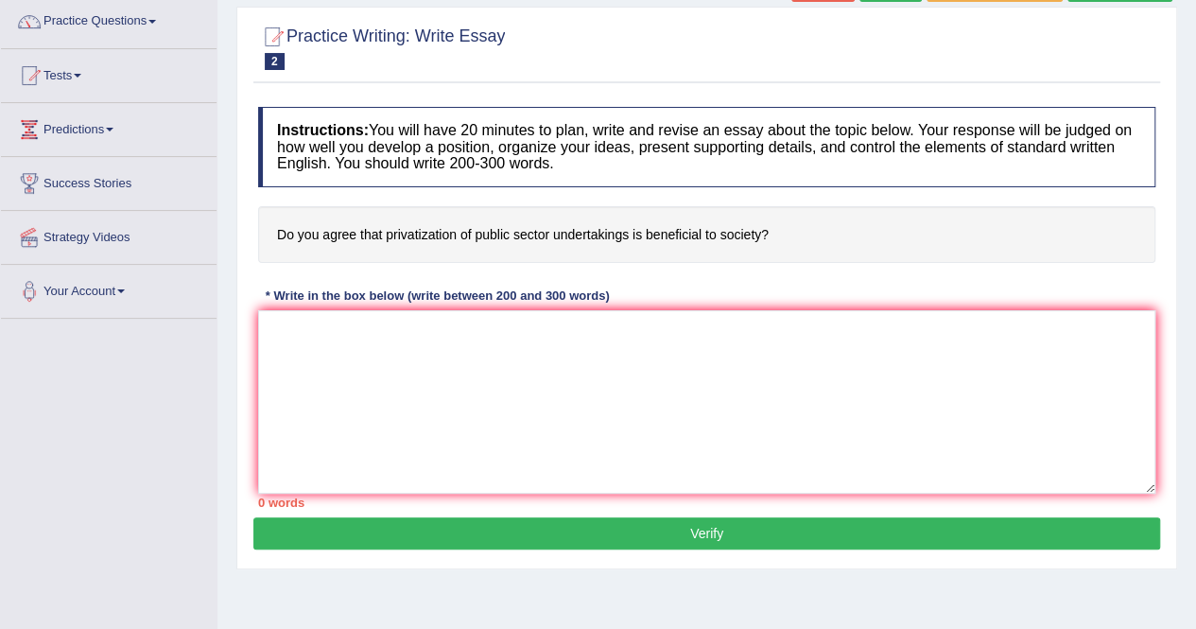
scroll to position [0, 0]
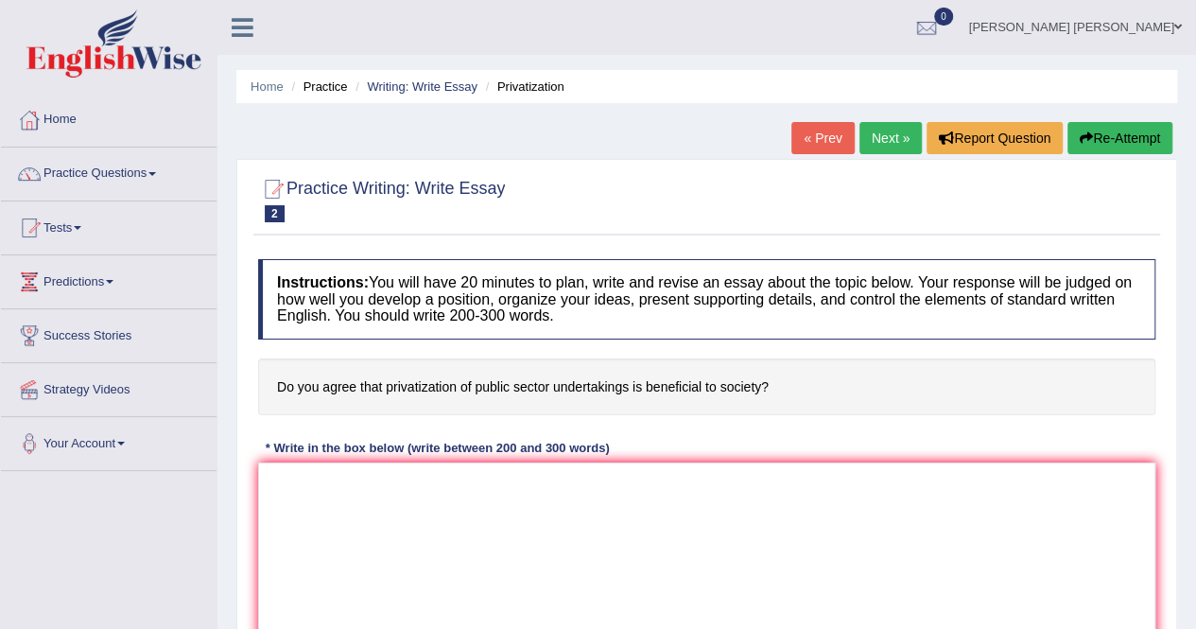
click at [318, 88] on li "Practice" at bounding box center [317, 87] width 61 height 18
click at [83, 172] on link "Practice Questions" at bounding box center [109, 171] width 216 height 47
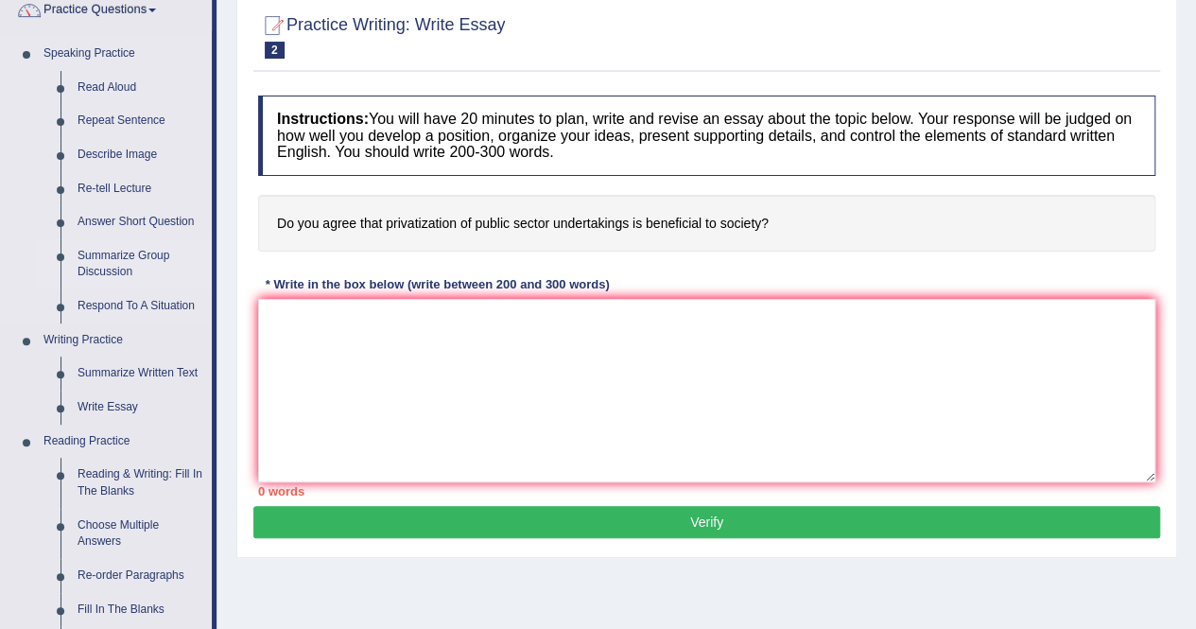
scroll to position [163, 0]
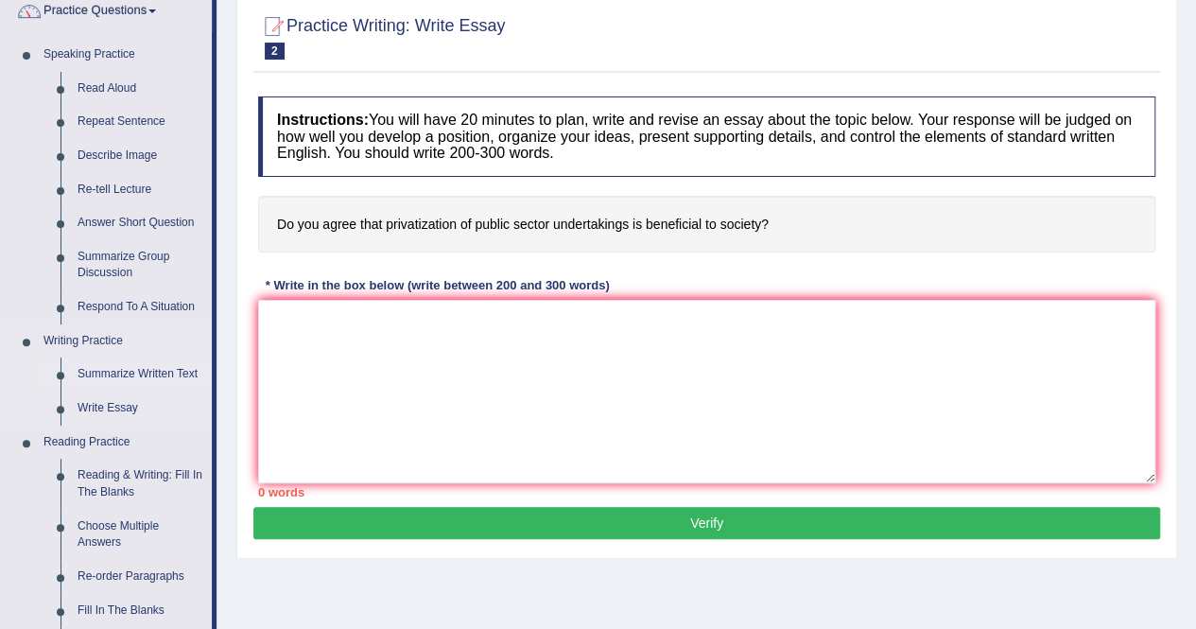
click at [115, 374] on link "Summarize Written Text" at bounding box center [140, 374] width 143 height 34
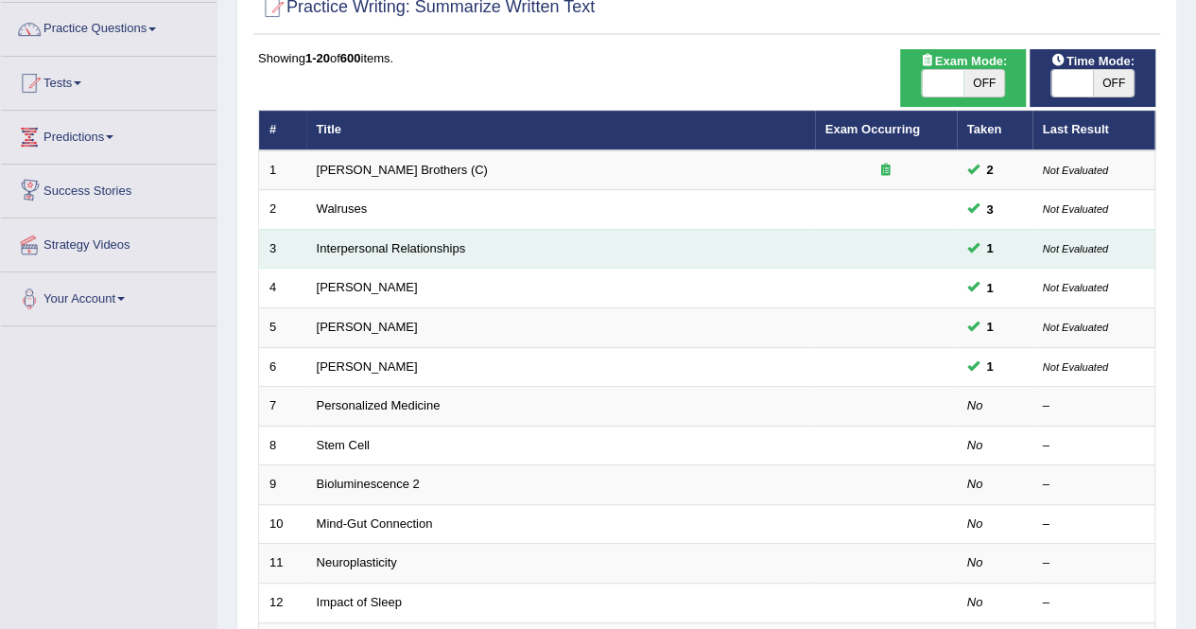
scroll to position [156, 0]
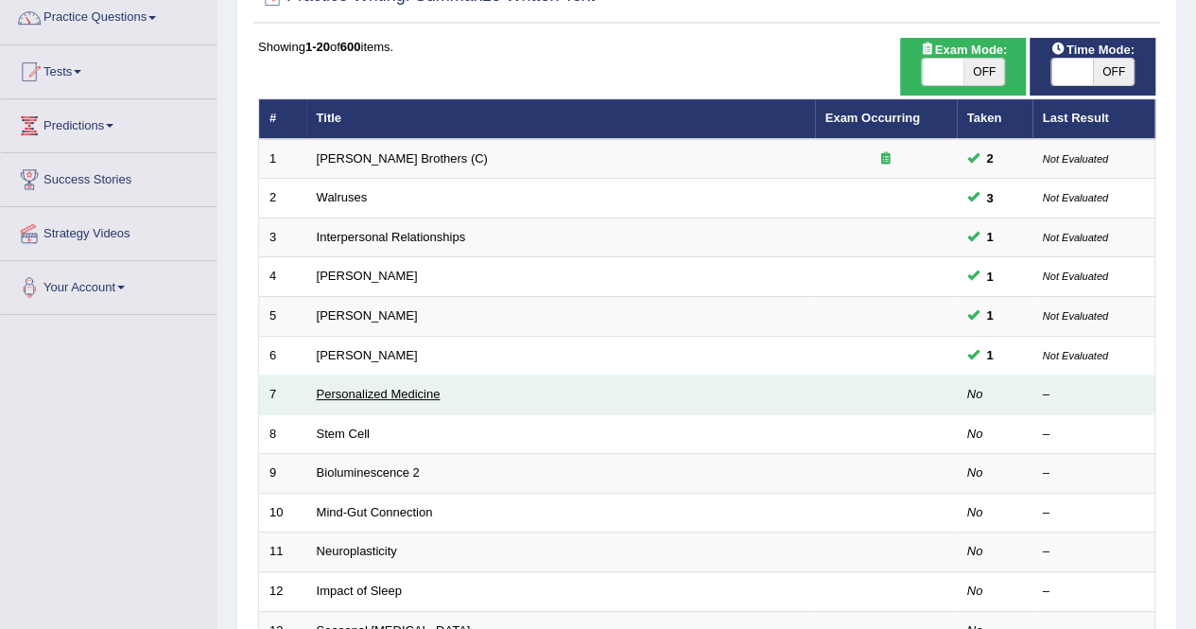
click at [359, 391] on link "Personalized Medicine" at bounding box center [379, 394] width 124 height 14
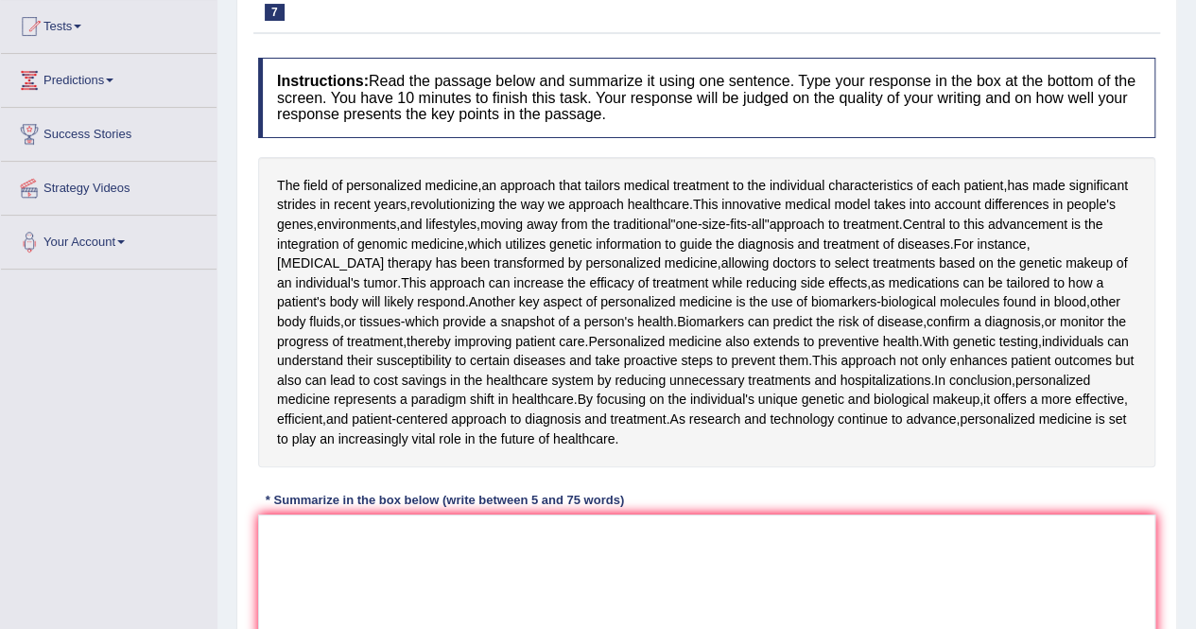
scroll to position [269, 0]
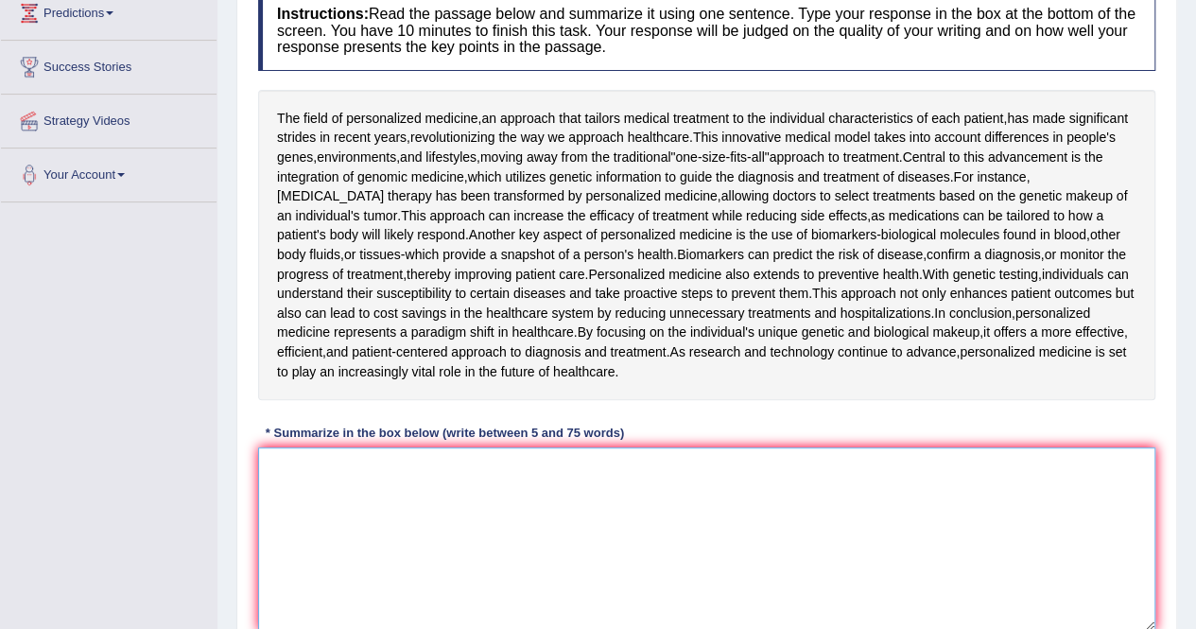
click at [316, 469] on textarea at bounding box center [706, 538] width 897 height 183
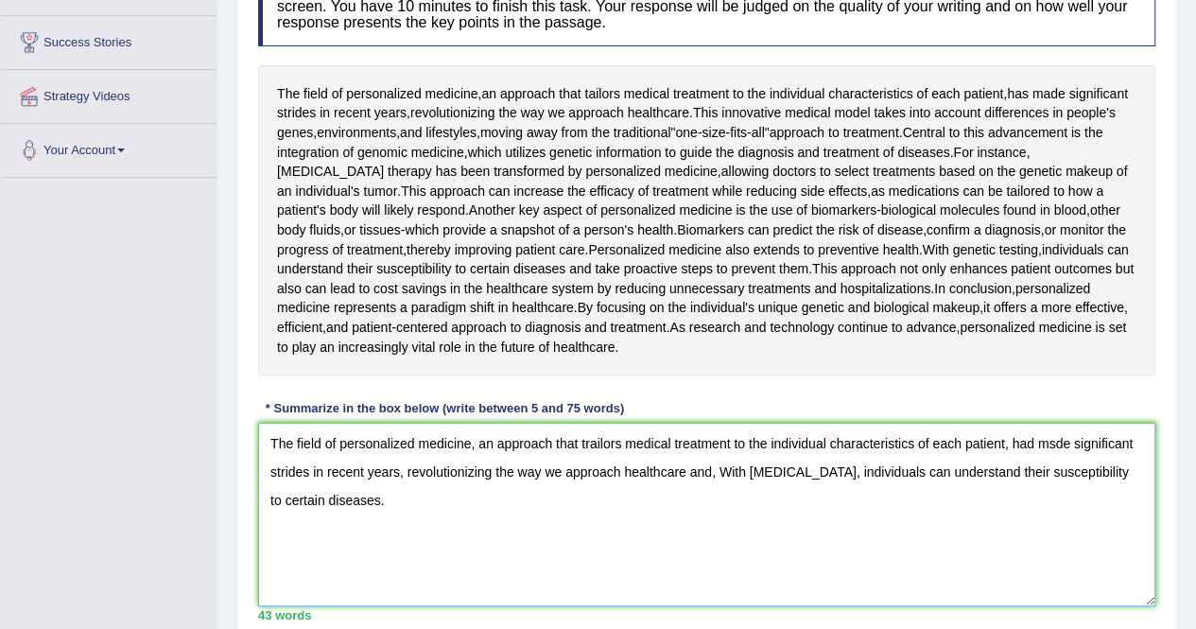
scroll to position [293, 0]
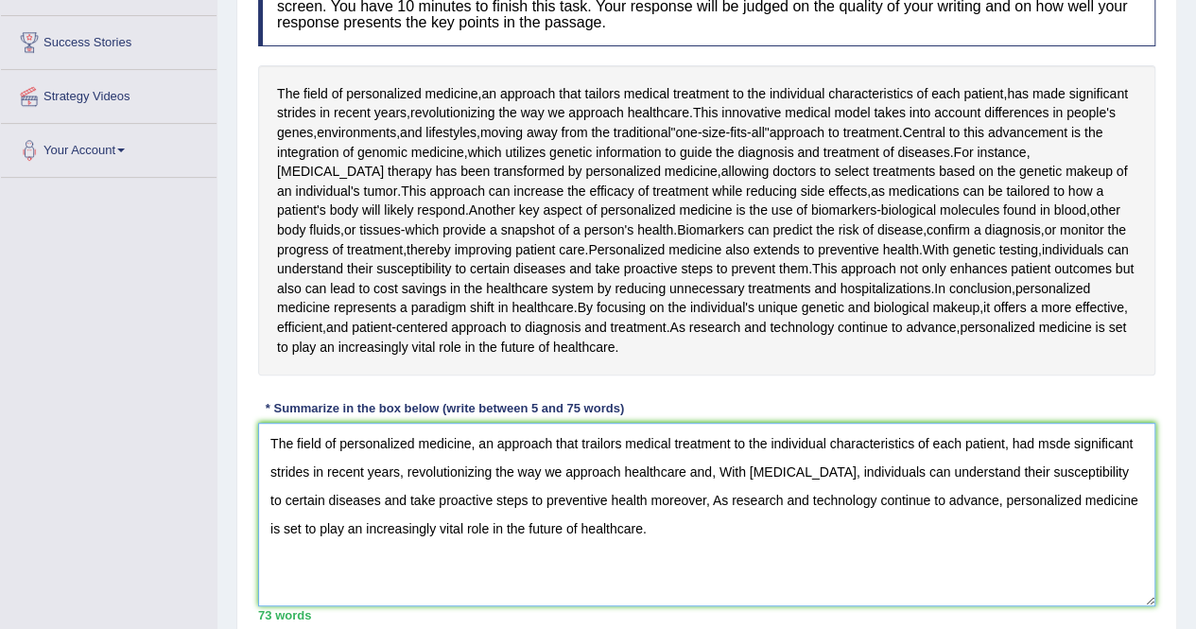
click at [671, 505] on textarea "The field of personalized medicine, an approach that trailors medical treatment…" at bounding box center [706, 514] width 897 height 183
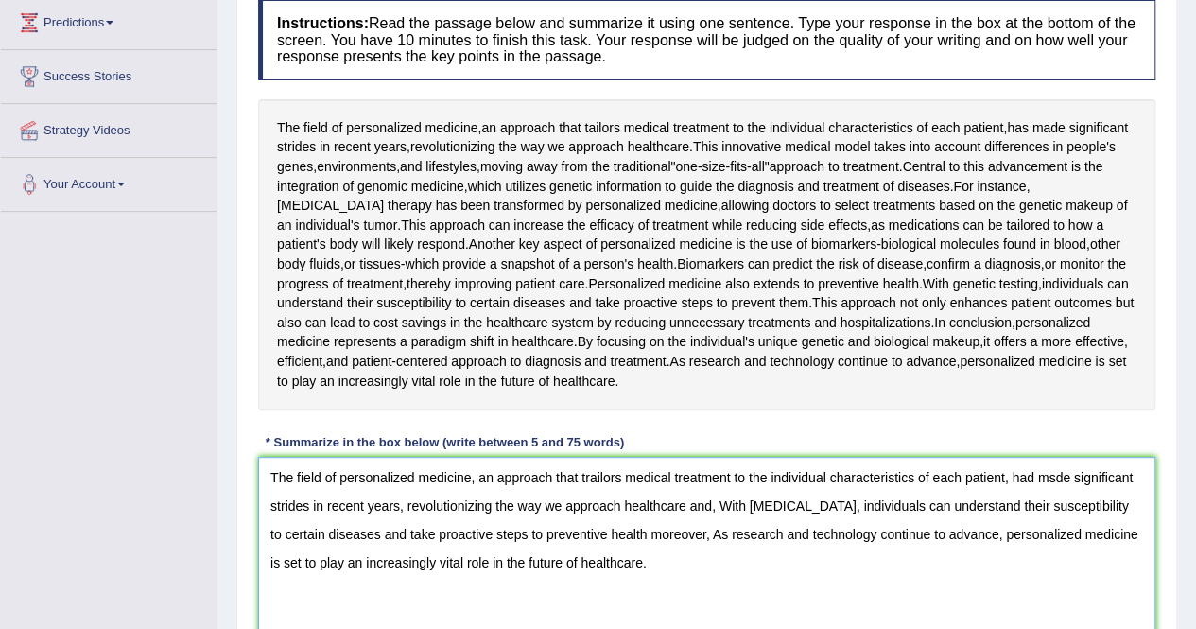
scroll to position [267, 0]
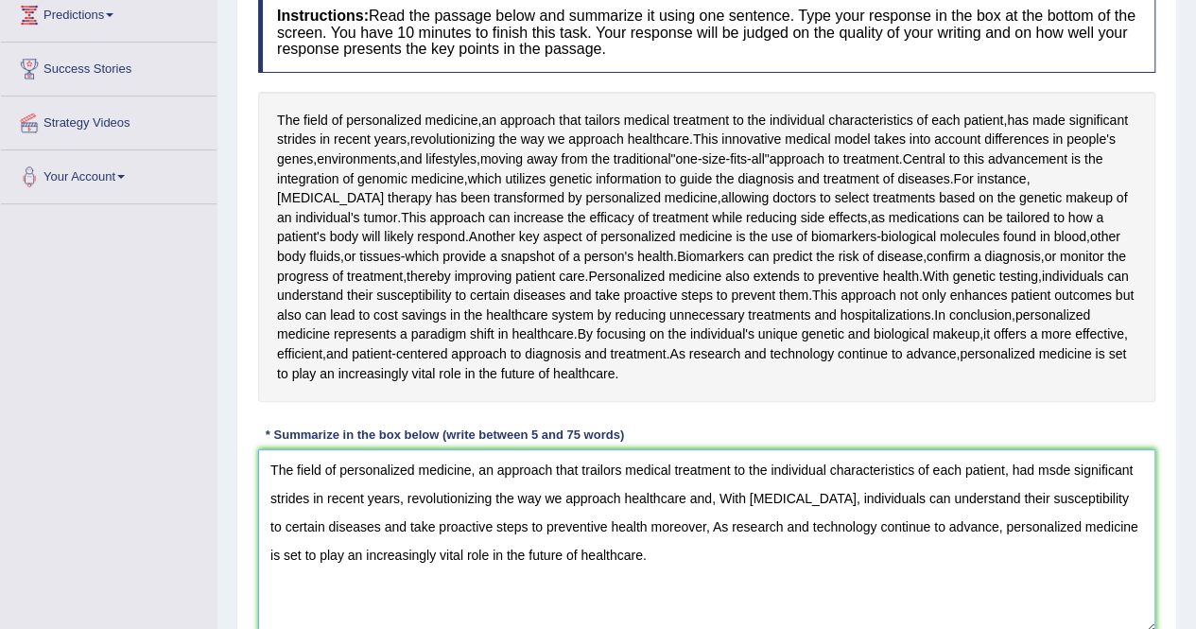
click at [1055, 464] on textarea "The field of personalized medicine, an approach that trailors medical treatment…" at bounding box center [706, 540] width 897 height 183
drag, startPoint x: 668, startPoint y: 510, endPoint x: 764, endPoint y: 509, distance: 96.5
click at [764, 509] on textarea "The field of personalized medicine, an approach that trailors medical treatment…" at bounding box center [706, 540] width 897 height 183
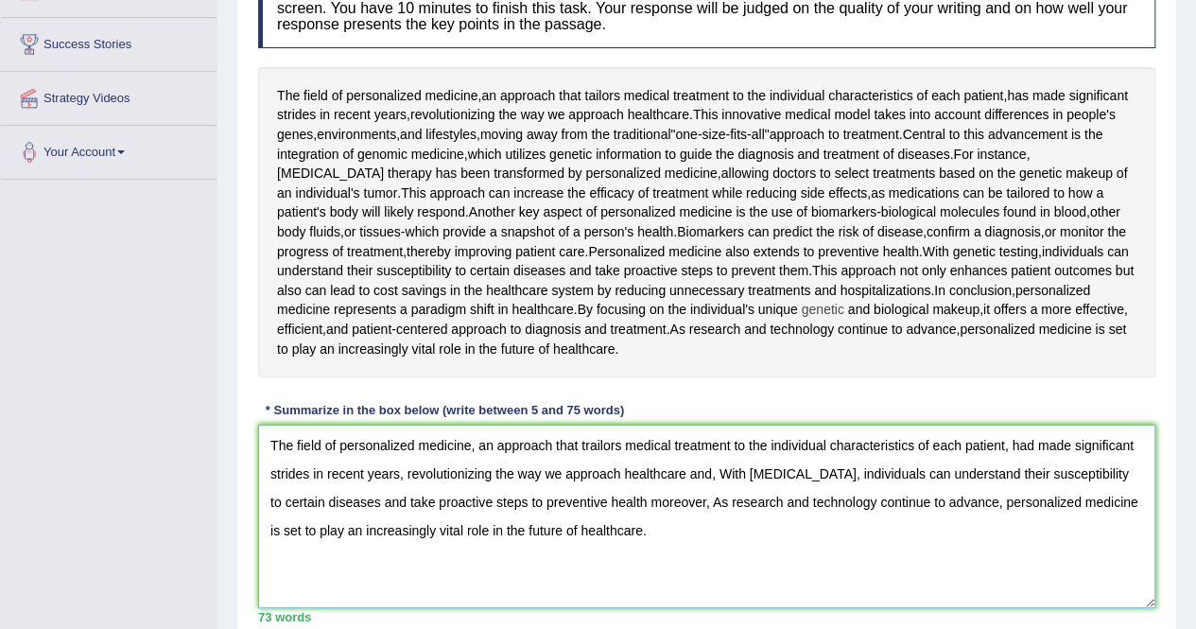
scroll to position [293, 0]
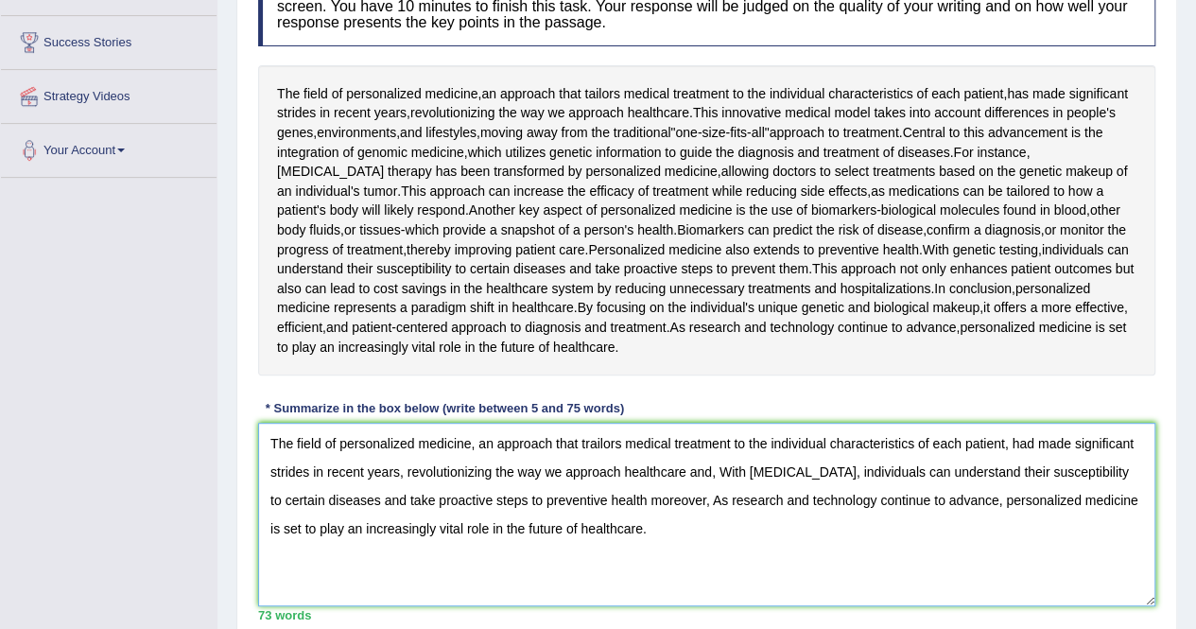
click at [589, 496] on textarea "The field of personalized medicine, an approach that trailors medical treatment…" at bounding box center [706, 514] width 897 height 183
click at [594, 498] on textarea "The field of personalized medicine, an approach that trailors medical treatment…" at bounding box center [706, 514] width 897 height 183
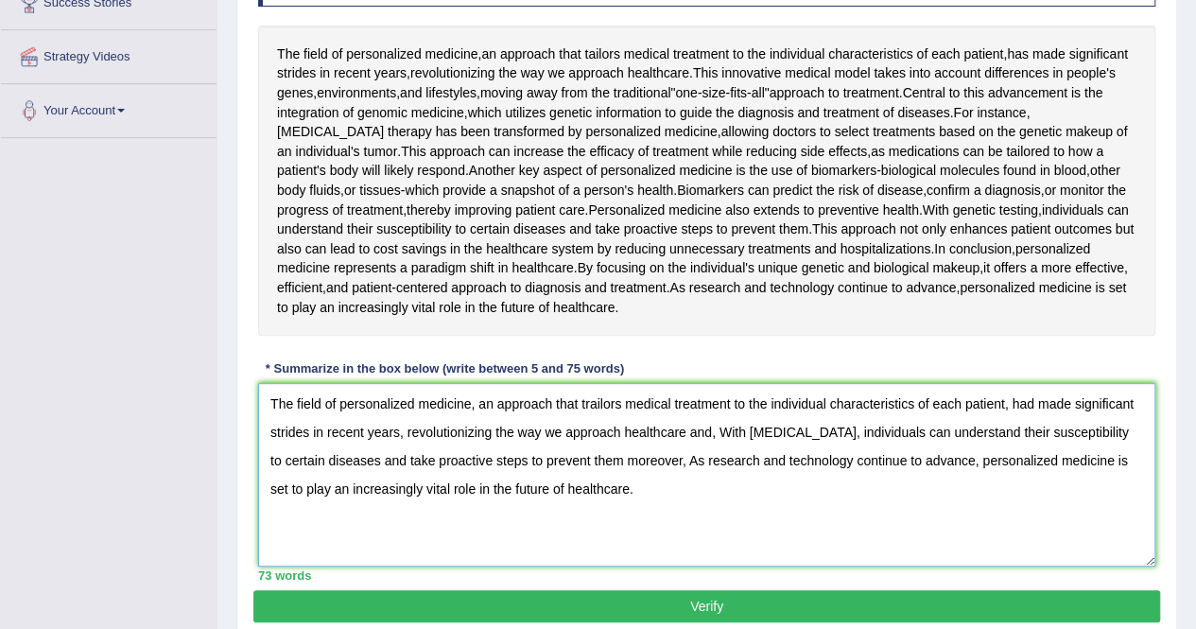
scroll to position [342, 0]
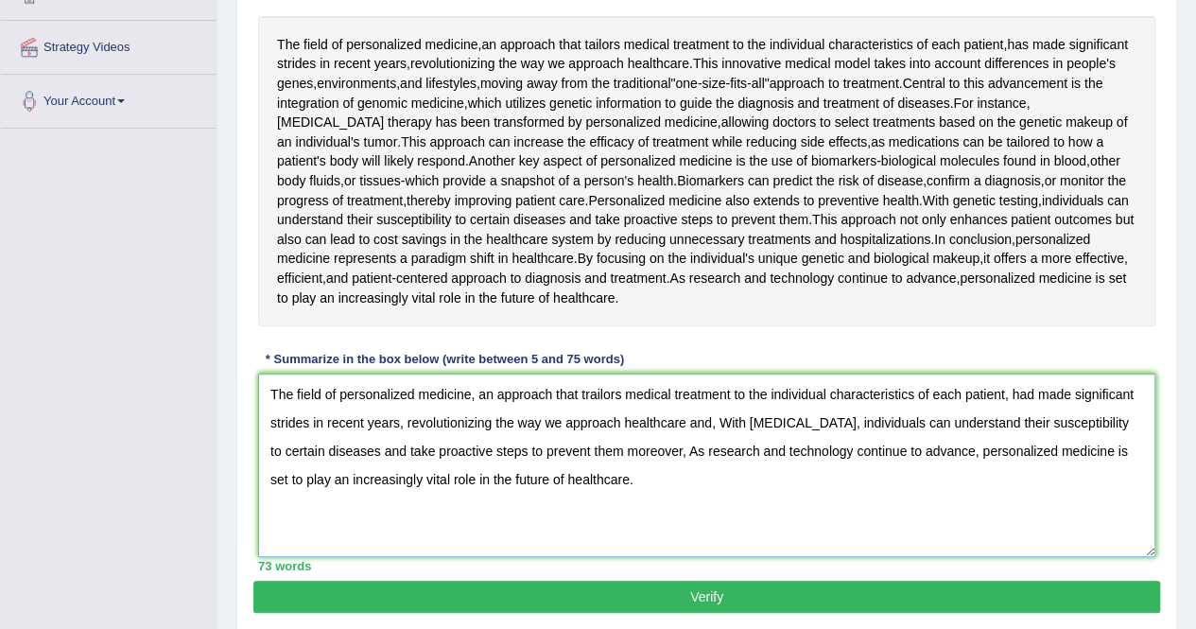
type textarea "The field of personalized medicine, an approach that trailors medical treatment…"
click at [731, 598] on button "Verify" at bounding box center [706, 597] width 907 height 32
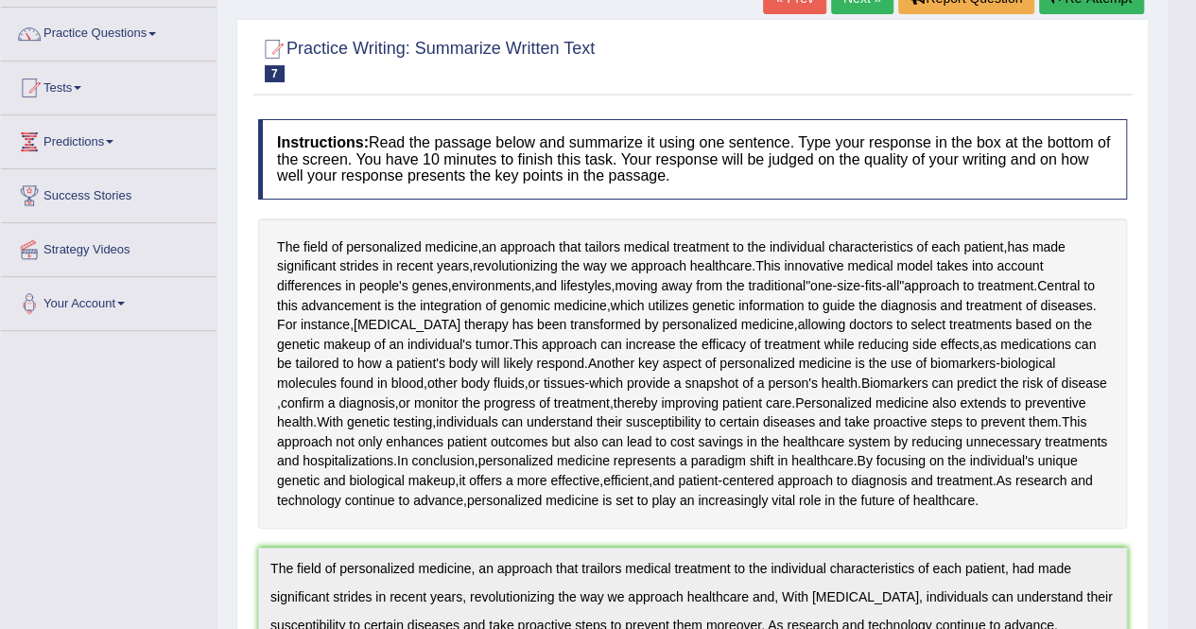
scroll to position [89, 0]
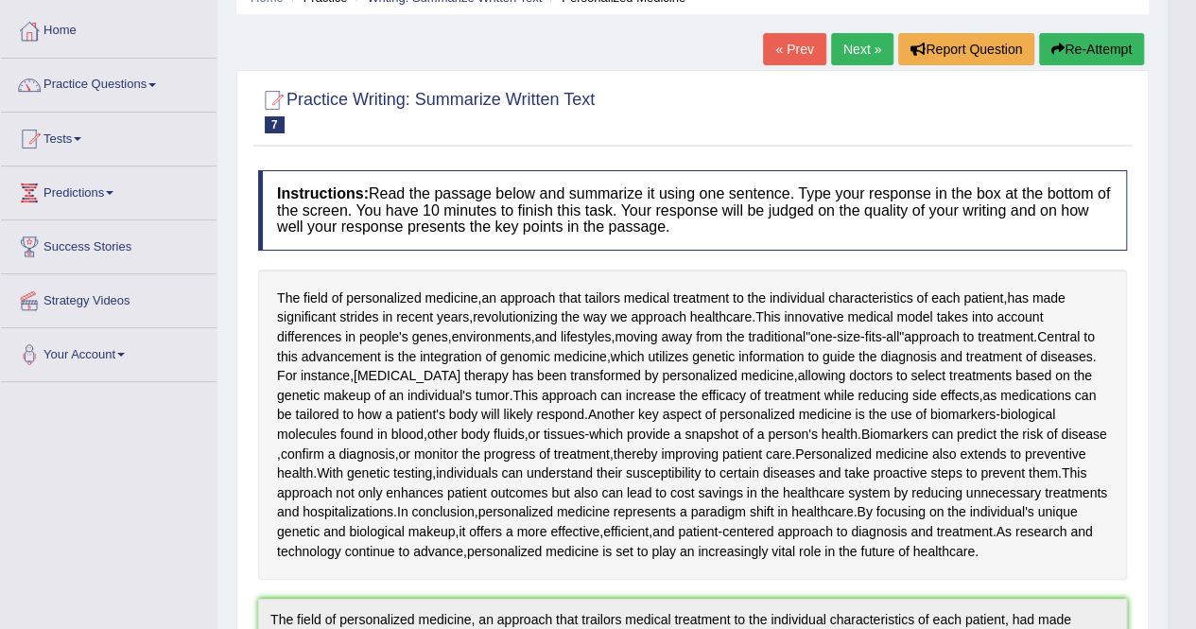
click at [1090, 54] on button "Re-Attempt" at bounding box center [1091, 49] width 105 height 32
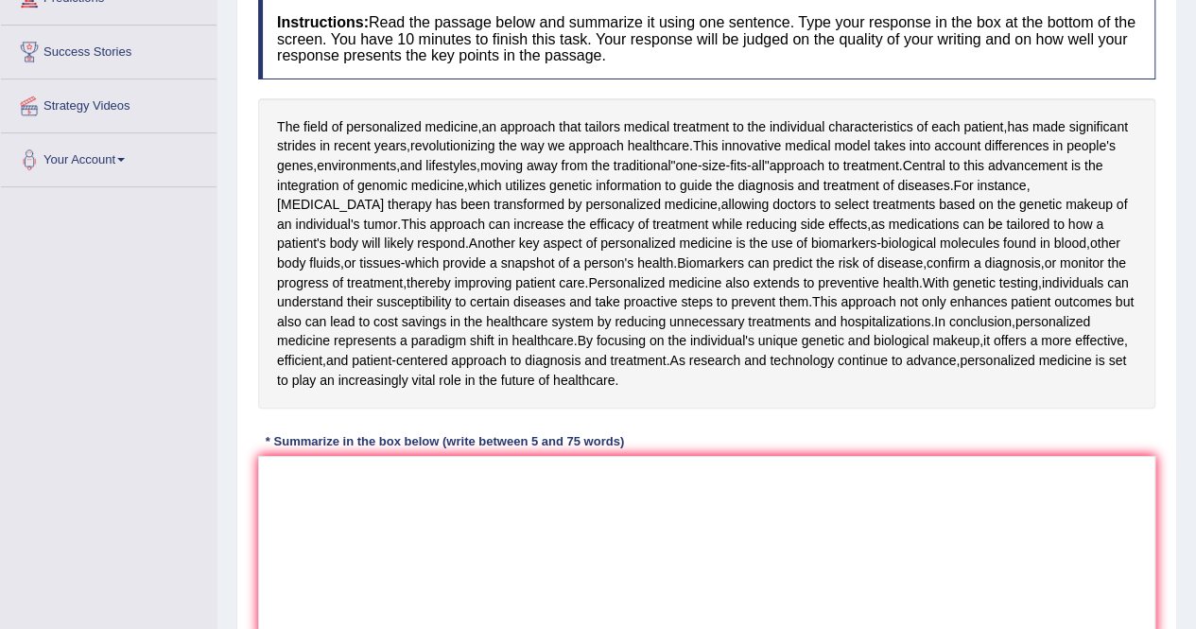
scroll to position [280, 0]
